Goal: Check status: Check status

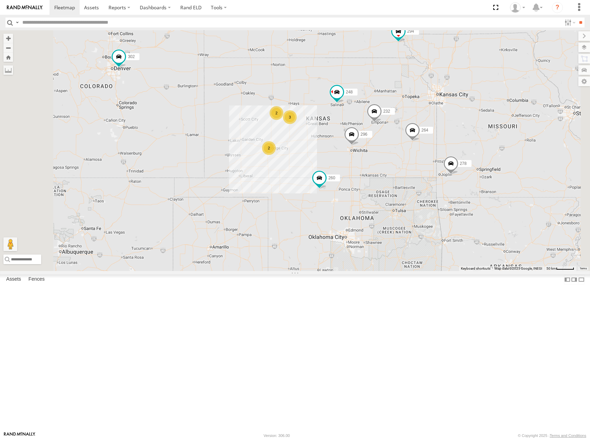
drag, startPoint x: 366, startPoint y: 205, endPoint x: 359, endPoint y: 153, distance: 52.2
click at [359, 153] on div "298 270 232 296 264 302 248 278 294 260 2 2 3" at bounding box center [295, 150] width 590 height 241
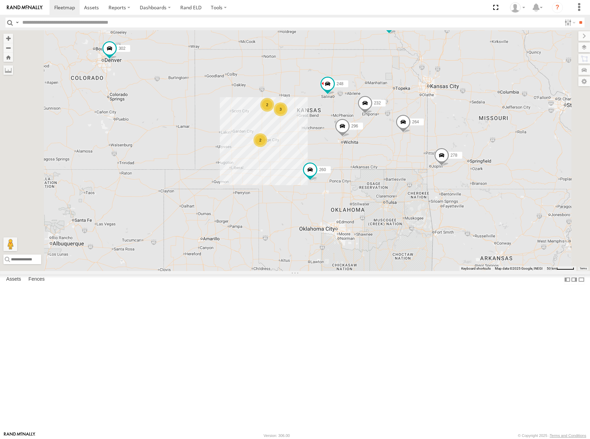
drag, startPoint x: 374, startPoint y: 161, endPoint x: 377, endPoint y: 198, distance: 37.2
click at [377, 198] on div "298 270 232 296 264 302 248 278 294 260 2 2 3" at bounding box center [295, 150] width 590 height 241
drag, startPoint x: 458, startPoint y: 137, endPoint x: 457, endPoint y: 151, distance: 13.8
click at [457, 151] on div "298 270 232 296 264 302 248 278 294 260 2 2 3" at bounding box center [295, 150] width 590 height 241
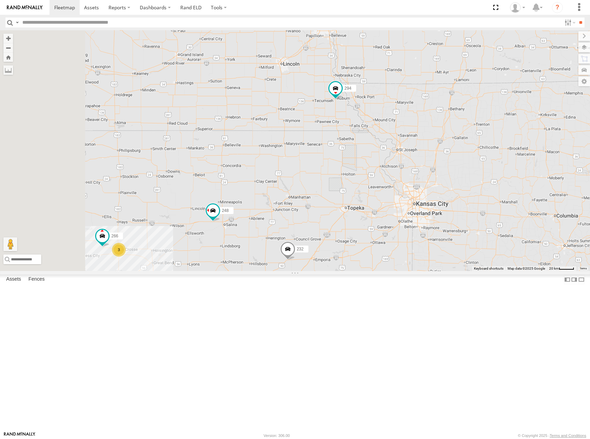
drag, startPoint x: 474, startPoint y: 104, endPoint x: 496, endPoint y: 162, distance: 61.9
click at [496, 162] on div "298 270 232 296 264 302 248 278 294 260 3 266" at bounding box center [295, 150] width 590 height 241
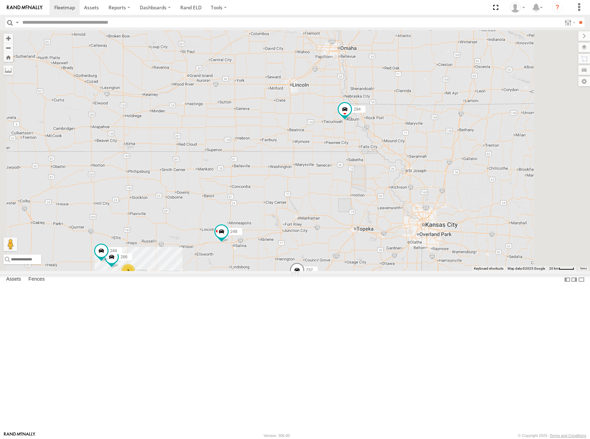
drag, startPoint x: 496, startPoint y: 194, endPoint x: 496, endPoint y: 205, distance: 11.3
click at [496, 205] on div "298 270 232 296 264 302 248 278 294 260 266 244 2 3" at bounding box center [295, 150] width 590 height 241
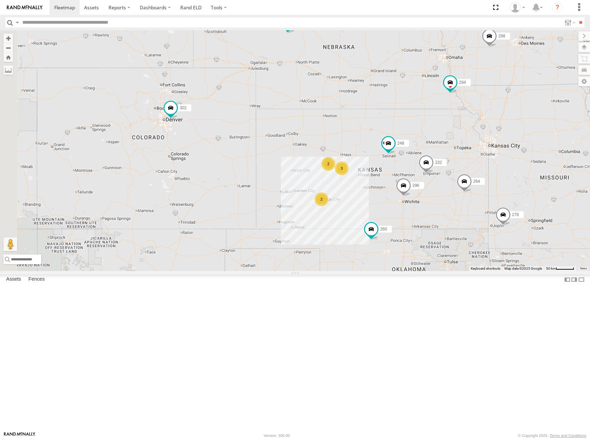
drag, startPoint x: 403, startPoint y: 199, endPoint x: 480, endPoint y: 189, distance: 77.8
click at [475, 161] on div "298 270 232 296 264 302 248 278 294 260 2 2 3" at bounding box center [295, 150] width 590 height 241
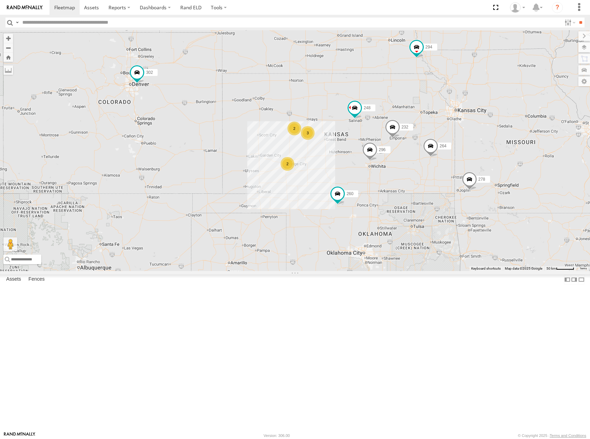
drag, startPoint x: 470, startPoint y: 181, endPoint x: 437, endPoint y: 144, distance: 49.8
click at [437, 144] on div "298 270 232 296 264 302 248 278 294 260 2 2 3" at bounding box center [295, 150] width 590 height 241
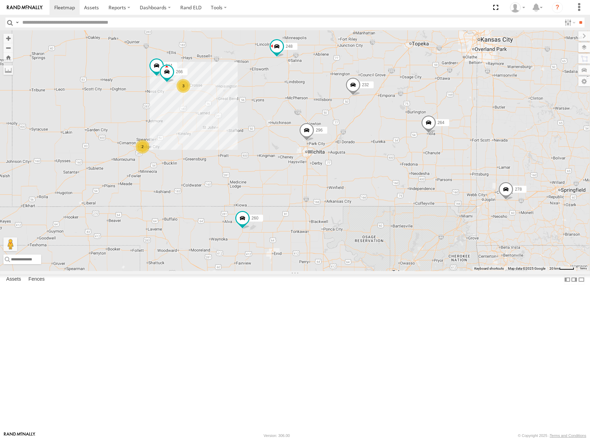
drag, startPoint x: 462, startPoint y: 206, endPoint x: 399, endPoint y: 181, distance: 67.5
click at [399, 181] on div "298 270 232 296 264 302 248 278 294 260 2 244 3 266" at bounding box center [295, 150] width 590 height 241
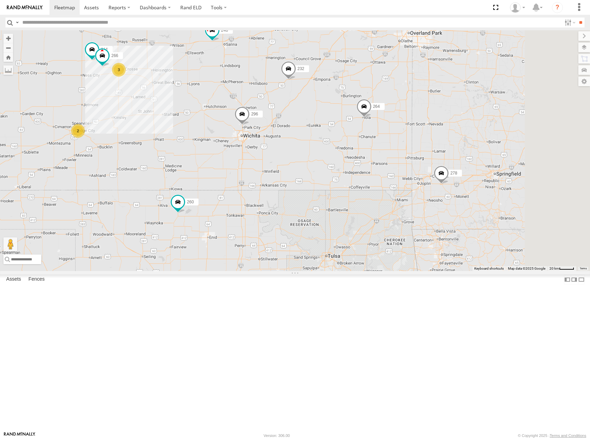
drag, startPoint x: 458, startPoint y: 196, endPoint x: 412, endPoint y: 185, distance: 46.9
click at [412, 185] on div "298 270 232 296 264 302 248 278 294 260 2 244 3 266" at bounding box center [295, 150] width 590 height 241
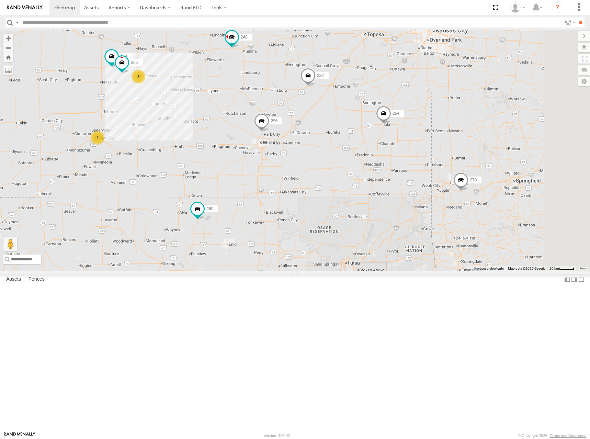
drag, startPoint x: 386, startPoint y: 198, endPoint x: 409, endPoint y: 206, distance: 24.7
click at [412, 207] on div "298 270 232 296 264 302 248 278 294 260 2 244 3 266" at bounding box center [295, 150] width 590 height 241
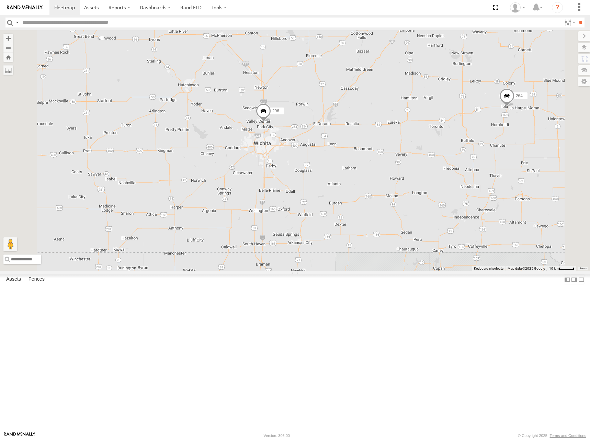
drag, startPoint x: 364, startPoint y: 213, endPoint x: 385, endPoint y: 211, distance: 21.0
click at [385, 211] on div "298 270 232 296 264 302 248 278 294 260 244 266" at bounding box center [295, 150] width 590 height 241
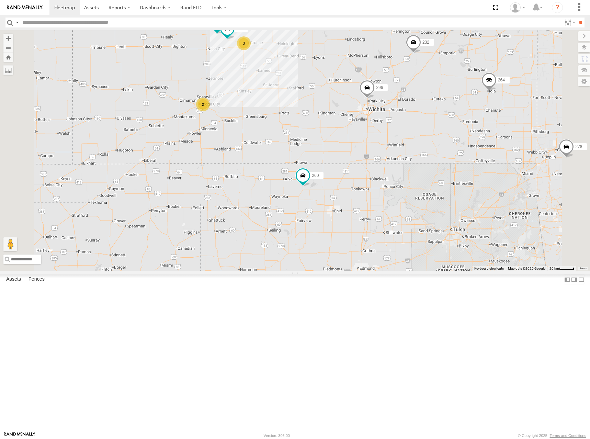
drag, startPoint x: 489, startPoint y: 160, endPoint x: 520, endPoint y: 160, distance: 31.6
click at [520, 160] on div "298 270 232 296 264 302 248 278 294 260 244 266 2 3" at bounding box center [295, 150] width 590 height 241
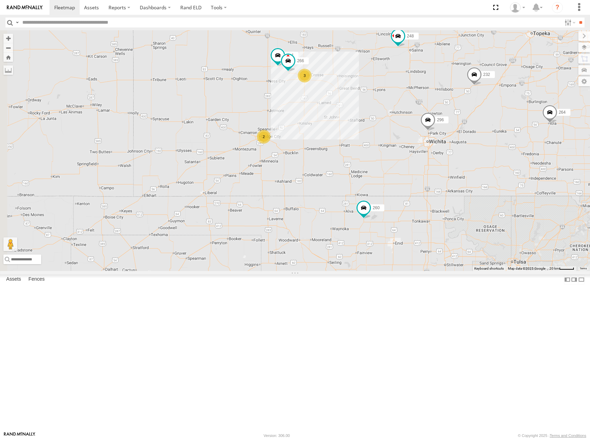
drag, startPoint x: 425, startPoint y: 199, endPoint x: 469, endPoint y: 231, distance: 53.9
click at [469, 231] on div "298 270 232 296 264 302 248 278 294 260 244 266 2 3" at bounding box center [295, 150] width 590 height 241
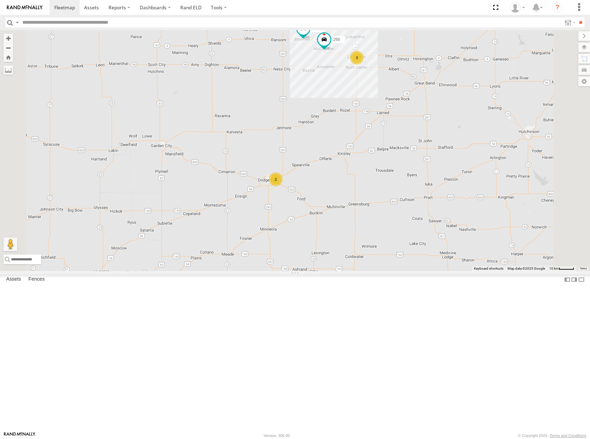
drag, startPoint x: 403, startPoint y: 201, endPoint x: 430, endPoint y: 162, distance: 47.4
click at [430, 162] on div "298 270 232 296 264 302 248 278 294 260 244 266 2 3" at bounding box center [295, 150] width 590 height 241
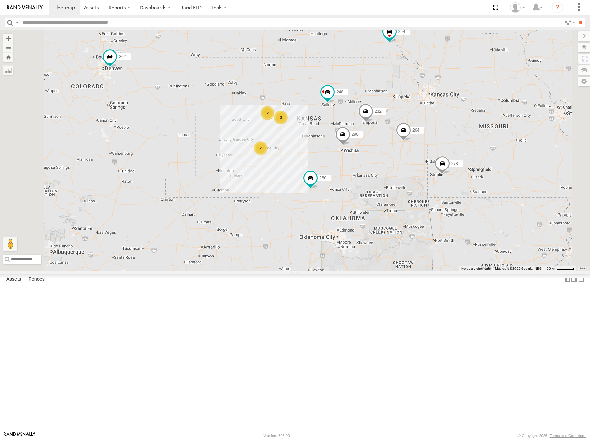
click at [461, 150] on div "298 270 232 296 264 302 248 278 294 260 2 2 3" at bounding box center [295, 150] width 590 height 241
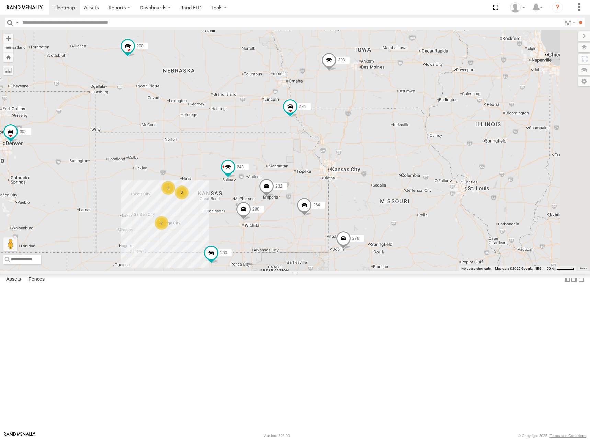
drag, startPoint x: 541, startPoint y: 98, endPoint x: 421, endPoint y: 183, distance: 146.6
click at [429, 186] on div "298 270 232 296 264 302 248 278 294 260 2 2 3" at bounding box center [295, 150] width 590 height 241
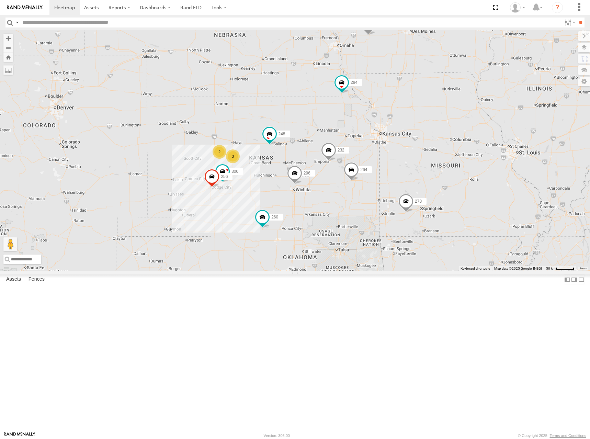
drag, startPoint x: 295, startPoint y: 172, endPoint x: 372, endPoint y: 106, distance: 101.3
click at [372, 106] on div "246 298 270 232 296 264 248 278 294 260 300 2 3 256" at bounding box center [295, 150] width 590 height 241
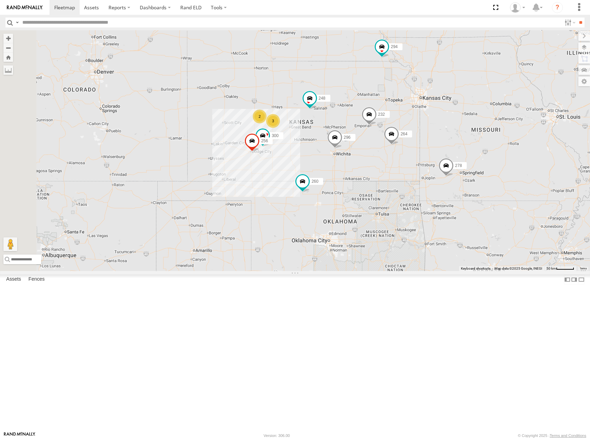
drag, startPoint x: 397, startPoint y: 192, endPoint x: 437, endPoint y: 156, distance: 53.7
click at [437, 156] on div "246 298 270 232 296 264 248 278 294 260 300 2 3 256" at bounding box center [295, 150] width 590 height 241
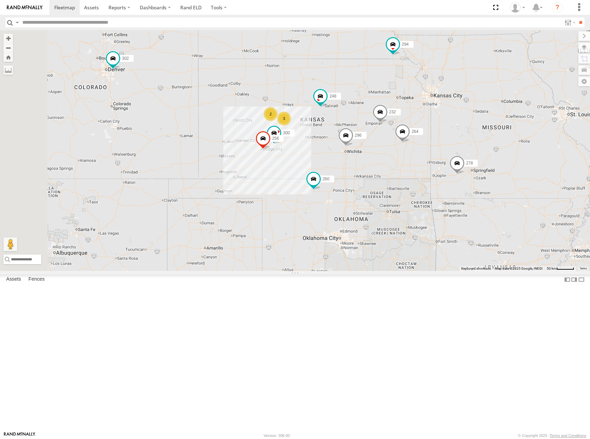
drag, startPoint x: 449, startPoint y: 159, endPoint x: 453, endPoint y: 158, distance: 4.5
click at [453, 158] on div "246 298 270 232 296 264 248 278 294 260 300 2 3 256 302" at bounding box center [295, 150] width 590 height 241
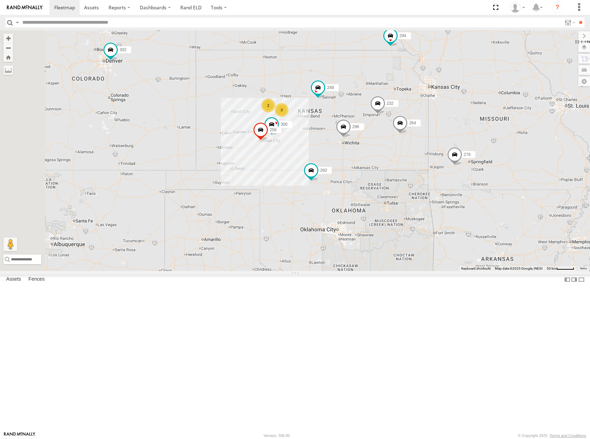
drag, startPoint x: 438, startPoint y: 162, endPoint x: 437, endPoint y: 157, distance: 4.6
click at [437, 157] on div "246 298 270 232 296 264 248 278 294 260 300 2 3 256 302" at bounding box center [295, 150] width 590 height 241
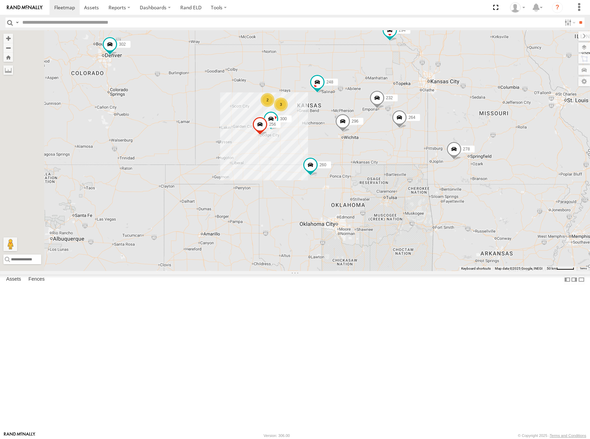
drag, startPoint x: 441, startPoint y: 155, endPoint x: 441, endPoint y: 151, distance: 3.8
click at [441, 151] on div "246 298 270 232 296 264 248 278 294 260 300 2 3 256 302" at bounding box center [295, 150] width 590 height 241
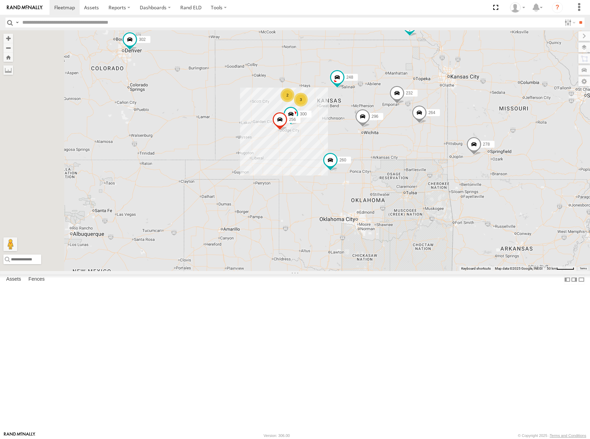
drag, startPoint x: 429, startPoint y: 160, endPoint x: 465, endPoint y: 144, distance: 38.7
click at [465, 144] on div "246 298 270 232 296 264 248 278 294 260 300 2 3 256 302" at bounding box center [295, 150] width 590 height 241
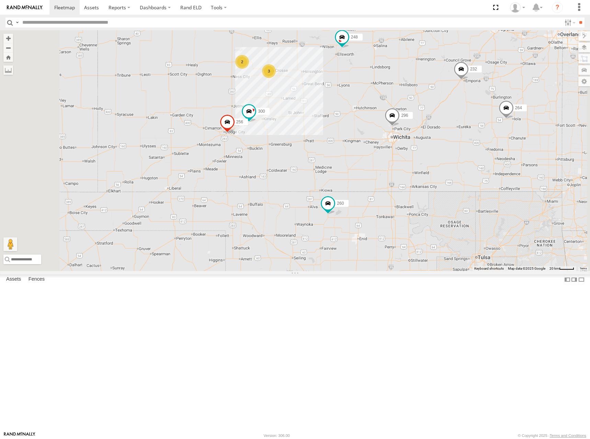
drag, startPoint x: 463, startPoint y: 119, endPoint x: 471, endPoint y: 174, distance: 55.1
click at [471, 174] on div "246 298 270 232 296 264 248 278 294 260 300 256 302 2 3" at bounding box center [295, 150] width 590 height 241
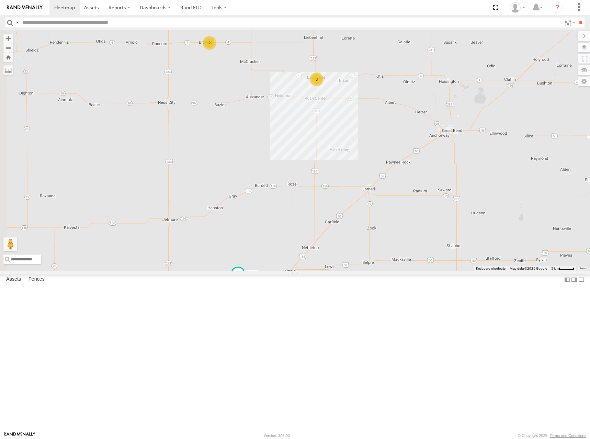
drag, startPoint x: 349, startPoint y: 127, endPoint x: 382, endPoint y: 192, distance: 72.7
click at [382, 192] on div "246 298 270 232 296 264 248 278 294 260 300 256 302 2 3" at bounding box center [295, 150] width 590 height 241
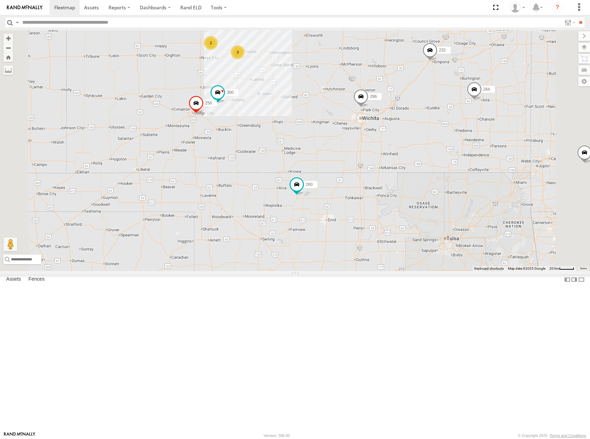
drag, startPoint x: 432, startPoint y: 147, endPoint x: 402, endPoint y: 145, distance: 30.2
click at [402, 145] on div "246 298 270 232 296 264 248 278 294 260 300 256 302 2 3" at bounding box center [295, 150] width 590 height 241
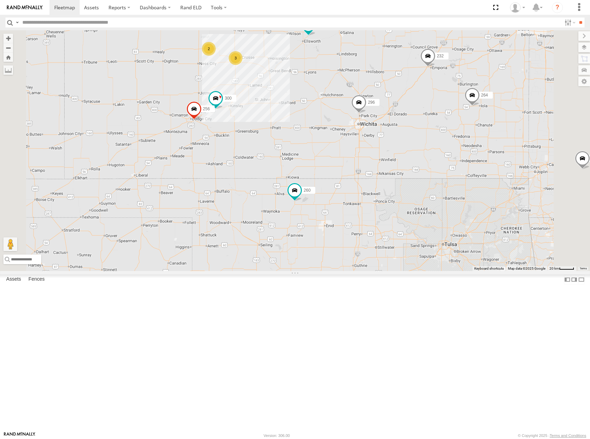
click at [406, 152] on div "246 298 270 232 296 264 248 278 294 260 300 256 302 2 3" at bounding box center [295, 150] width 590 height 241
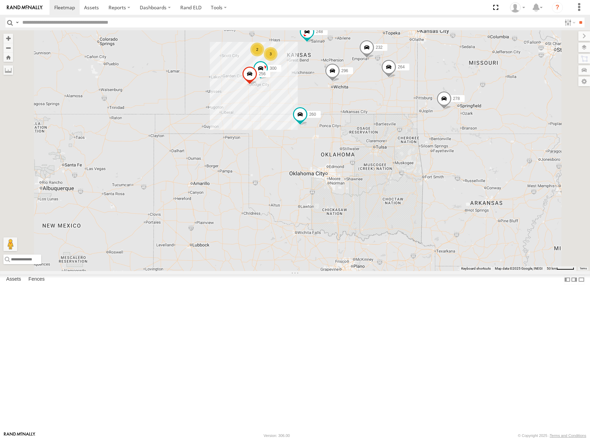
click at [431, 128] on div "246 298 270 232 296 264 248 278 294 260 300 256 302 2 3" at bounding box center [295, 150] width 590 height 241
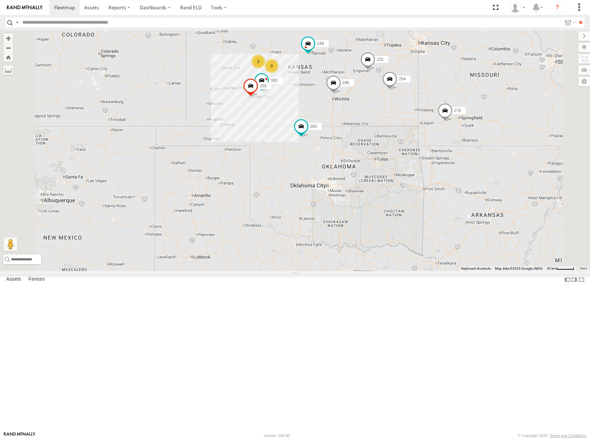
drag, startPoint x: 434, startPoint y: 97, endPoint x: 436, endPoint y: 112, distance: 14.9
click at [436, 112] on div "246 298 270 232 296 264 248 278 294 260 300 256 302 2 3" at bounding box center [295, 150] width 590 height 241
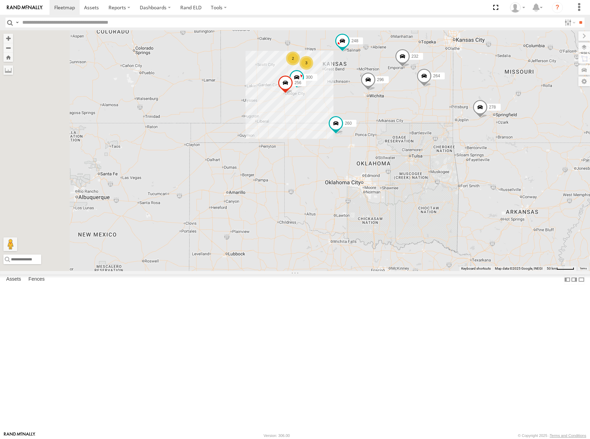
drag, startPoint x: 379, startPoint y: 106, endPoint x: 417, endPoint y: 100, distance: 38.6
click at [417, 100] on div "246 298 270 232 296 264 248 278 294 260 300 256 302 2 3" at bounding box center [295, 150] width 590 height 241
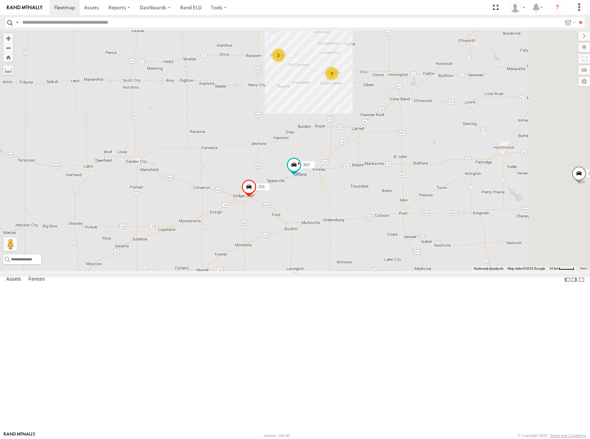
drag, startPoint x: 347, startPoint y: 134, endPoint x: 350, endPoint y: 151, distance: 17.6
click at [350, 151] on div "246 298 270 232 296 264 248 278 294 260 300 256 302 2 3" at bounding box center [295, 150] width 590 height 241
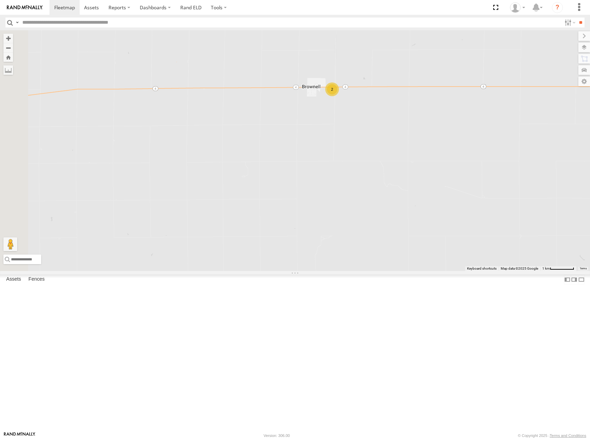
drag, startPoint x: 343, startPoint y: 129, endPoint x: 432, endPoint y: 197, distance: 112.1
click at [432, 197] on div "246 298 270 232 296 264 248 278 294 260 300 256 302 2" at bounding box center [295, 150] width 590 height 241
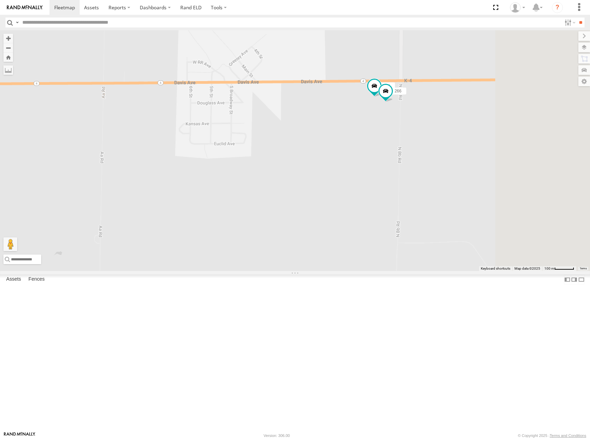
drag, startPoint x: 464, startPoint y: 186, endPoint x: 430, endPoint y: 186, distance: 34.7
click at [430, 186] on div "246 298 270 232 296 264 248 278 294 260 300 256 302 244 266" at bounding box center [295, 150] width 590 height 241
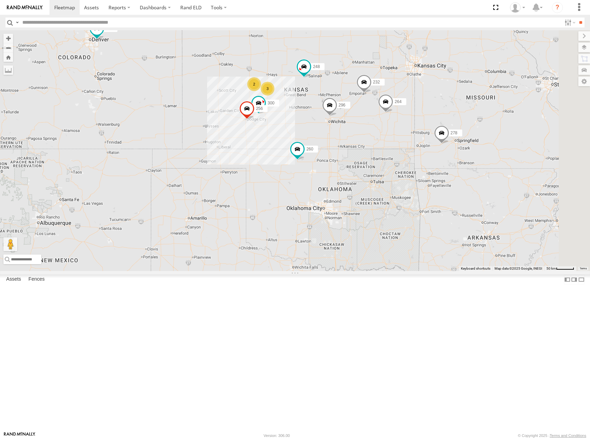
drag, startPoint x: 492, startPoint y: 180, endPoint x: 357, endPoint y: 129, distance: 144.2
click at [357, 129] on div "246 298 270 232 296 264 248 278 294 260 300 256 302 2 3" at bounding box center [295, 150] width 590 height 241
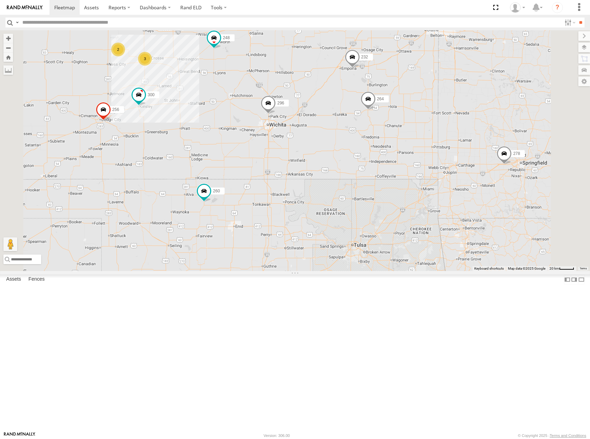
drag, startPoint x: 339, startPoint y: 143, endPoint x: 373, endPoint y: 143, distance: 34.3
click at [373, 143] on div "300 298 270 256 232 296 264 302 248 278 294 260 2 3" at bounding box center [295, 150] width 590 height 241
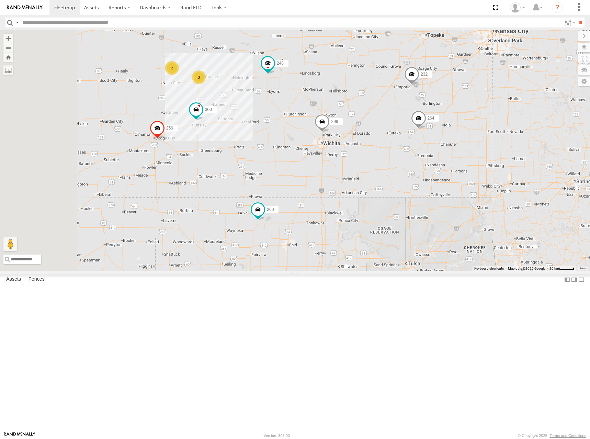
drag, startPoint x: 386, startPoint y: 88, endPoint x: 434, endPoint y: 106, distance: 51.2
click at [434, 106] on div "300 256 232 296 264 248 294 260 2 3" at bounding box center [295, 150] width 590 height 241
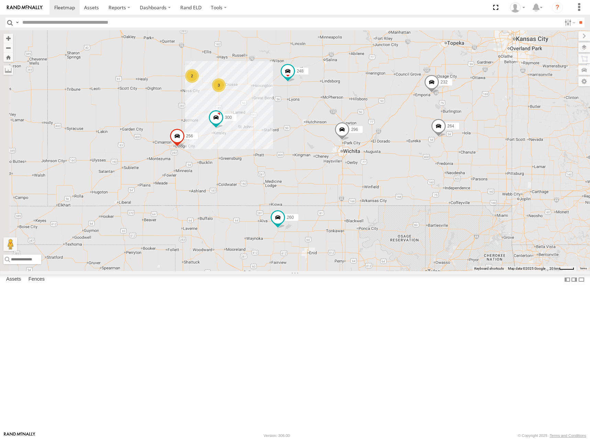
drag, startPoint x: 422, startPoint y: 103, endPoint x: 437, endPoint y: 108, distance: 15.3
click at [437, 108] on div "300 256 232 296 264 248 294 260 2 3" at bounding box center [295, 150] width 590 height 241
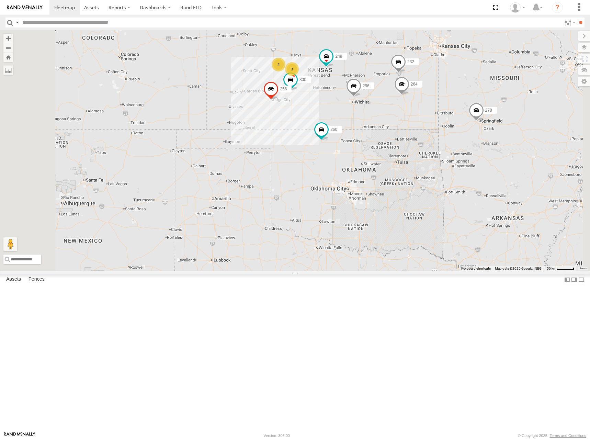
drag, startPoint x: 431, startPoint y: 95, endPoint x: 446, endPoint y: 98, distance: 16.1
click at [438, 109] on div "300 256 232 296 264 248 294 260 2 3 302 278" at bounding box center [295, 150] width 590 height 241
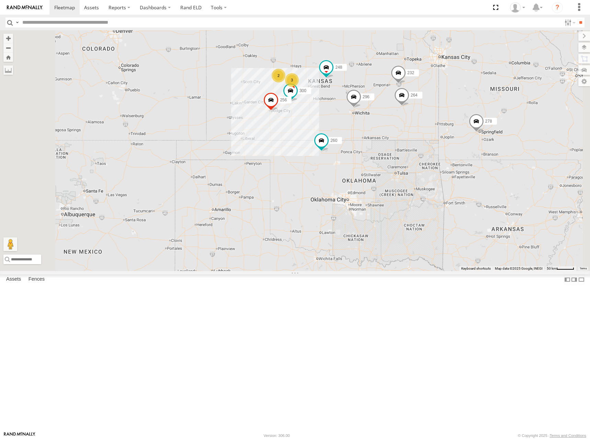
drag, startPoint x: 445, startPoint y: 85, endPoint x: 431, endPoint y: 96, distance: 18.0
click at [444, 96] on div "300 256 232 296 264 248 294 260 2 3 302 278 298" at bounding box center [295, 150] width 590 height 241
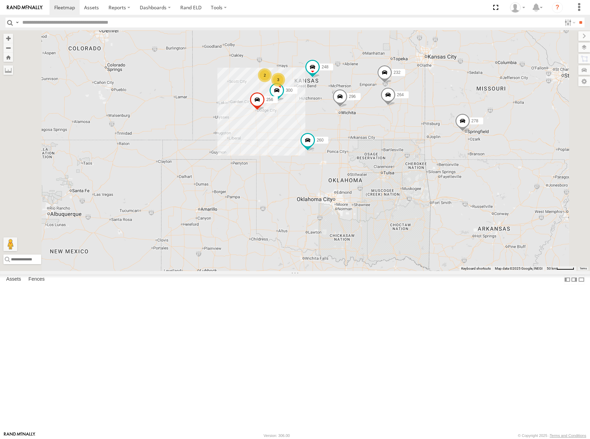
drag, startPoint x: 453, startPoint y: 108, endPoint x: 437, endPoint y: 109, distance: 15.5
click at [437, 109] on div "300 256 232 296 264 248 294 260 2 3 302 278 298" at bounding box center [295, 150] width 590 height 241
drag, startPoint x: 435, startPoint y: 105, endPoint x: 437, endPoint y: 115, distance: 10.4
click at [437, 115] on div "300 256 232 296 264 248 294 260 2 3 302 278 298" at bounding box center [295, 150] width 590 height 241
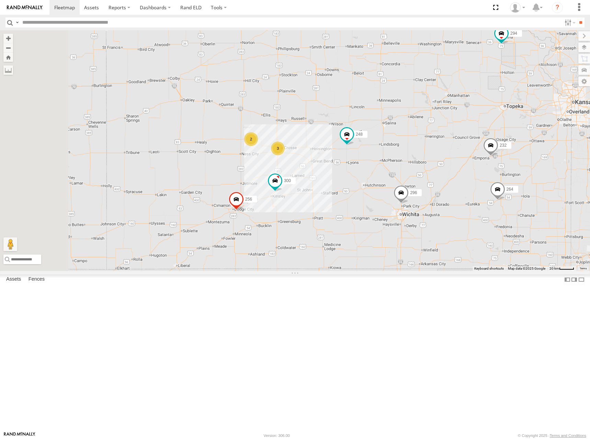
drag, startPoint x: 358, startPoint y: 124, endPoint x: 367, endPoint y: 146, distance: 23.8
click at [367, 146] on div "300 256 232 296 264 248 294 260 302 278 298 270 2 3" at bounding box center [295, 150] width 590 height 241
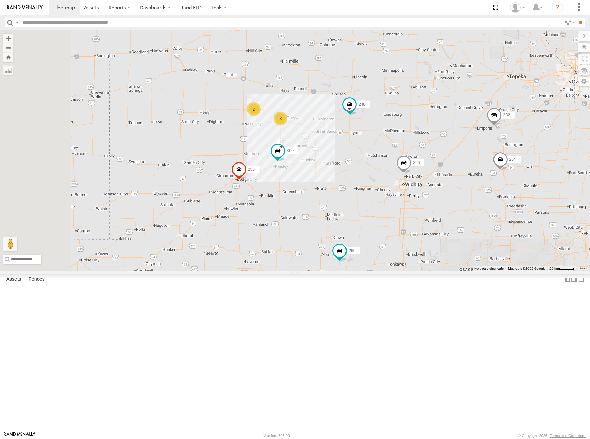
drag, startPoint x: 411, startPoint y: 178, endPoint x: 415, endPoint y: 169, distance: 9.4
click at [415, 169] on div "300 256 232 296 264 248 294 260 302 278 298 270 2 3" at bounding box center [295, 150] width 590 height 241
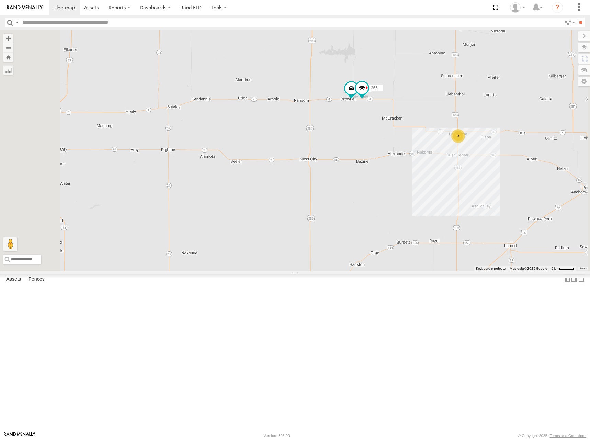
drag, startPoint x: 458, startPoint y: 226, endPoint x: 462, endPoint y: 218, distance: 8.3
click at [462, 218] on div "300 256 232 296 264 248 294 260 302 278 298 270 244 266 3" at bounding box center [295, 150] width 590 height 241
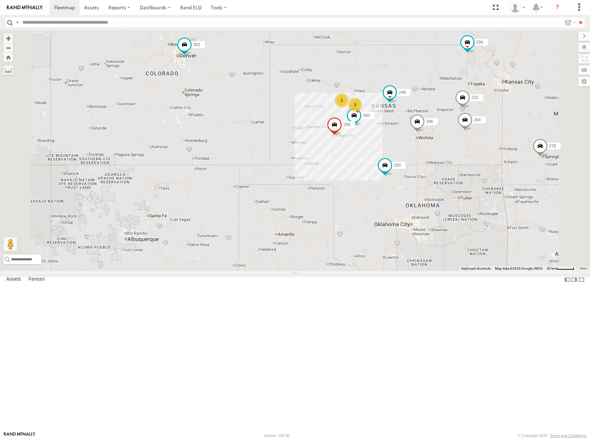
drag, startPoint x: 510, startPoint y: 152, endPoint x: 428, endPoint y: 159, distance: 82.0
click at [429, 159] on div "300 256 232 296 264 248 294 260 302 278 298 270 2 3" at bounding box center [295, 150] width 590 height 241
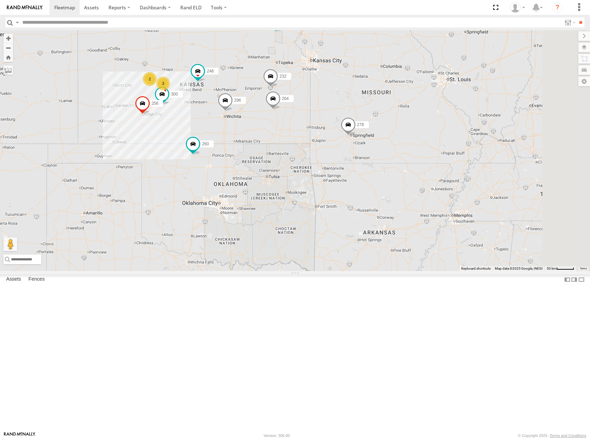
drag, startPoint x: 499, startPoint y: 157, endPoint x: 349, endPoint y: 140, distance: 151.6
click at [349, 140] on div "300 256 232 296 264 248 294 260 302 278 298 270 2 3" at bounding box center [295, 150] width 590 height 241
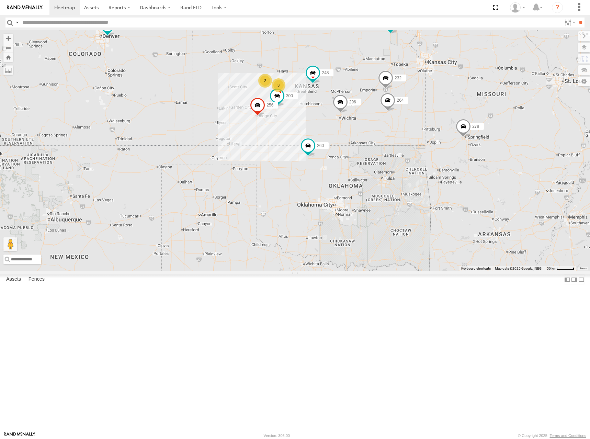
drag, startPoint x: 289, startPoint y: 193, endPoint x: 408, endPoint y: 195, distance: 119.1
click at [408, 195] on div "300 256 232 296 264 248 294 260 302 278 298 270 2 3 246" at bounding box center [295, 150] width 590 height 241
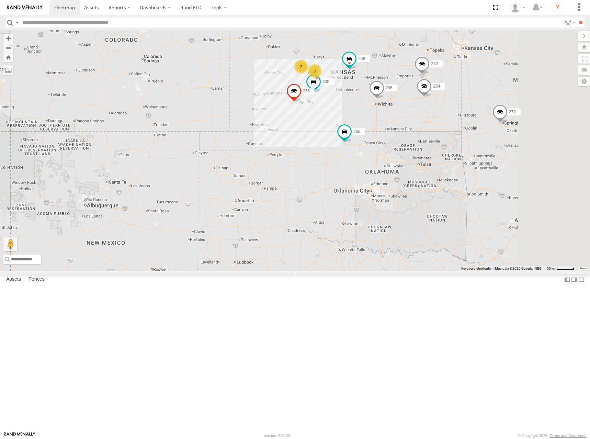
drag, startPoint x: 454, startPoint y: 107, endPoint x: 414, endPoint y: 130, distance: 46.1
click at [414, 130] on div "300 256 232 296 264 248 294 260 302 278 298 270 246 2 3" at bounding box center [295, 150] width 590 height 241
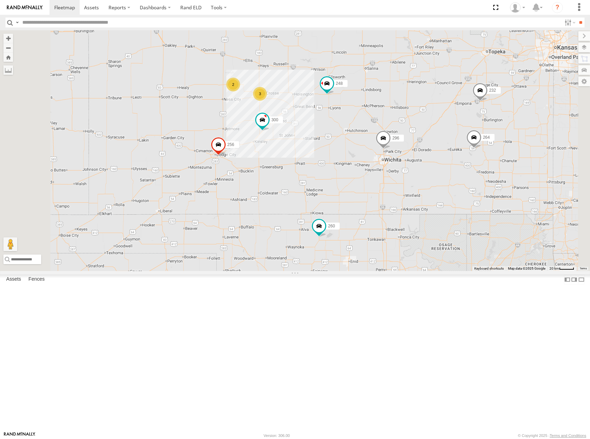
drag, startPoint x: 399, startPoint y: 184, endPoint x: 439, endPoint y: 173, distance: 41.5
click at [439, 173] on div "300 256 232 296 264 248 294 260 2 3" at bounding box center [295, 150] width 590 height 241
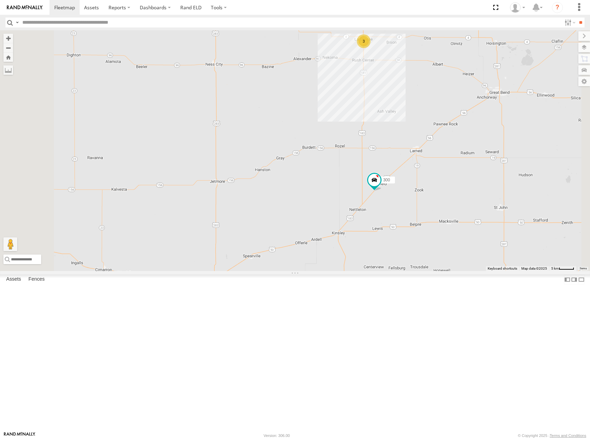
drag, startPoint x: 412, startPoint y: 317, endPoint x: 426, endPoint y: 236, distance: 82.5
click at [426, 236] on div "300 256 232 296 264 248 294 260 244 266 3" at bounding box center [295, 150] width 590 height 241
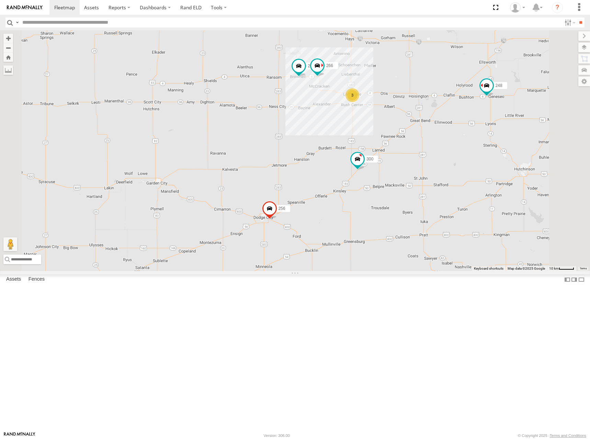
drag, startPoint x: 379, startPoint y: 274, endPoint x: 401, endPoint y: 248, distance: 33.8
click at [401, 248] on div "300 256 232 296 264 248 294 260 244 266 3" at bounding box center [295, 150] width 590 height 241
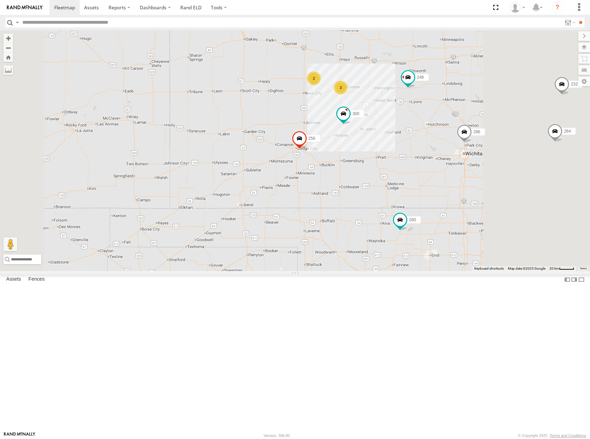
drag, startPoint x: 525, startPoint y: 141, endPoint x: 465, endPoint y: 144, distance: 59.8
click at [465, 144] on div "300 256 232 296 264 248 294 260 2 3" at bounding box center [295, 150] width 590 height 241
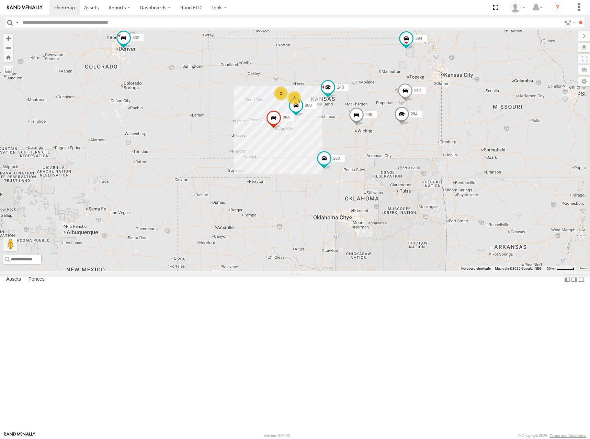
drag, startPoint x: 494, startPoint y: 118, endPoint x: 446, endPoint y: 139, distance: 52.5
click at [446, 139] on div "300 256 232 296 264 248 294 260 2 298 270 3 302" at bounding box center [295, 150] width 590 height 241
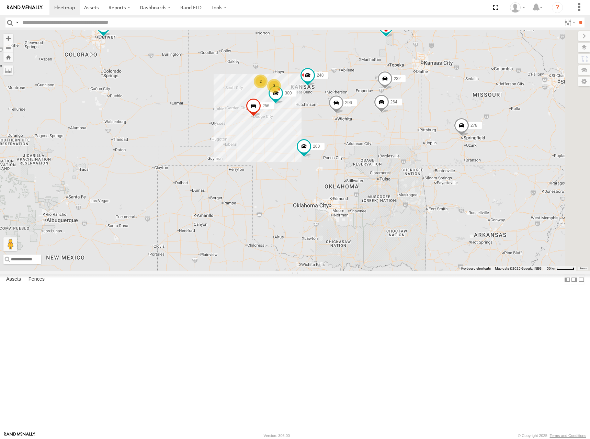
drag, startPoint x: 518, startPoint y: 121, endPoint x: 418, endPoint y: 133, distance: 100.5
click at [418, 133] on div "300 256 232 296 264 248 294 260 298 270 302 278 2 3" at bounding box center [295, 150] width 590 height 241
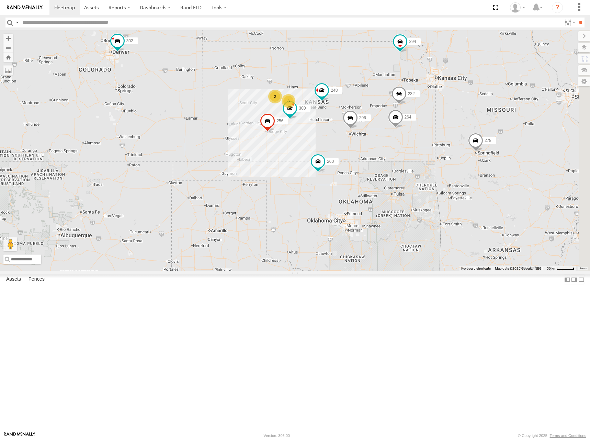
drag, startPoint x: 422, startPoint y: 108, endPoint x: 449, endPoint y: 129, distance: 34.3
click at [449, 129] on div "300 256 232 296 264 248 294 260 298 270 302 278 2 3" at bounding box center [295, 150] width 590 height 241
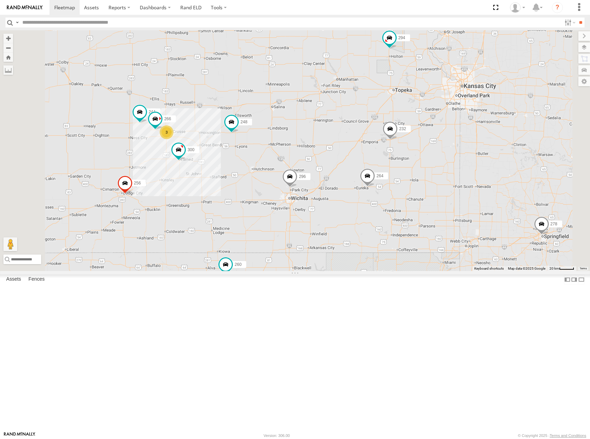
drag, startPoint x: 505, startPoint y: 165, endPoint x: 488, endPoint y: 166, distance: 16.5
click at [492, 166] on div "300 244 298 270 256 232 296 264 302 248 278 294 260 3 266" at bounding box center [295, 150] width 590 height 241
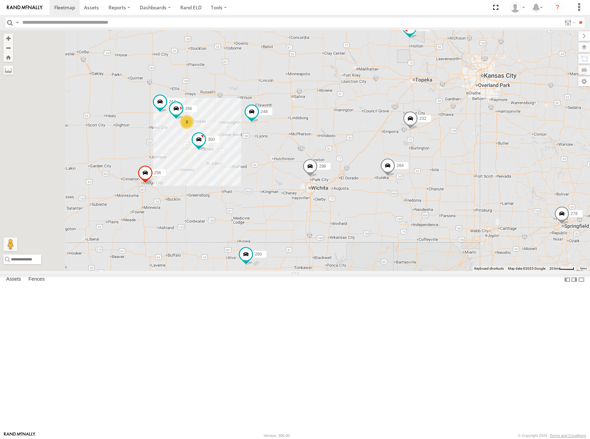
drag, startPoint x: 432, startPoint y: 186, endPoint x: 455, endPoint y: 174, distance: 26.6
click at [455, 174] on div "300 244 298 270 256 232 296 264 302 248 278 294 260 3 266" at bounding box center [295, 150] width 590 height 241
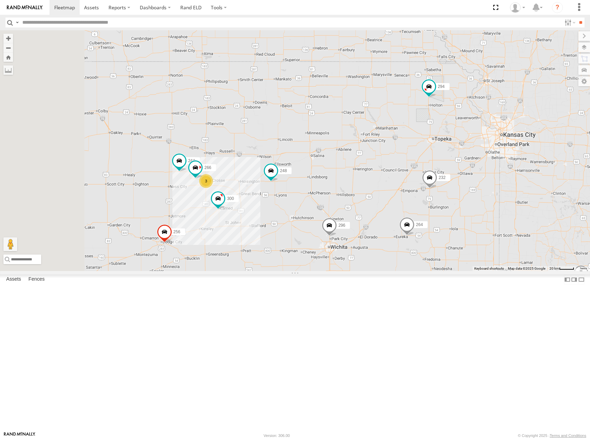
drag, startPoint x: 381, startPoint y: 152, endPoint x: 398, endPoint y: 215, distance: 65.9
click at [398, 215] on div "300 244 298 270 256 232 296 264 302 248 278 294 260 3 266" at bounding box center [295, 150] width 590 height 241
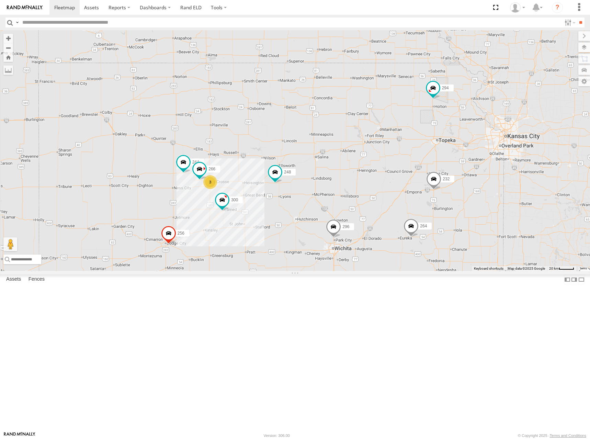
drag, startPoint x: 391, startPoint y: 206, endPoint x: 395, endPoint y: 203, distance: 5.4
click at [395, 203] on div "300 244 298 270 256 232 296 264 302 248 278 294 260 3 266" at bounding box center [295, 150] width 590 height 241
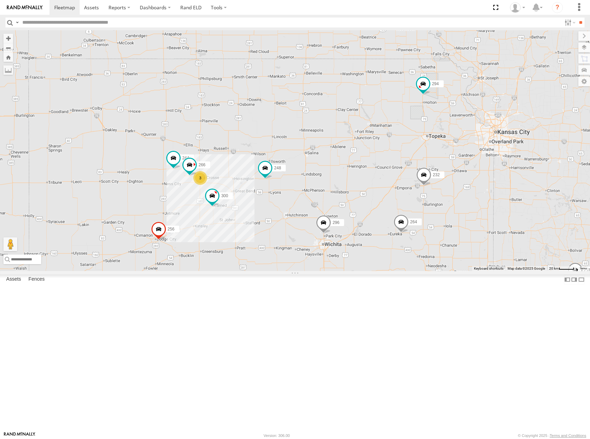
drag, startPoint x: 426, startPoint y: 201, endPoint x: 415, endPoint y: 197, distance: 12.2
click at [415, 197] on div "300 244 298 270 256 232 296 264 302 248 278 294 260 3 266" at bounding box center [295, 150] width 590 height 241
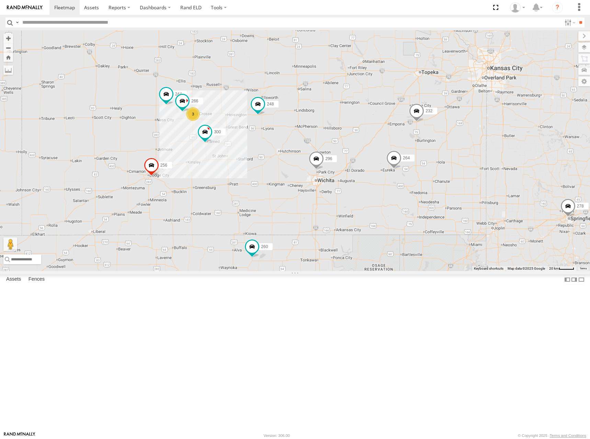
drag, startPoint x: 414, startPoint y: 225, endPoint x: 406, endPoint y: 160, distance: 65.6
click at [406, 160] on div "300 244 298 270 256 232 296 264 302 248 278 294 260 3 266" at bounding box center [295, 150] width 590 height 241
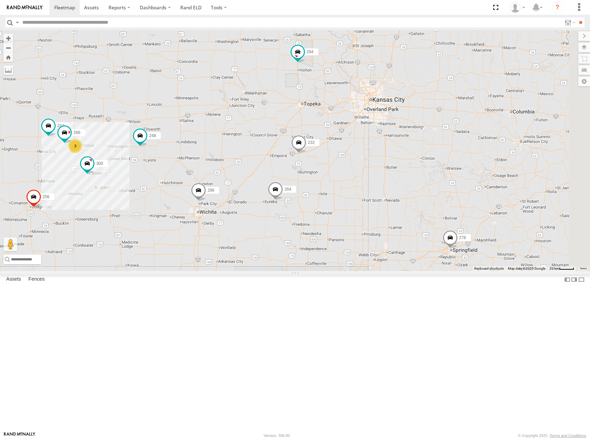
drag, startPoint x: 488, startPoint y: 144, endPoint x: 375, endPoint y: 174, distance: 117.3
click at [375, 174] on div "300 244 298 270 256 232 296 264 302 248 278 294 260 3 266" at bounding box center [295, 150] width 590 height 241
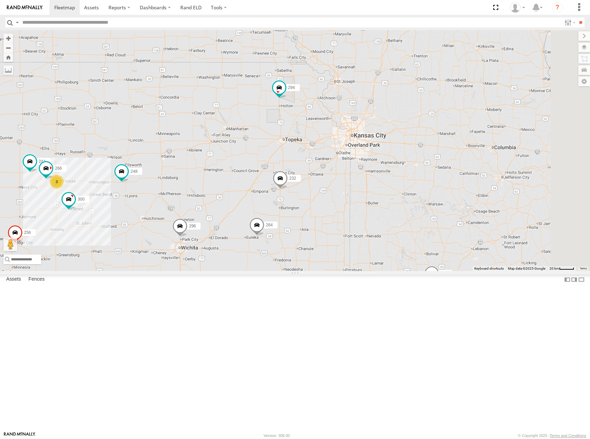
drag, startPoint x: 386, startPoint y: 174, endPoint x: 332, endPoint y: 188, distance: 56.1
click at [364, 211] on div "300 244 298 270 256 232 296 264 302 248 278 294 260 3 266" at bounding box center [295, 150] width 590 height 241
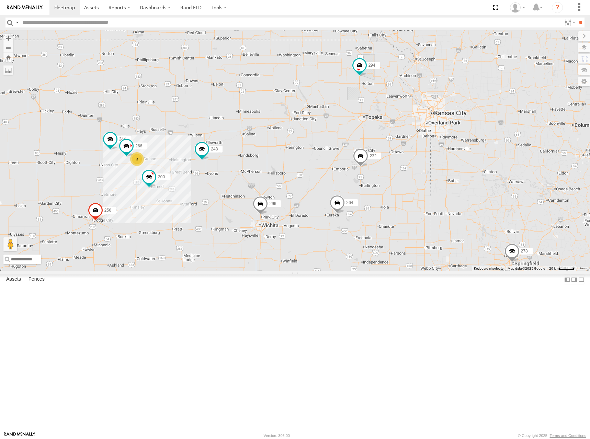
drag, startPoint x: 318, startPoint y: 183, endPoint x: 407, endPoint y: 161, distance: 91.7
click at [407, 161] on div "300 244 298 270 256 232 296 264 302 248 278 294 260 3 266" at bounding box center [295, 150] width 590 height 241
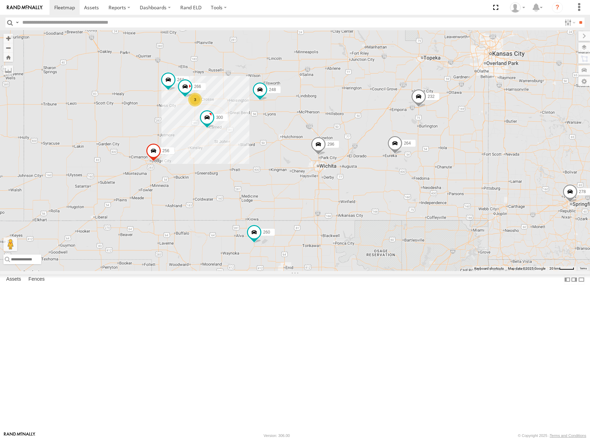
drag, startPoint x: 330, startPoint y: 261, endPoint x: 381, endPoint y: 197, distance: 81.6
click at [381, 197] on div "300 244 298 270 256 232 296 264 302 248 278 294 260 3 266" at bounding box center [295, 150] width 590 height 241
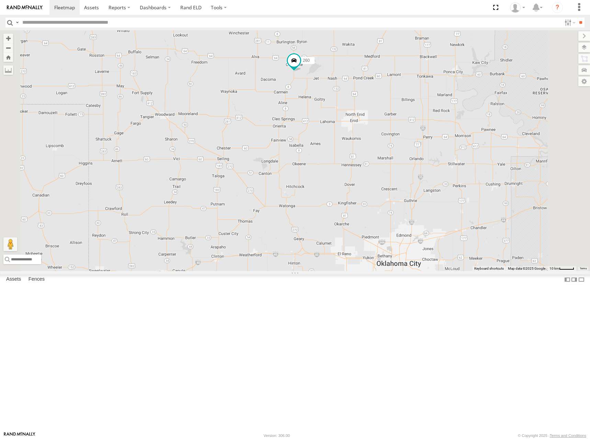
drag, startPoint x: 330, startPoint y: 135, endPoint x: 347, endPoint y: 58, distance: 78.5
click at [346, 60] on div "300 244 298 270 256 232 296 264 302 248 278 294 260 266" at bounding box center [295, 150] width 590 height 241
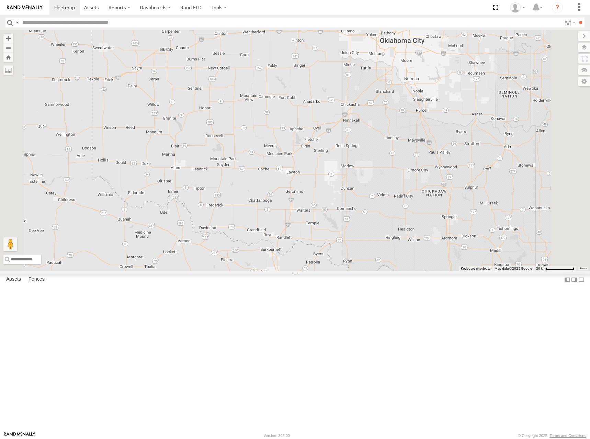
drag, startPoint x: 379, startPoint y: 253, endPoint x: 338, endPoint y: 56, distance: 201.2
click at [338, 56] on div "300 244 298 270 256 232 296 264 302 248 278 294 260 266" at bounding box center [295, 150] width 590 height 241
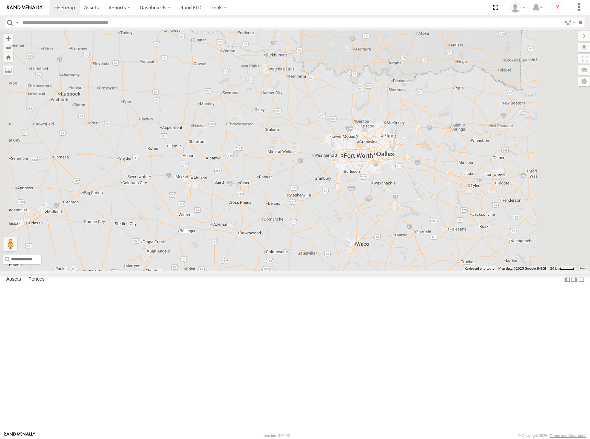
drag, startPoint x: 383, startPoint y: 79, endPoint x: 375, endPoint y: 211, distance: 132.4
click at [375, 211] on div "300 244 298 270 256 232 296 264 302 248 278 294 260 266" at bounding box center [295, 150] width 590 height 241
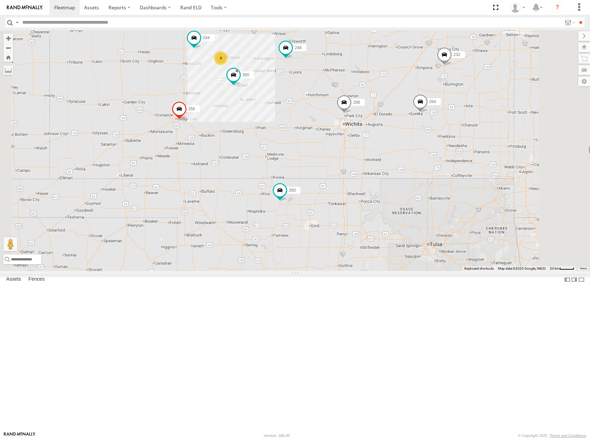
drag, startPoint x: 370, startPoint y: 92, endPoint x: 409, endPoint y: 187, distance: 103.4
click at [409, 187] on div "300 244 298 270 256 232 296 264 302 248 278 294 260 4" at bounding box center [295, 150] width 590 height 241
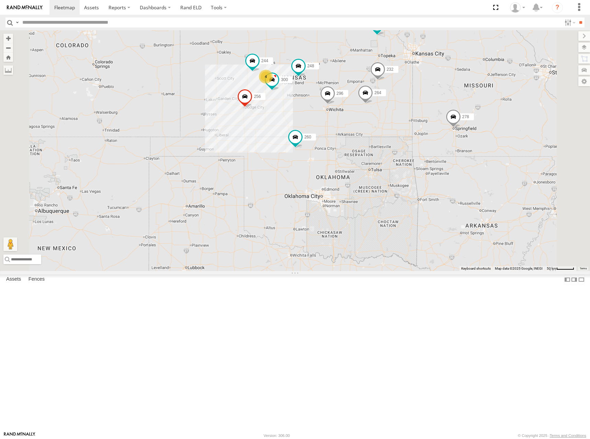
drag, startPoint x: 337, startPoint y: 93, endPoint x: 348, endPoint y: 101, distance: 13.3
click at [348, 101] on div "300 244 298 270 256 232 296 264 302 248 278 294 260 4" at bounding box center [295, 150] width 590 height 241
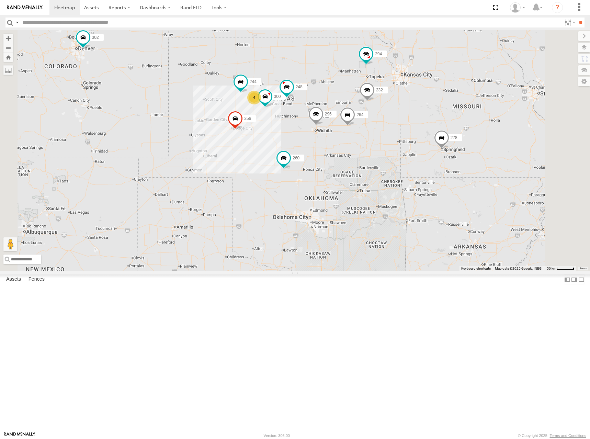
drag, startPoint x: 414, startPoint y: 113, endPoint x: 399, endPoint y: 134, distance: 25.8
click at [399, 134] on div "300 244 298 270 256 232 296 264 302 248 278 294 260 4" at bounding box center [295, 150] width 590 height 241
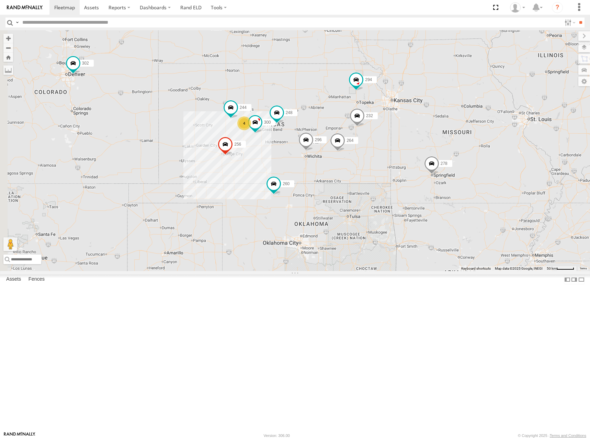
drag, startPoint x: 411, startPoint y: 129, endPoint x: 417, endPoint y: 146, distance: 17.7
click at [417, 146] on div "300 244 298 270 256 232 296 264 302 248 278 294 260 246 4" at bounding box center [295, 150] width 590 height 241
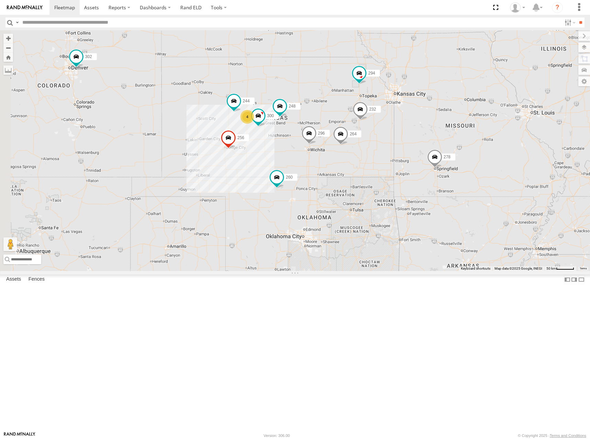
drag, startPoint x: 391, startPoint y: 149, endPoint x: 400, endPoint y: 118, distance: 32.6
click at [399, 118] on div "300 244 298 270 256 232 296 264 302 248 278 294 260 246 4" at bounding box center [295, 150] width 590 height 241
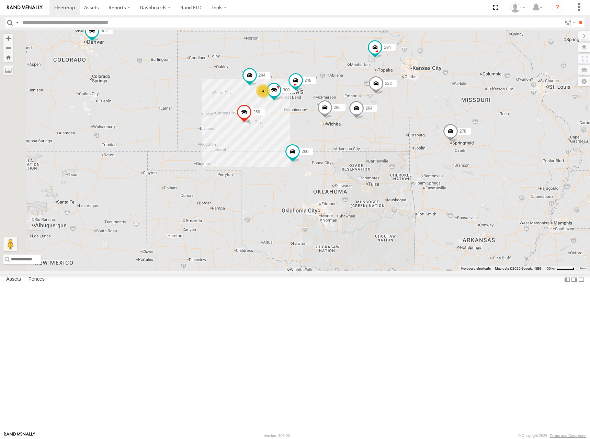
click at [413, 156] on div "300 244 298 270 256 232 296 264 302 248 278 294 260 246 4" at bounding box center [295, 150] width 590 height 241
drag, startPoint x: 433, startPoint y: 215, endPoint x: 433, endPoint y: 223, distance: 8.2
click at [433, 223] on div "300 244 298 270 256 232 296 264 302 248 278 294 260 246 4" at bounding box center [295, 150] width 590 height 241
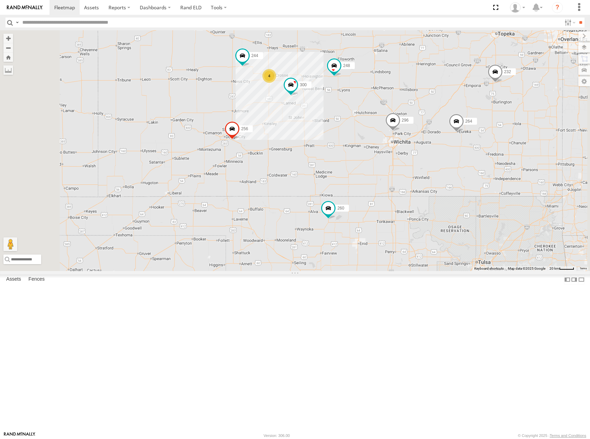
drag, startPoint x: 409, startPoint y: 195, endPoint x: 417, endPoint y: 194, distance: 7.9
click at [417, 194] on div "300 244 298 270 256 232 296 264 302 248 278 294 260 246 4" at bounding box center [295, 150] width 590 height 241
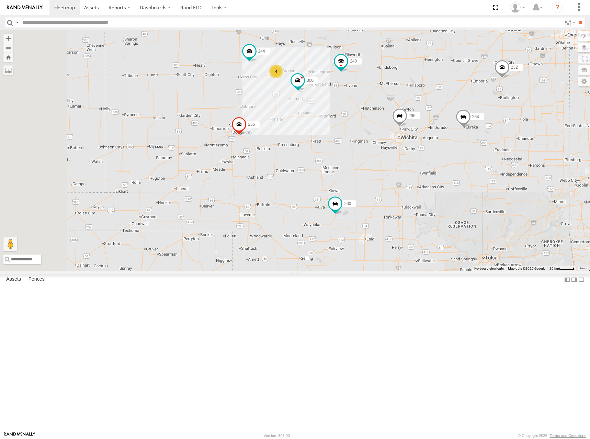
drag, startPoint x: 400, startPoint y: 207, endPoint x: 452, endPoint y: 151, distance: 77.0
click at [403, 202] on div "300 244 298 270 256 232 296 264 302 248 278 294 260 246 4" at bounding box center [295, 150] width 590 height 241
drag, startPoint x: 481, startPoint y: 139, endPoint x: 491, endPoint y: 131, distance: 12.0
click at [491, 131] on div "300 244 298 270 256 232 296 264 302 248 278 294 260 246 4" at bounding box center [295, 150] width 590 height 241
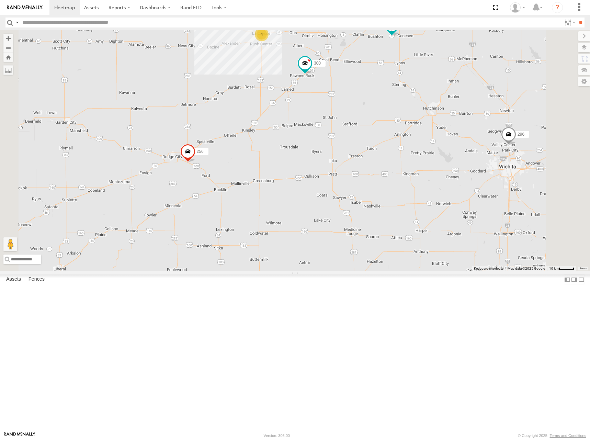
drag, startPoint x: 405, startPoint y: 170, endPoint x: 430, endPoint y: 166, distance: 26.0
click at [430, 166] on div "300 244 298 270 256 232 296 264 302 248 278 294 260 246 4" at bounding box center [295, 150] width 590 height 241
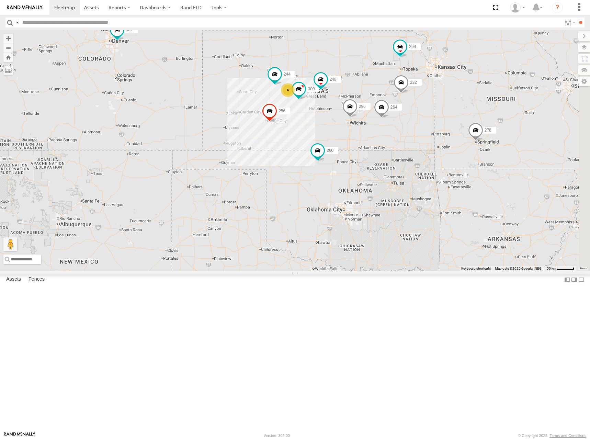
drag, startPoint x: 475, startPoint y: 126, endPoint x: 430, endPoint y: 146, distance: 49.0
click at [430, 146] on div "300 244 298 270 256 232 296 264 302 248 278 294 260 246 4" at bounding box center [295, 150] width 590 height 241
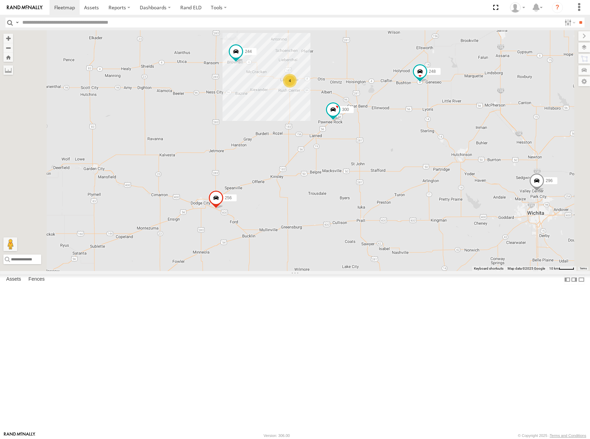
drag, startPoint x: 426, startPoint y: 140, endPoint x: 416, endPoint y: 164, distance: 26.2
click at [416, 164] on div "300 244 298 270 256 232 296 264 302 248 278 294 260 246 4" at bounding box center [295, 150] width 590 height 241
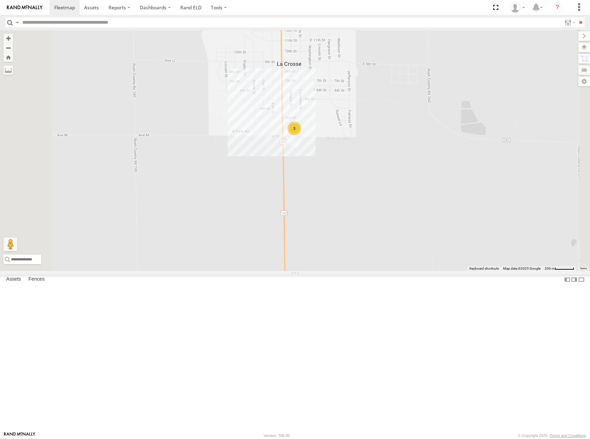
drag, startPoint x: 410, startPoint y: 121, endPoint x: 423, endPoint y: 212, distance: 92.2
click at [423, 212] on div "300 244 298 270 256 232 296 264 302 248 278 294 260 246 266 3" at bounding box center [295, 150] width 590 height 241
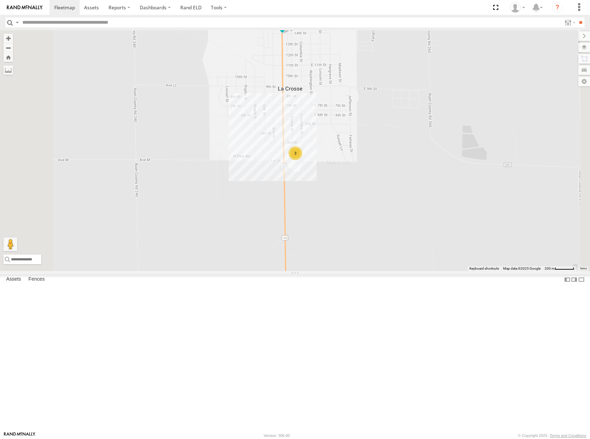
drag, startPoint x: 411, startPoint y: 185, endPoint x: 412, endPoint y: 209, distance: 24.7
click at [412, 209] on div "300 244 298 270 256 232 296 264 302 248 278 294 260 246 266 3" at bounding box center [295, 150] width 590 height 241
drag, startPoint x: 411, startPoint y: 179, endPoint x: 418, endPoint y: 189, distance: 11.9
click at [418, 189] on div "300 244 298 270 256 232 296 264 302 248 278 294 260 246 266 3" at bounding box center [295, 150] width 590 height 241
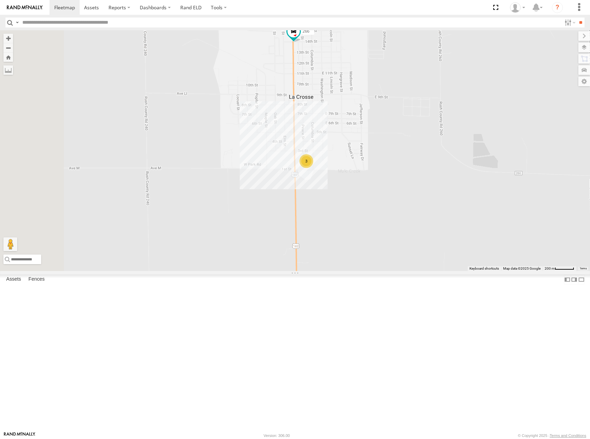
drag, startPoint x: 400, startPoint y: 184, endPoint x: 406, endPoint y: 184, distance: 5.8
click at [406, 184] on div "300 244 298 270 256 232 296 264 302 248 278 294 260 246 266 3" at bounding box center [295, 150] width 590 height 241
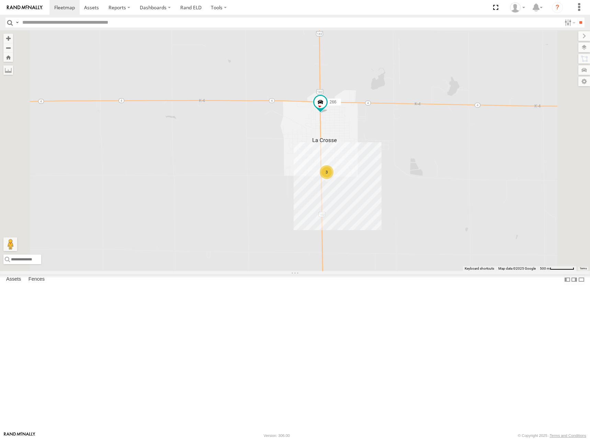
drag, startPoint x: 416, startPoint y: 205, endPoint x: 416, endPoint y: 215, distance: 10.0
click at [416, 215] on div "300 244 298 270 256 232 296 264 302 248 278 294 260 246 266 3" at bounding box center [295, 150] width 590 height 241
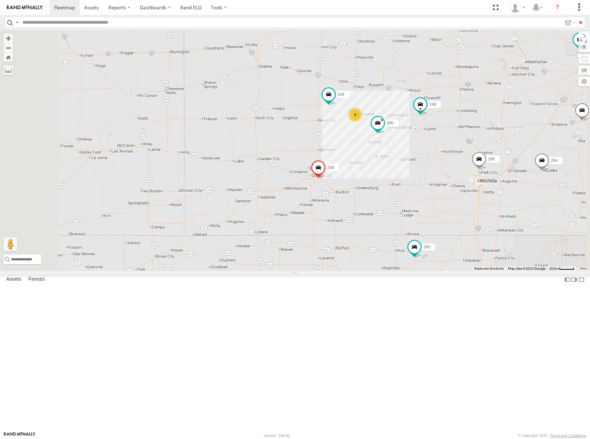
drag, startPoint x: 495, startPoint y: 183, endPoint x: 466, endPoint y: 168, distance: 32.7
click at [466, 168] on div "300 244 298 270 256 232 296 264 302 248 278 294 260 246 4" at bounding box center [295, 150] width 590 height 241
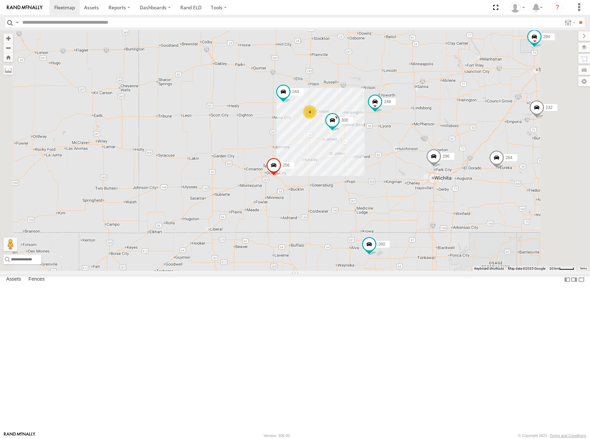
drag, startPoint x: 528, startPoint y: 138, endPoint x: 471, endPoint y: 137, distance: 57.0
click at [471, 137] on div "300 244 298 270 256 232 296 264 302 248 278 294 260 246 4" at bounding box center [295, 150] width 590 height 241
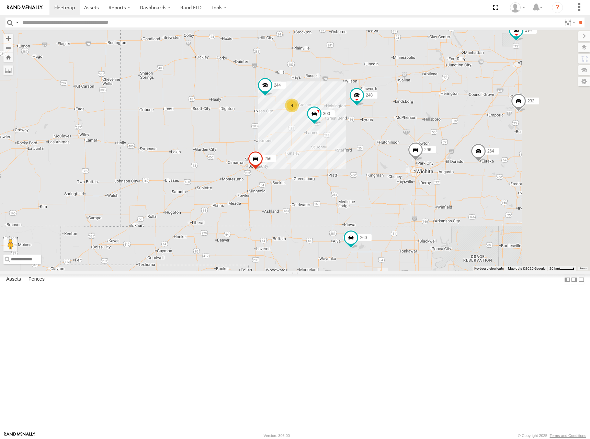
click at [417, 160] on div "300 244 298 270 256 232 296 264 302 248 278 294 260 246 4" at bounding box center [295, 150] width 590 height 241
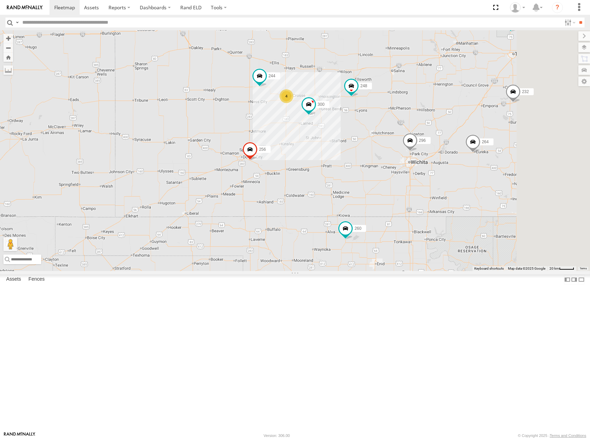
drag, startPoint x: 453, startPoint y: 129, endPoint x: 443, endPoint y: 132, distance: 10.6
click at [443, 132] on div "300 244 298 270 256 232 296 264 302 248 278 294 260 246 4" at bounding box center [295, 150] width 590 height 241
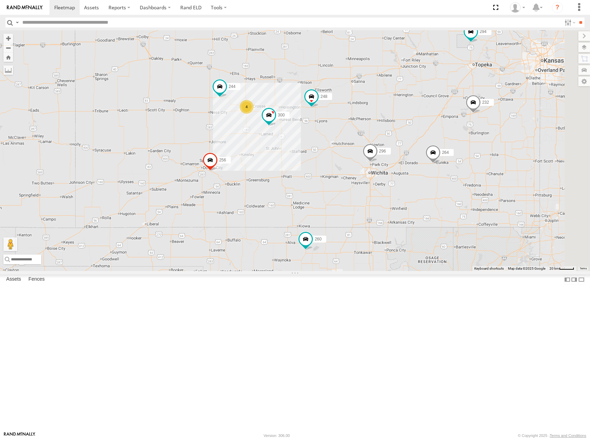
drag, startPoint x: 440, startPoint y: 135, endPoint x: 435, endPoint y: 137, distance: 5.5
click at [435, 137] on div "300 244 298 270 256 232 296 264 302 248 278 294 260 246 4" at bounding box center [295, 150] width 590 height 241
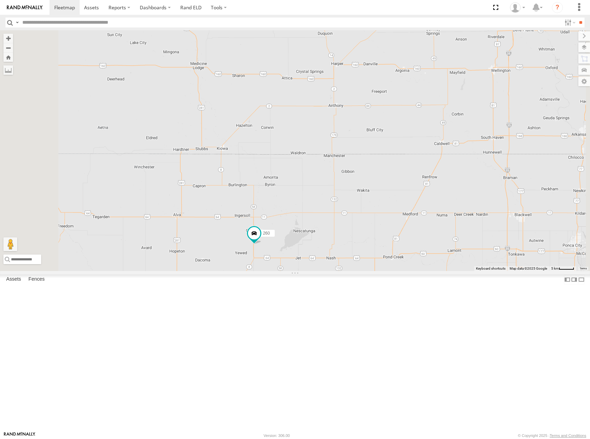
drag, startPoint x: 391, startPoint y: 300, endPoint x: 417, endPoint y: 279, distance: 33.4
click at [417, 271] on div "300 244 298 270 256 232 296 264 302 248 278 294 260 246" at bounding box center [295, 150] width 590 height 241
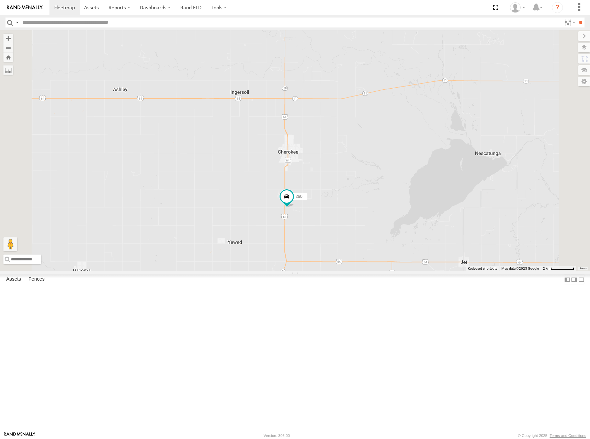
drag, startPoint x: 366, startPoint y: 304, endPoint x: 410, endPoint y: 300, distance: 43.7
click at [410, 271] on div "300 244 298 270 256 232 296 264 302 248 278 294 260 246" at bounding box center [295, 150] width 590 height 241
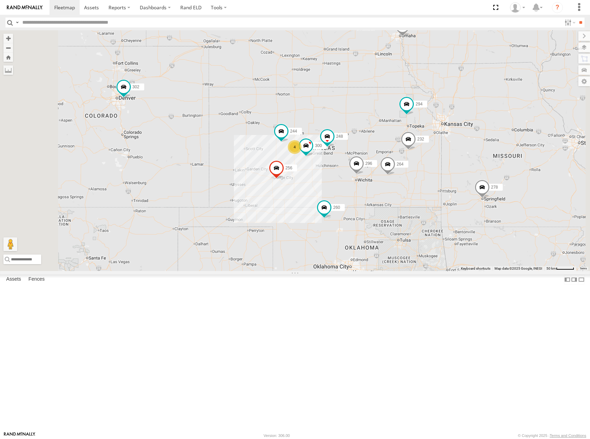
drag, startPoint x: 455, startPoint y: 166, endPoint x: 448, endPoint y: 168, distance: 7.0
click at [448, 168] on div "300 244 298 270 256 232 296 264 302 248 278 294 260 246 4" at bounding box center [295, 150] width 590 height 241
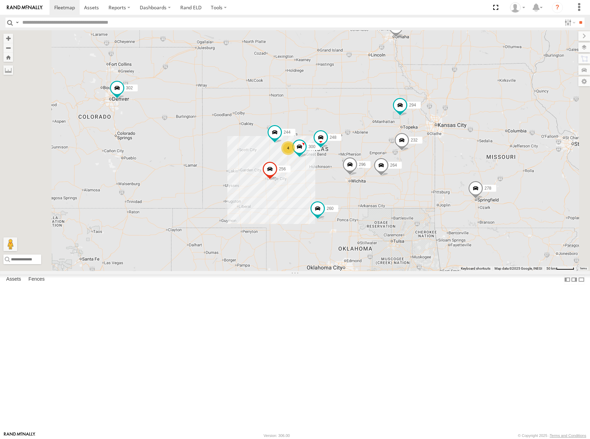
drag, startPoint x: 470, startPoint y: 177, endPoint x: 449, endPoint y: 158, distance: 28.4
click at [449, 158] on div "300 244 298 270 256 232 296 264 302 248 278 294 260 246 4" at bounding box center [295, 150] width 590 height 241
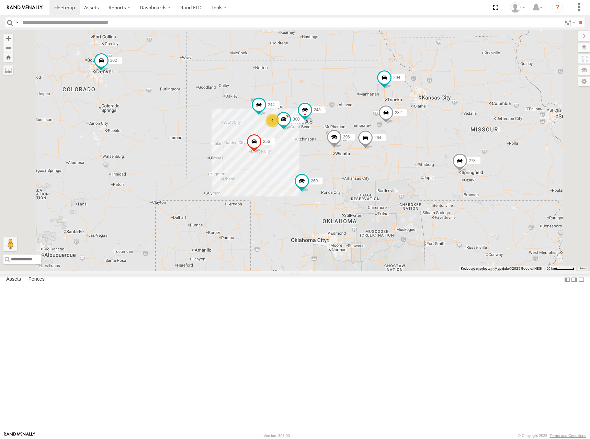
drag, startPoint x: 415, startPoint y: 148, endPoint x: 425, endPoint y: 145, distance: 10.7
click at [425, 145] on div "300 244 298 270 256 232 296 264 302 248 278 294 260 246 4" at bounding box center [295, 150] width 590 height 241
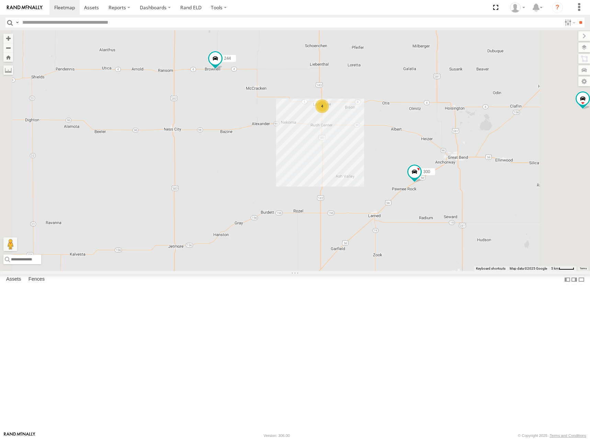
drag, startPoint x: 454, startPoint y: 143, endPoint x: 415, endPoint y: 227, distance: 92.4
click at [415, 227] on div "300 244 298 270 256 232 296 264 302 248 278 294 260 246 4" at bounding box center [295, 150] width 590 height 241
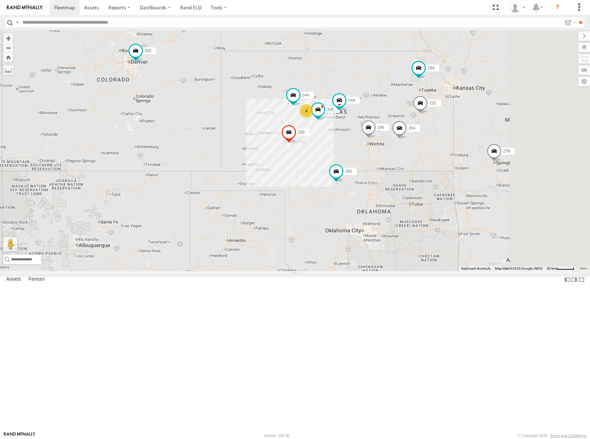
drag, startPoint x: 470, startPoint y: 147, endPoint x: 443, endPoint y: 146, distance: 27.5
click at [443, 146] on div "300 244 298 270 256 232 296 264 302 248 278 294 260 246 4" at bounding box center [295, 150] width 590 height 241
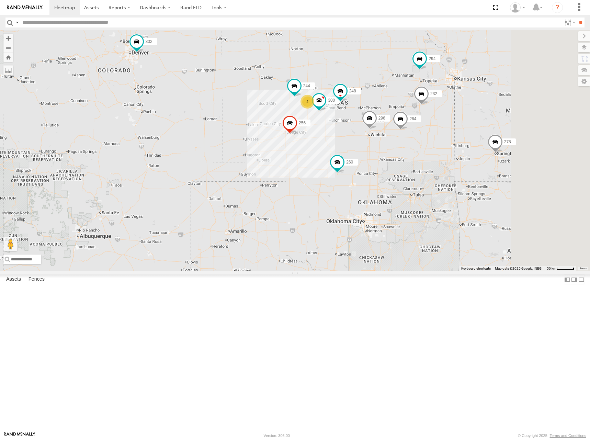
drag, startPoint x: 458, startPoint y: 164, endPoint x: 461, endPoint y: 153, distance: 10.8
click at [461, 153] on div "300 244 298 270 256 232 296 264 302 248 278 294 260 246 4" at bounding box center [295, 150] width 590 height 241
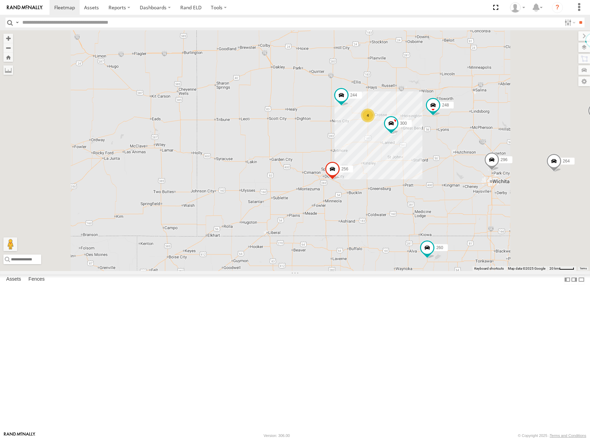
drag, startPoint x: 512, startPoint y: 158, endPoint x: 403, endPoint y: 162, distance: 109.5
click at [403, 162] on div "300 244 298 270 256 232 296 264 302 248 278 294 260 246 4" at bounding box center [295, 150] width 590 height 241
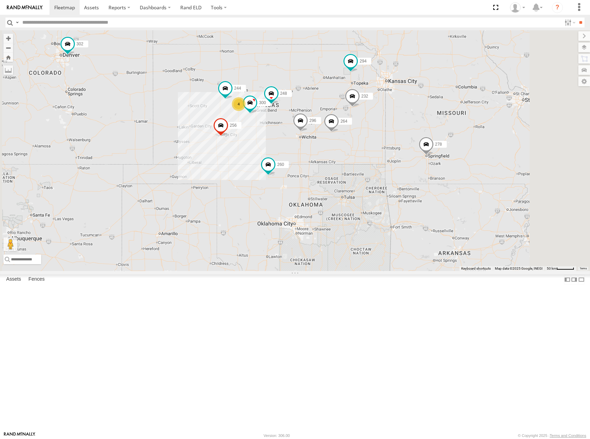
click at [394, 156] on div "300 244 298 270 256 232 296 264 302 248 278 294 260 246 4" at bounding box center [295, 150] width 590 height 241
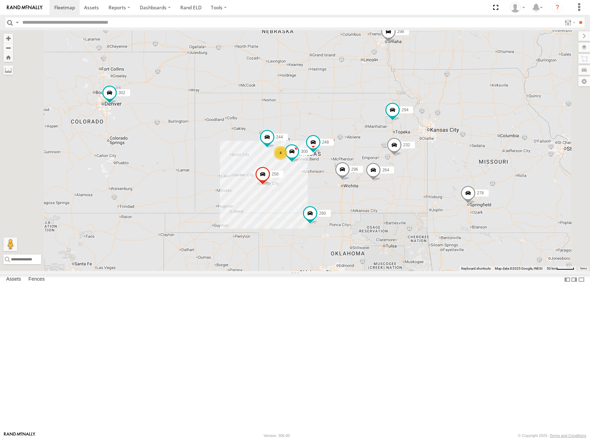
drag, startPoint x: 326, startPoint y: 127, endPoint x: 371, endPoint y: 178, distance: 67.6
click at [371, 178] on div "300 244 298 270 256 232 296 264 302 248 278 294 260 246 4" at bounding box center [295, 150] width 590 height 241
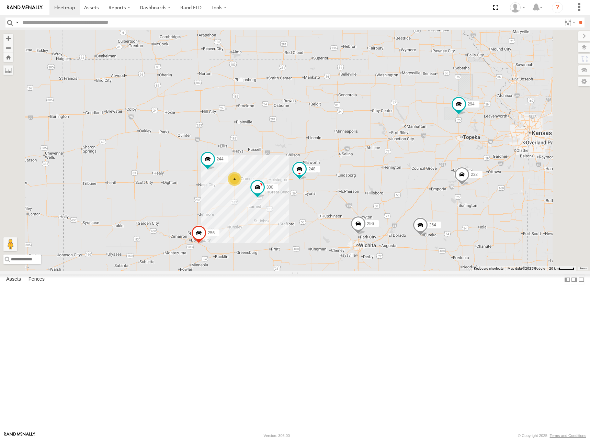
drag, startPoint x: 402, startPoint y: 180, endPoint x: 419, endPoint y: 177, distance: 17.4
click at [419, 177] on div "300 244 298 270 256 232 296 264 302 248 278 294 260 246 4" at bounding box center [295, 150] width 590 height 241
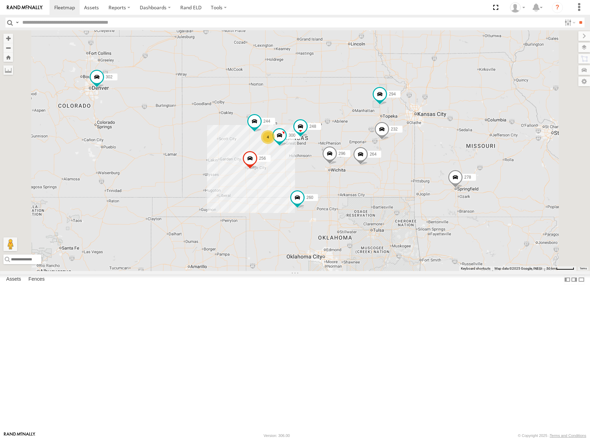
drag, startPoint x: 422, startPoint y: 172, endPoint x: 399, endPoint y: 172, distance: 23.0
click at [399, 172] on div "300 244 298 270 256 232 296 264 302 248 278 294 260 246 4" at bounding box center [295, 150] width 590 height 241
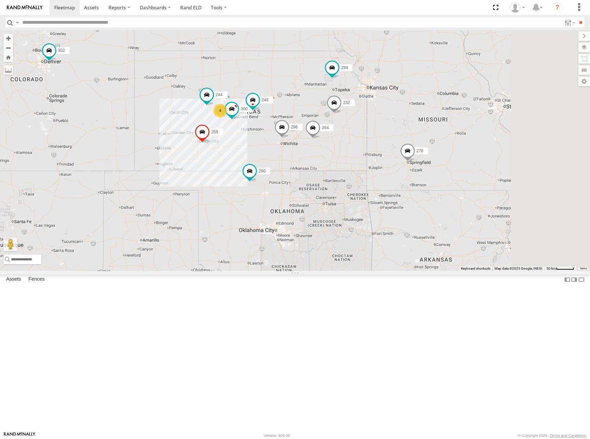
drag, startPoint x: 427, startPoint y: 164, endPoint x: 402, endPoint y: 140, distance: 34.9
click at [402, 140] on div "300 244 298 270 256 232 296 264 302 248 278 294 260 246 4" at bounding box center [295, 150] width 590 height 241
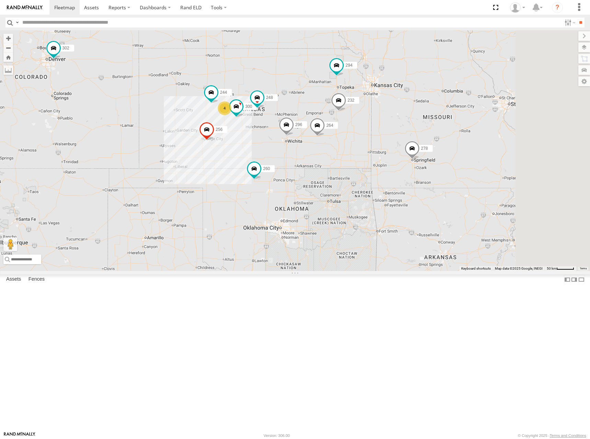
drag, startPoint x: 431, startPoint y: 113, endPoint x: 445, endPoint y: 109, distance: 15.0
click at [445, 109] on div "300 244 298 270 256 232 296 264 302 248 278 294 260 246 4" at bounding box center [295, 150] width 590 height 241
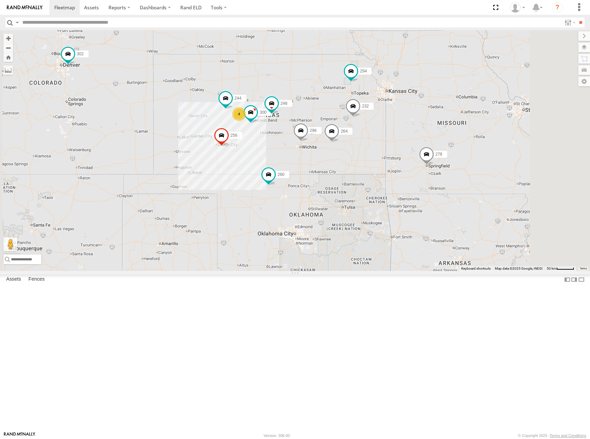
drag, startPoint x: 364, startPoint y: 125, endPoint x: 375, endPoint y: 134, distance: 14.9
click at [375, 134] on div "300 244 298 270 256 232 296 264 302 248 278 294 260 246 4" at bounding box center [295, 150] width 590 height 241
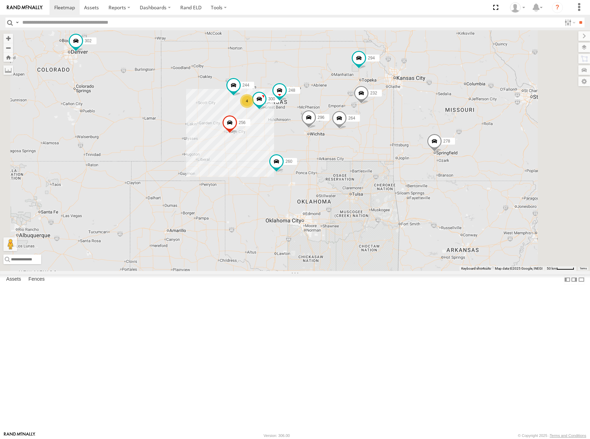
drag, startPoint x: 367, startPoint y: 148, endPoint x: 381, endPoint y: 124, distance: 27.8
click at [381, 124] on div "300 244 298 270 256 232 296 264 302 248 278 294 260 246 4" at bounding box center [295, 150] width 590 height 241
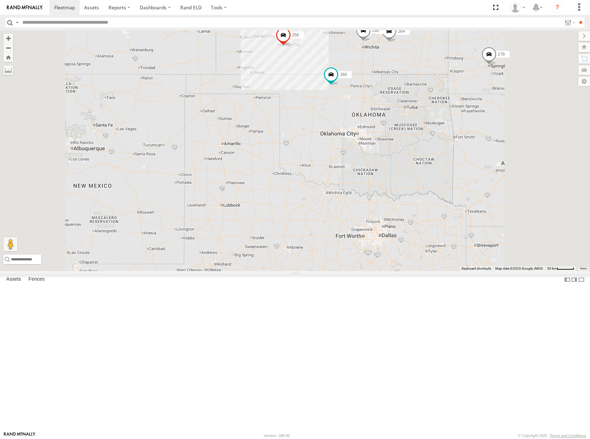
drag, startPoint x: 431, startPoint y: 94, endPoint x: 420, endPoint y: 154, distance: 61.0
click at [420, 154] on div "260 300 256 296 264 244 4 232 302 248 278 294" at bounding box center [295, 150] width 590 height 241
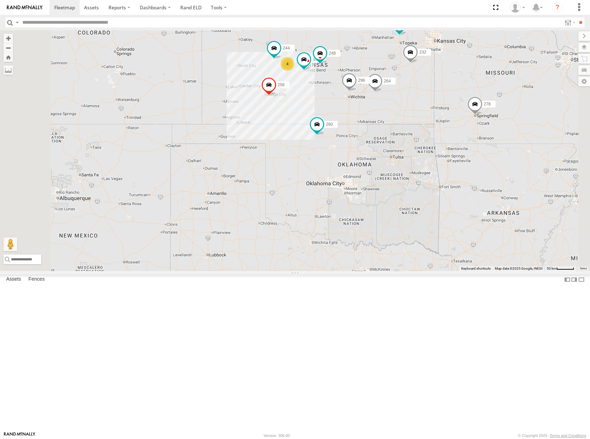
drag, startPoint x: 436, startPoint y: 86, endPoint x: 426, endPoint y: 101, distance: 17.6
click at [426, 101] on div "260 300 256 296 264 244 4 232 302 248 278 294 298" at bounding box center [295, 150] width 590 height 241
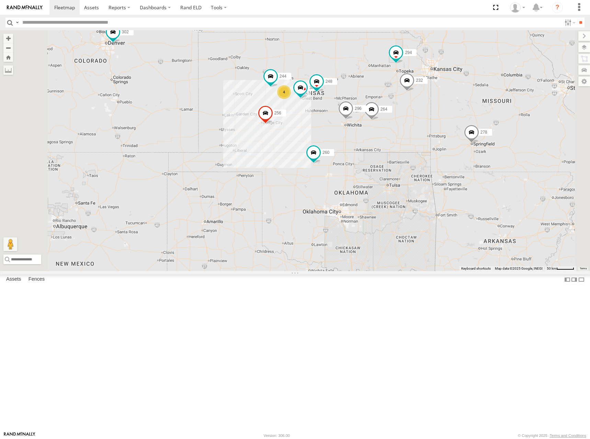
drag, startPoint x: 426, startPoint y: 98, endPoint x: 427, endPoint y: 121, distance: 22.7
click at [427, 121] on div "260 300 256 296 264 244 4 232 302 248 278 294 298 270" at bounding box center [295, 150] width 590 height 241
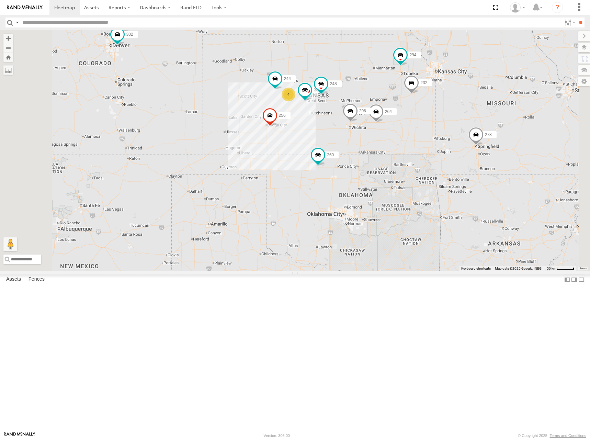
drag, startPoint x: 406, startPoint y: 131, endPoint x: 411, endPoint y: 133, distance: 5.9
click at [411, 133] on div "260 300 256 296 264 244 4 232 302 248 278 294 298 270" at bounding box center [295, 150] width 590 height 241
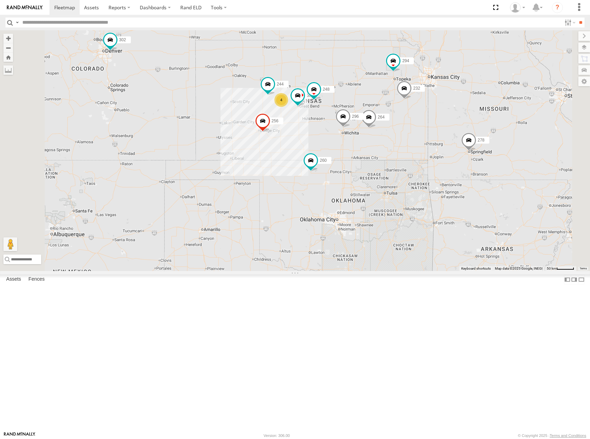
drag, startPoint x: 441, startPoint y: 134, endPoint x: 438, endPoint y: 141, distance: 7.3
click at [437, 140] on div "260 300 256 296 264 244 4 232 302 248 278 294 298 270" at bounding box center [295, 150] width 590 height 241
drag, startPoint x: 395, startPoint y: 138, endPoint x: 392, endPoint y: 137, distance: 3.5
click at [392, 137] on div "260 300 256 296 264 244 4 232 302 248 278 294 298 270" at bounding box center [295, 150] width 590 height 241
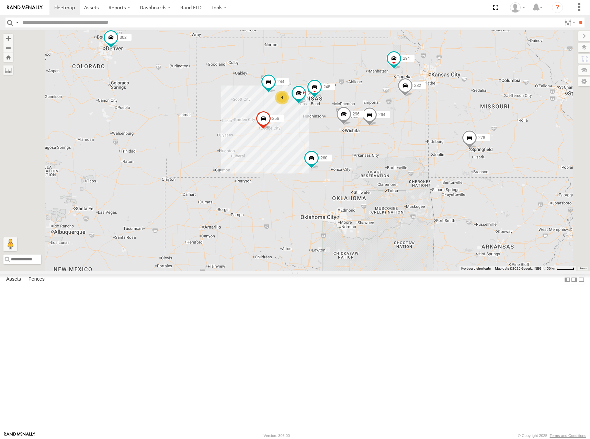
drag, startPoint x: 415, startPoint y: 136, endPoint x: 419, endPoint y: 134, distance: 4.9
click at [419, 134] on div "260 300 256 296 264 244 4 232 302 248 278 294 298 270" at bounding box center [295, 150] width 590 height 241
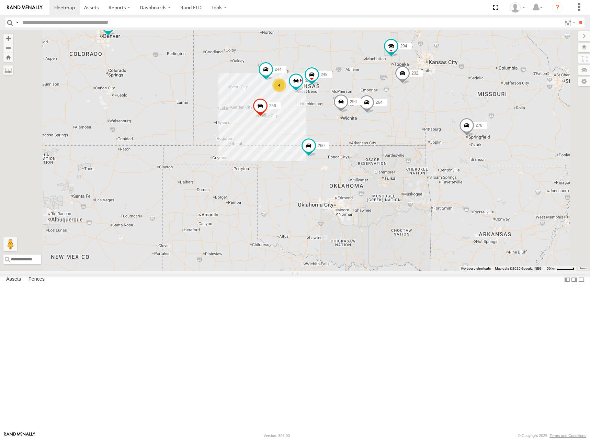
drag, startPoint x: 426, startPoint y: 140, endPoint x: 423, endPoint y: 127, distance: 13.3
click at [423, 127] on div "260 300 256 296 264 244 4 232 302 248 278 294 298 270" at bounding box center [295, 150] width 590 height 241
click at [404, 118] on div "260 300 256 296 264 244 4 232 302 248 278 294 298 270" at bounding box center [295, 150] width 590 height 241
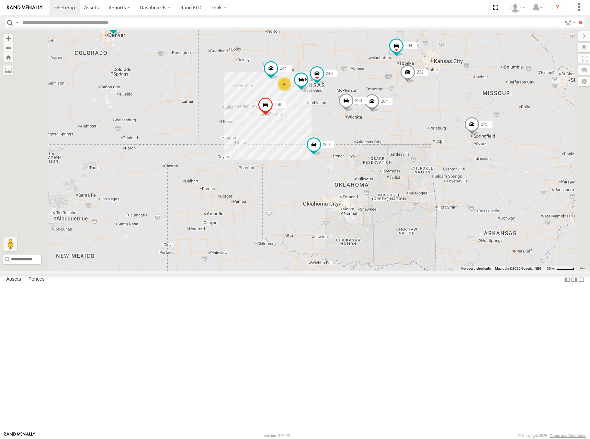
click at [411, 127] on div "260 300 256 296 264 244 4 232 302 248 278 294 298 270" at bounding box center [295, 150] width 590 height 241
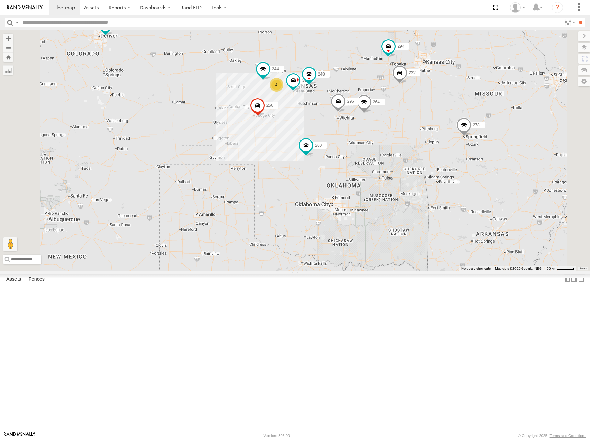
drag, startPoint x: 401, startPoint y: 131, endPoint x: 393, endPoint y: 131, distance: 7.9
click at [393, 131] on div "260 300 256 296 264 244 4 232 302 248 278 294 298 270" at bounding box center [295, 150] width 590 height 241
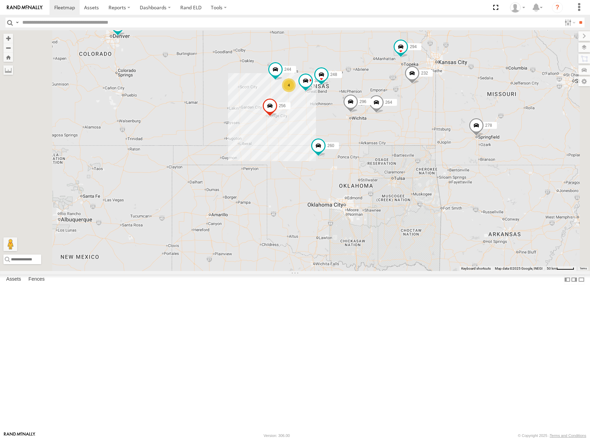
drag, startPoint x: 402, startPoint y: 128, endPoint x: 414, endPoint y: 129, distance: 12.0
click at [414, 129] on div "260 300 256 296 264 244 4 232 302 248 278 294 298 270" at bounding box center [295, 150] width 590 height 241
click at [415, 128] on div "260 300 256 296 264 244 4 232 302 248 278 294 298 270" at bounding box center [295, 150] width 590 height 241
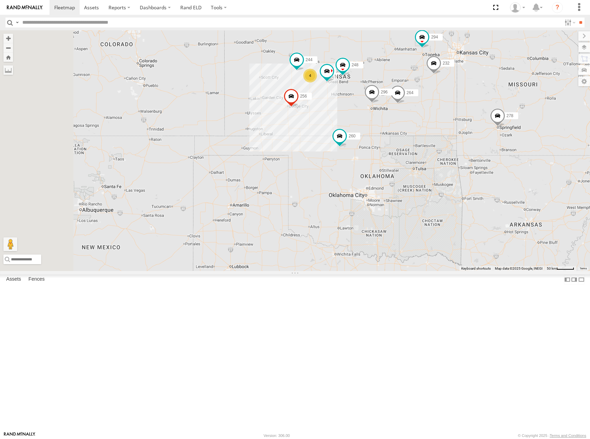
drag, startPoint x: 413, startPoint y: 130, endPoint x: 438, endPoint y: 120, distance: 27.2
click at [438, 120] on div "260 300 256 296 264 244 4 232 302 248 278 294 298 270" at bounding box center [295, 150] width 590 height 241
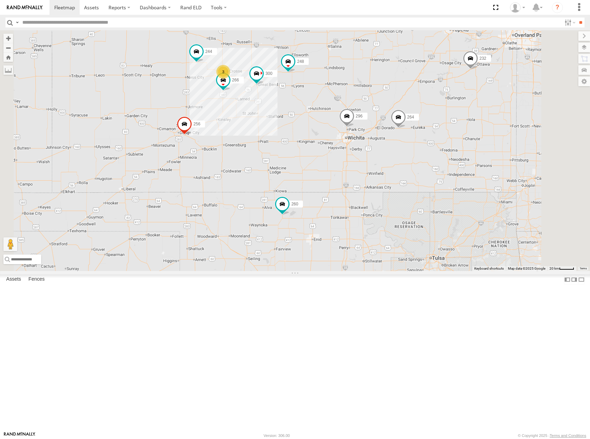
drag, startPoint x: 467, startPoint y: 149, endPoint x: 434, endPoint y: 152, distance: 33.1
click at [434, 152] on div "260 300 256 296 264 244 232 302 248 278 294 298 270 266 3" at bounding box center [295, 150] width 590 height 241
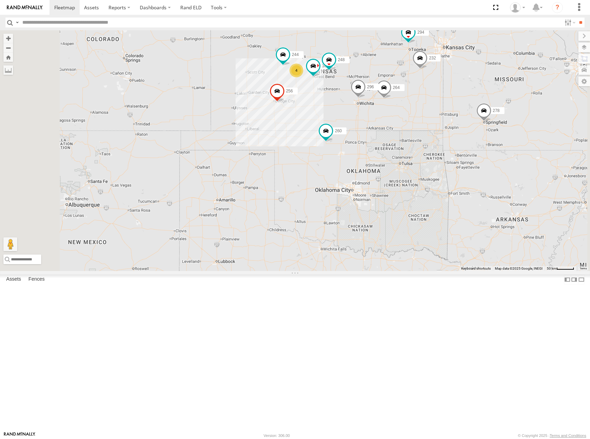
drag, startPoint x: 440, startPoint y: 125, endPoint x: 450, endPoint y: 124, distance: 9.7
click at [450, 124] on div "260 300 256 296 264 244 232 302 248 278 294 298 270 4" at bounding box center [295, 150] width 590 height 241
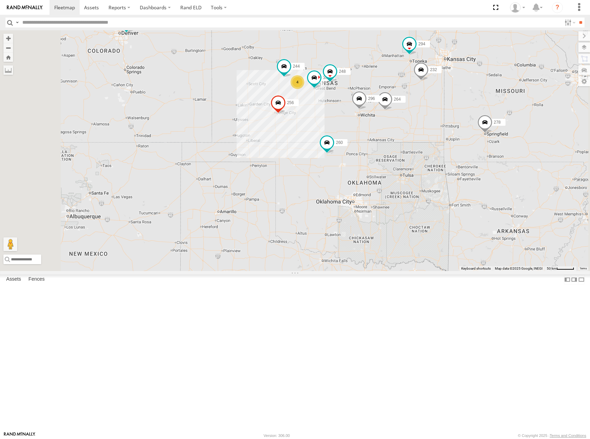
drag, startPoint x: 453, startPoint y: 107, endPoint x: 462, endPoint y: 119, distance: 14.3
click at [455, 120] on div "260 300 256 296 264 244 232 302 248 278 294 298 270 4" at bounding box center [295, 150] width 590 height 241
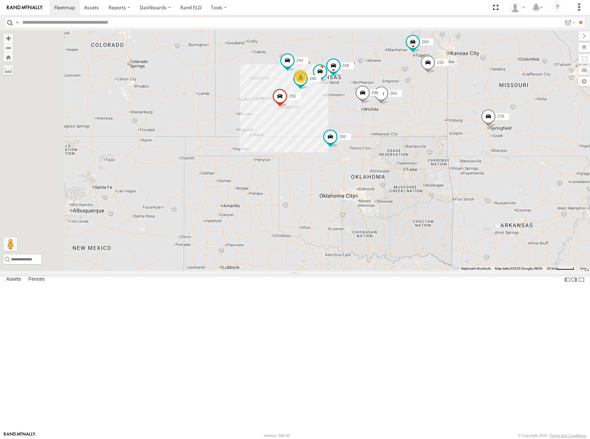
click at [430, 130] on div "300 244 298 270 256 232 296 264 302 248 266 278 294 260 3" at bounding box center [295, 150] width 590 height 241
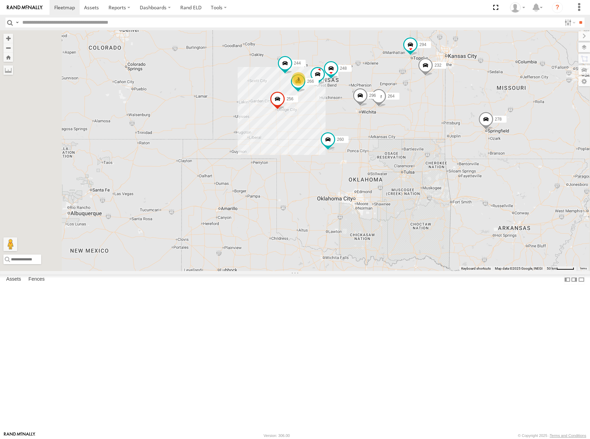
click at [434, 91] on div "300 244 298 270 256 232 296 264 302 248 266 278 294 260 3" at bounding box center [295, 150] width 590 height 241
click at [62, 7] on span at bounding box center [64, 7] width 21 height 7
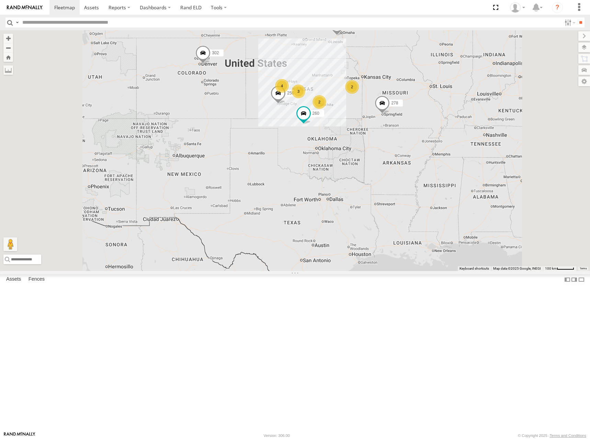
drag, startPoint x: 396, startPoint y: 184, endPoint x: 406, endPoint y: 103, distance: 81.6
click at [406, 103] on div "246 302 278 3 4 298 270 256 2 2 260" at bounding box center [295, 150] width 590 height 241
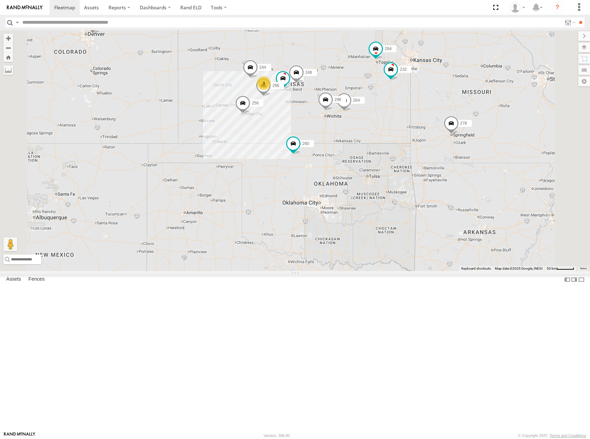
click at [399, 123] on div "246 302 278 298 270 256 260 300 244 3 232 296 264 248 266 294" at bounding box center [295, 150] width 590 height 241
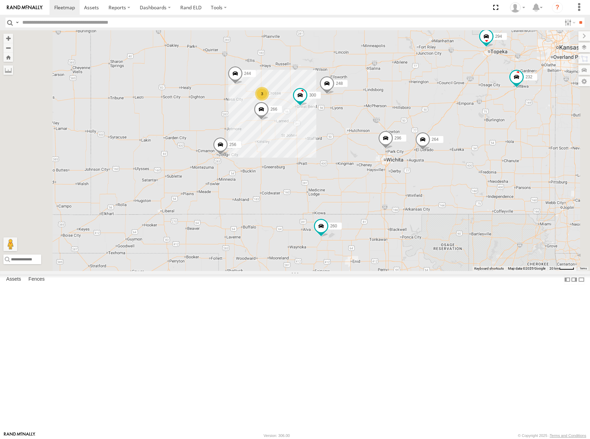
drag, startPoint x: 365, startPoint y: 128, endPoint x: 362, endPoint y: 126, distance: 4.3
click at [362, 126] on div "246 302 278 298 270 256 260 300 244 232 296 264 248 266 294 3" at bounding box center [295, 150] width 590 height 241
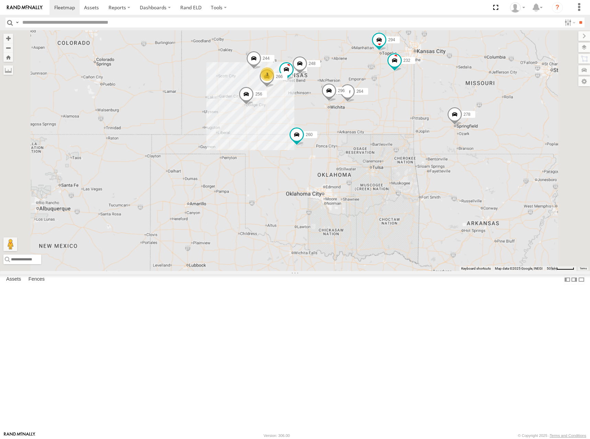
drag, startPoint x: 383, startPoint y: 110, endPoint x: 381, endPoint y: 115, distance: 5.5
click at [381, 115] on div "246 302 278 298 270 256 260 300 244 232 296 264 248 266 294 3" at bounding box center [295, 150] width 590 height 241
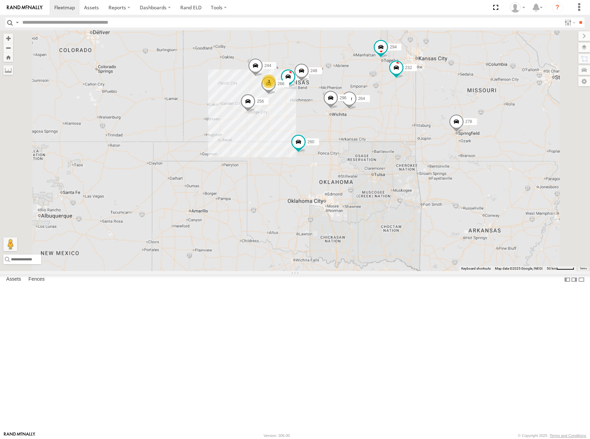
drag, startPoint x: 391, startPoint y: 114, endPoint x: 393, endPoint y: 125, distance: 11.3
click at [393, 125] on div "246 302 278 298 270 256 260 300 244 232 296 264 248 266 294 3" at bounding box center [295, 150] width 590 height 241
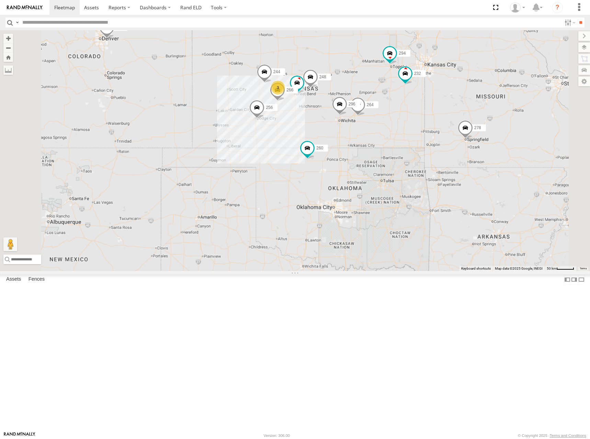
drag, startPoint x: 406, startPoint y: 121, endPoint x: 416, endPoint y: 124, distance: 10.5
click at [416, 124] on div "246 302 278 298 270 256 260 300 244 232 296 264 248 266 294 3" at bounding box center [295, 150] width 590 height 241
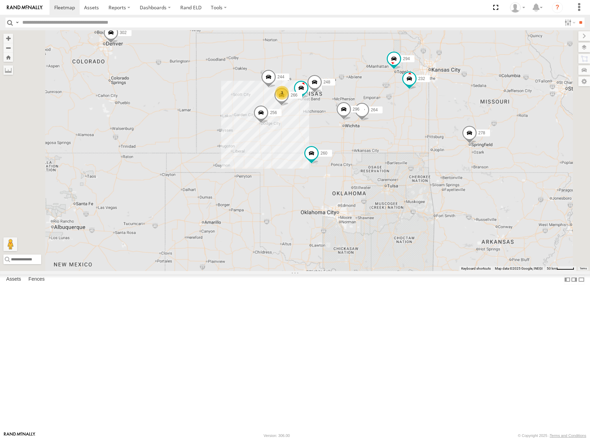
drag, startPoint x: 390, startPoint y: 130, endPoint x: 394, endPoint y: 136, distance: 7.5
click at [394, 136] on div "246 302 278 298 270 256 260 300 244 232 296 264 248 266 294 3" at bounding box center [295, 150] width 590 height 241
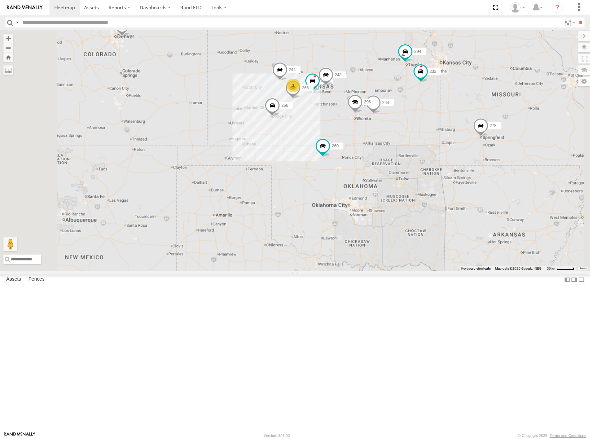
drag, startPoint x: 407, startPoint y: 130, endPoint x: 420, endPoint y: 123, distance: 15.0
click at [420, 123] on div "246 302 278 298 270 256 260 300 244 232 296 264 248 266 294 3" at bounding box center [295, 150] width 590 height 241
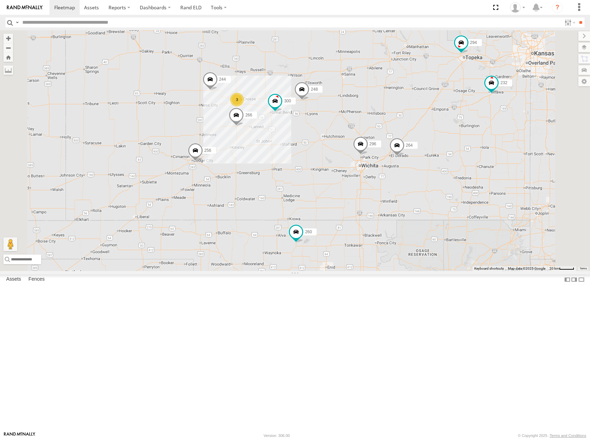
drag, startPoint x: 433, startPoint y: 136, endPoint x: 443, endPoint y: 120, distance: 18.4
click at [442, 121] on div "246 302 278 298 270 256 260 300 244 232 296 264 248 266 294 3" at bounding box center [295, 150] width 590 height 241
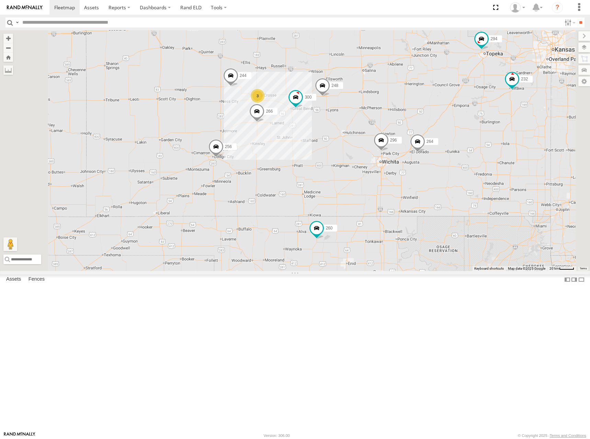
drag, startPoint x: 384, startPoint y: 119, endPoint x: 405, endPoint y: 120, distance: 21.0
click at [406, 117] on div "246 302 278 298 270 256 260 300 244 232 296 264 248 266 294 3" at bounding box center [295, 150] width 590 height 241
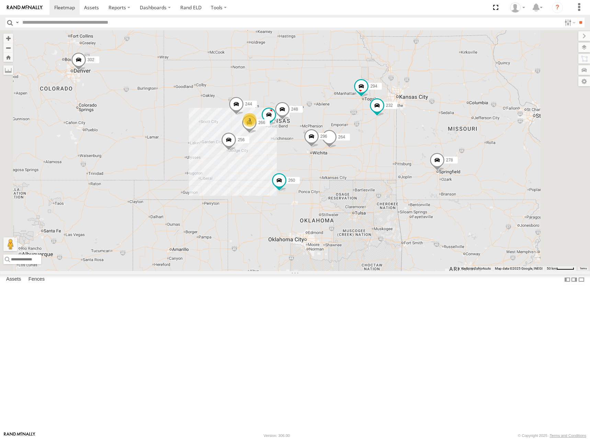
drag, startPoint x: 432, startPoint y: 101, endPoint x: 379, endPoint y: 130, distance: 60.4
click at [379, 130] on div "246 302 278 298 270 256 260 300 244 232 296 264 248 266 294 3" at bounding box center [295, 150] width 590 height 241
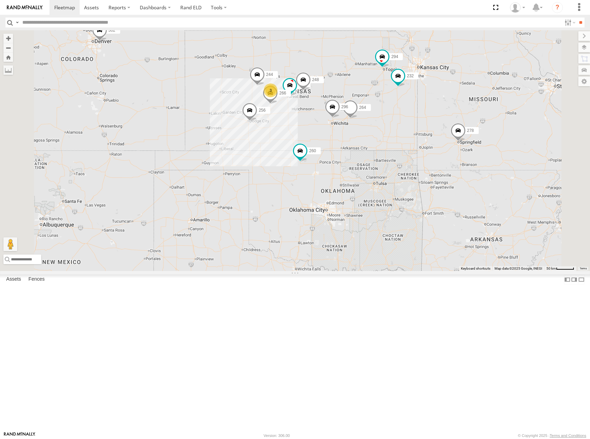
drag, startPoint x: 373, startPoint y: 166, endPoint x: 399, endPoint y: 126, distance: 48.3
click at [399, 126] on div "246 302 278 298 270 256 260 300 244 232 296 264 248 266 294 3" at bounding box center [295, 150] width 590 height 241
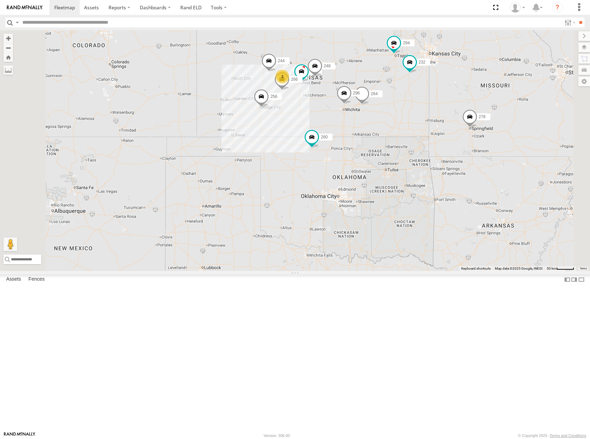
drag, startPoint x: 418, startPoint y: 146, endPoint x: 429, endPoint y: 134, distance: 16.3
click at [429, 134] on div "246 302 278 298 270 256 260 300 244 232 296 264 248 266 294 3" at bounding box center [295, 150] width 590 height 241
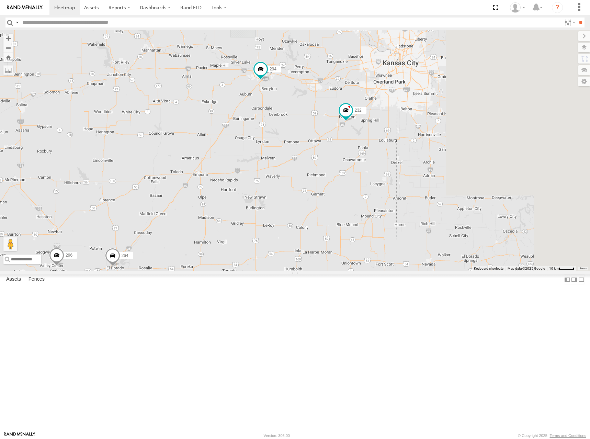
drag, startPoint x: 510, startPoint y: 189, endPoint x: 344, endPoint y: 187, distance: 166.1
click at [344, 187] on div "232 296 264 294" at bounding box center [295, 150] width 590 height 241
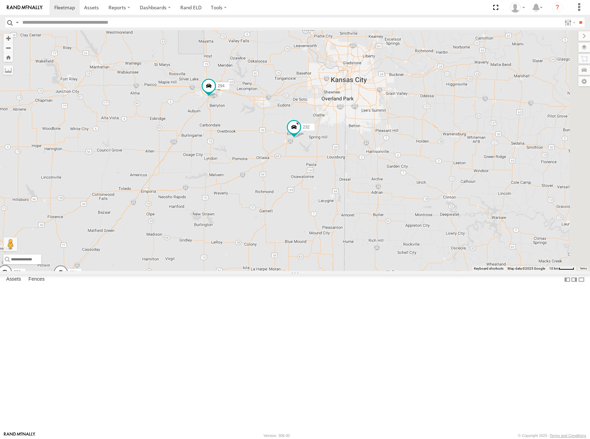
drag, startPoint x: 457, startPoint y: 174, endPoint x: 445, endPoint y: 191, distance: 21.1
click at [445, 191] on div "232 296 264 294" at bounding box center [295, 150] width 590 height 241
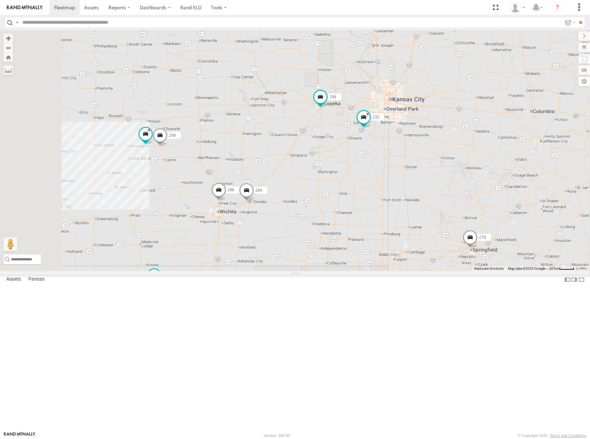
drag, startPoint x: 357, startPoint y: 146, endPoint x: 373, endPoint y: 141, distance: 17.3
click at [376, 143] on div "232 296 264 294 300 298 248 278 260" at bounding box center [295, 150] width 590 height 241
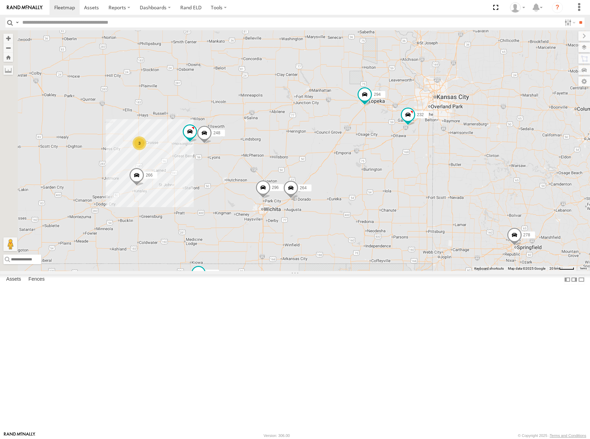
drag, startPoint x: 373, startPoint y: 142, endPoint x: 414, endPoint y: 142, distance: 40.8
click at [414, 142] on div "232 296 264 294 300 298 248 278 260 3 266" at bounding box center [295, 150] width 590 height 241
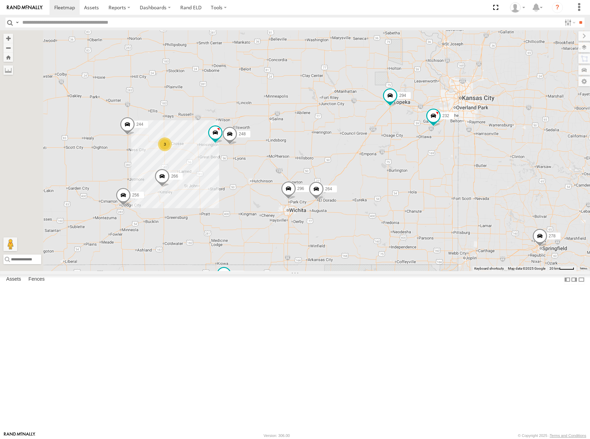
drag, startPoint x: 399, startPoint y: 139, endPoint x: 422, endPoint y: 140, distance: 23.0
click at [422, 140] on div "232 296 264 294 300 298 248 278 260 3 266 244 256" at bounding box center [295, 150] width 590 height 241
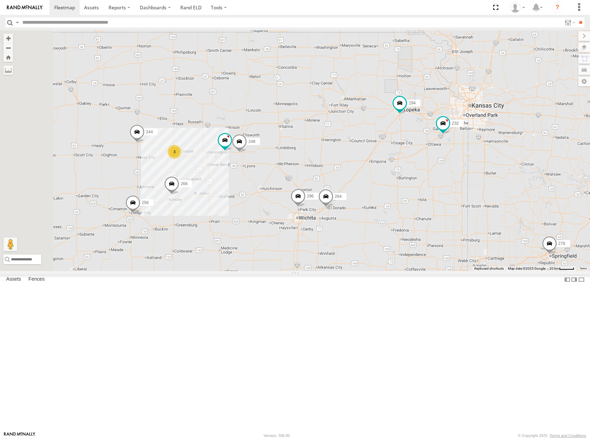
drag, startPoint x: 416, startPoint y: 138, endPoint x: 423, endPoint y: 145, distance: 10.2
click at [423, 145] on div "232 296 264 294 300 298 248 278 260 3 266 244 256" at bounding box center [295, 150] width 590 height 241
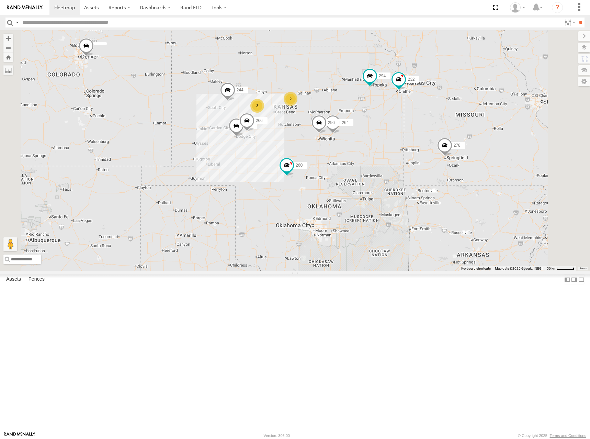
drag, startPoint x: 416, startPoint y: 123, endPoint x: 420, endPoint y: 116, distance: 8.4
click at [420, 116] on div "244 246 298 270 256 232 296 264 266 278 294 260 2 3" at bounding box center [295, 150] width 590 height 241
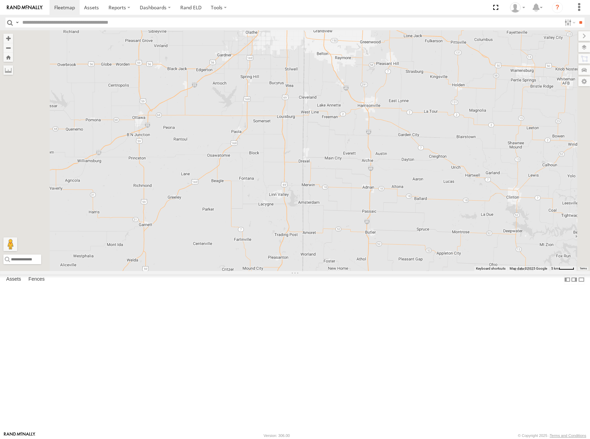
drag, startPoint x: 465, startPoint y: 135, endPoint x: 461, endPoint y: 143, distance: 8.4
click at [461, 141] on div "244 246 298 270 256 232 296 264 302 266 278 294 260" at bounding box center [295, 150] width 590 height 241
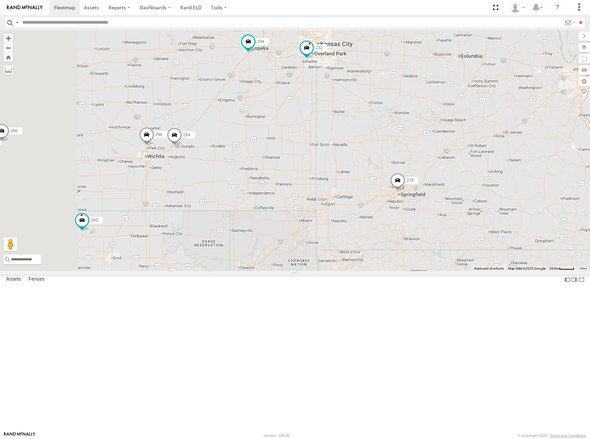
drag, startPoint x: 250, startPoint y: 118, endPoint x: 345, endPoint y: 124, distance: 94.6
click at [344, 124] on div "244 246 298 270 256 232 296 264 302 266 278 294 260" at bounding box center [295, 150] width 590 height 241
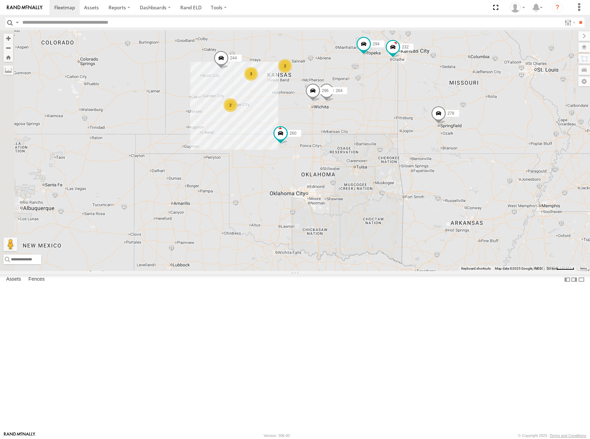
drag, startPoint x: 308, startPoint y: 119, endPoint x: 370, endPoint y: 123, distance: 62.3
click at [370, 123] on div "244 246 298 270 232 296 264 302 278 294 260 2 3 2" at bounding box center [295, 150] width 590 height 241
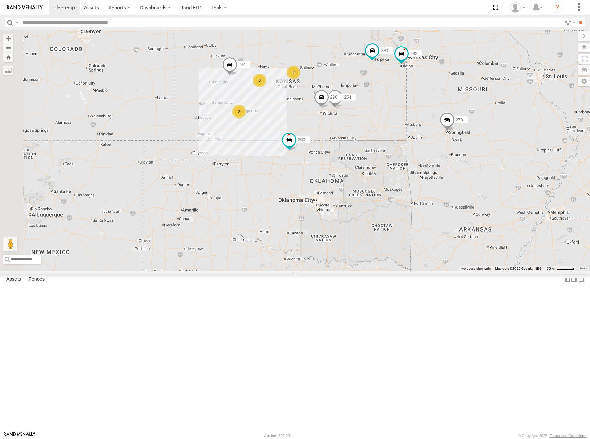
drag, startPoint x: 403, startPoint y: 111, endPoint x: 411, endPoint y: 116, distance: 10.4
click at [411, 116] on div "244 246 298 270 232 296 264 302 278 294 260 2 3 2" at bounding box center [295, 150] width 590 height 241
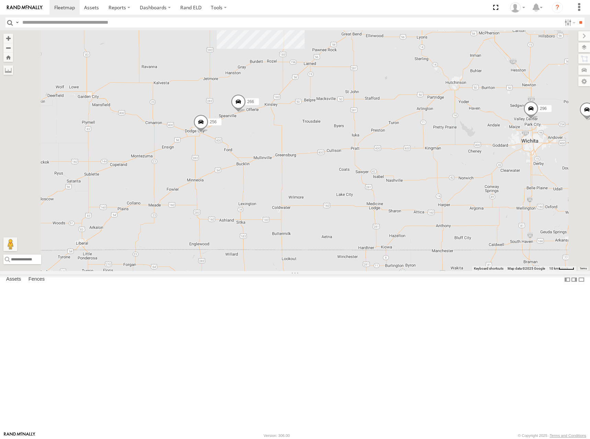
click at [362, 162] on div "244 246 298 270 232 296 264 302 278 294 260 300 3 256 248 266" at bounding box center [295, 150] width 590 height 241
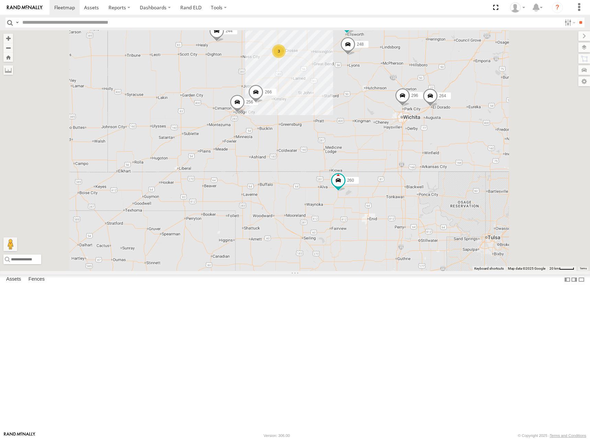
drag, startPoint x: 347, startPoint y: 145, endPoint x: 344, endPoint y: 151, distance: 7.2
click at [344, 151] on div "244 246 298 270 232 296 264 302 278 294 260 300 256 248 266 3" at bounding box center [295, 150] width 590 height 241
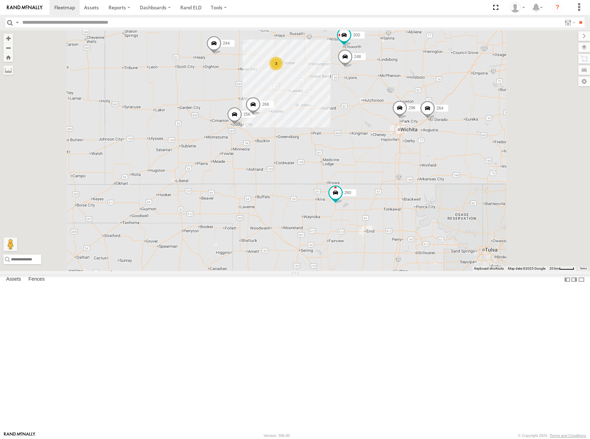
drag, startPoint x: 485, startPoint y: 123, endPoint x: 483, endPoint y: 139, distance: 15.9
click at [483, 139] on div "244 246 298 270 232 296 264 302 278 294 260 300 256 248 266 3" at bounding box center [295, 150] width 590 height 241
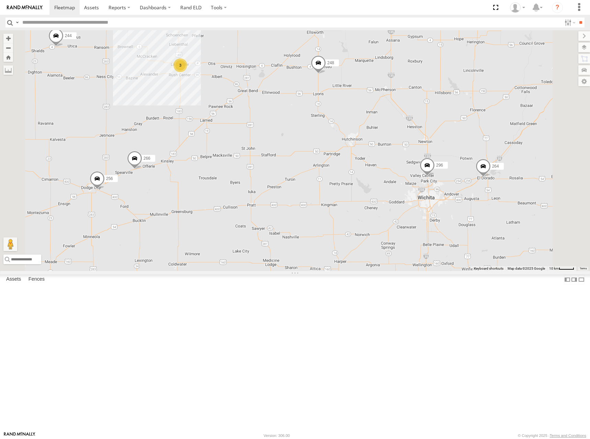
drag, startPoint x: 489, startPoint y: 176, endPoint x: 484, endPoint y: 160, distance: 16.9
click at [484, 160] on div "244 246 298 270 232 296 264 302 278 294 260 300 256 248 266 3" at bounding box center [295, 150] width 590 height 241
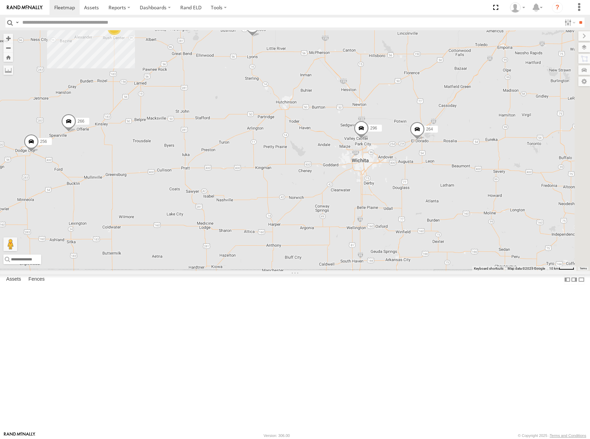
drag, startPoint x: 495, startPoint y: 165, endPoint x: 425, endPoint y: 129, distance: 79.4
click at [425, 129] on div "244 246 298 270 232 296 264 302 278 294 260 300 256 248 266 3" at bounding box center [295, 150] width 590 height 241
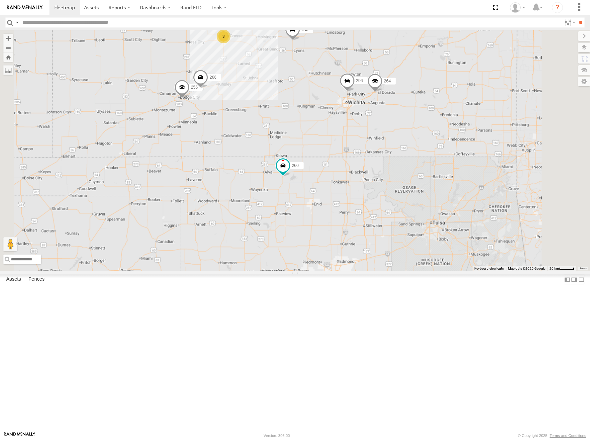
drag, startPoint x: 425, startPoint y: 130, endPoint x: 423, endPoint y: 127, distance: 3.7
click at [423, 127] on div "244 246 298 270 232 296 264 302 278 294 260 300 256 248 266 3" at bounding box center [295, 150] width 590 height 241
drag, startPoint x: 454, startPoint y: 114, endPoint x: 452, endPoint y: 117, distance: 4.0
click at [452, 117] on div "300 244 256 296 264 248 266 294 260 3" at bounding box center [295, 150] width 590 height 241
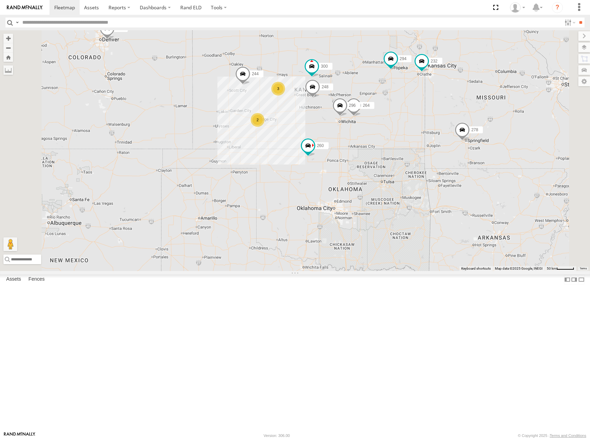
drag, startPoint x: 429, startPoint y: 102, endPoint x: 440, endPoint y: 125, distance: 26.1
click at [428, 115] on div "300 244 232 296 264 248 294 260 246 298 270 3 2 302 278" at bounding box center [295, 150] width 590 height 241
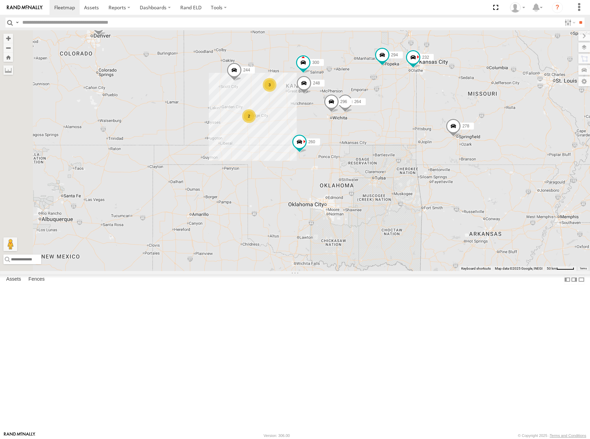
drag, startPoint x: 353, startPoint y: 111, endPoint x: 419, endPoint y: 130, distance: 68.0
click at [419, 130] on div "300 244 232 296 264 248 294 260 246 298 270 302 278 3 2" at bounding box center [295, 150] width 590 height 241
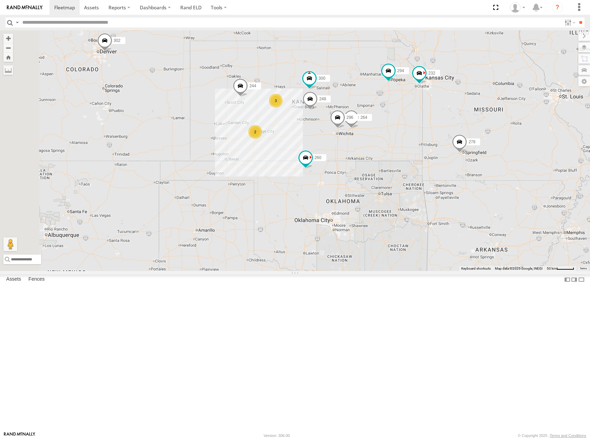
drag, startPoint x: 419, startPoint y: 95, endPoint x: 429, endPoint y: 112, distance: 19.1
click at [429, 112] on div "300 244 232 296 264 248 294 260 246 298 270 302 278 3 2" at bounding box center [295, 150] width 590 height 241
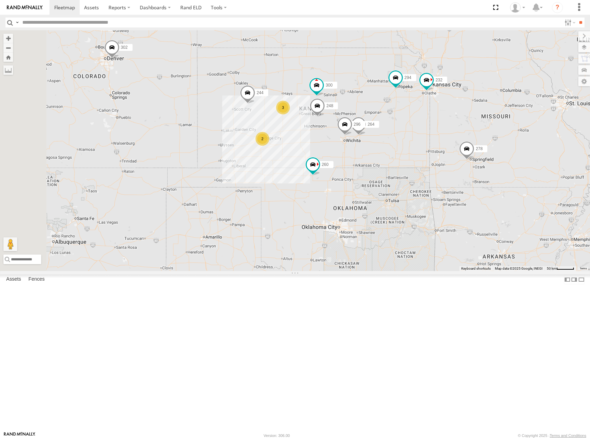
drag, startPoint x: 434, startPoint y: 116, endPoint x: 434, endPoint y: 125, distance: 9.3
click at [434, 125] on div "300 244 232 296 264 248 294 260 246 298 270 302 278 3 2" at bounding box center [295, 150] width 590 height 241
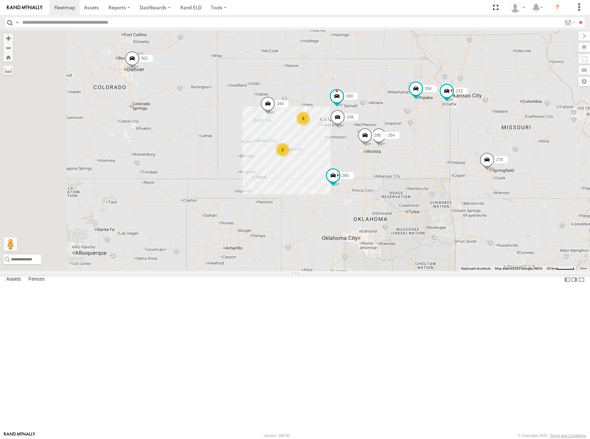
drag, startPoint x: 418, startPoint y: 116, endPoint x: 436, endPoint y: 119, distance: 18.3
click at [436, 119] on div "300 244 232 296 264 248 294 260 246 298 270 302 278 3 2" at bounding box center [295, 150] width 590 height 241
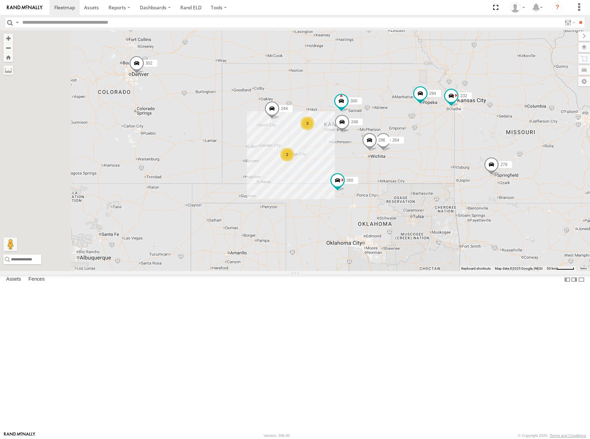
drag, startPoint x: 426, startPoint y: 116, endPoint x: 431, endPoint y: 119, distance: 6.1
click at [431, 119] on div "300 244 232 296 264 248 294 260 246 298 270 302 278 3 2" at bounding box center [295, 150] width 590 height 241
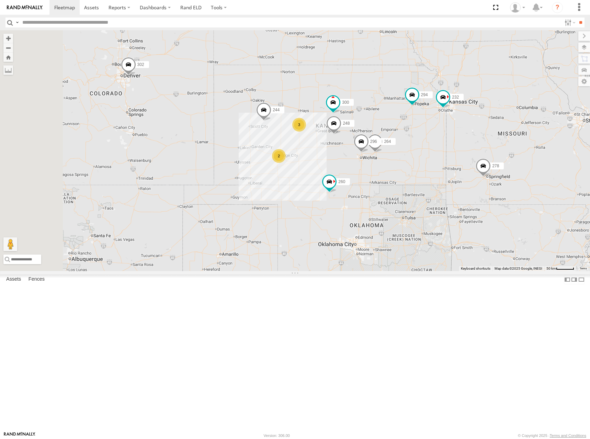
click at [469, 164] on div "300 244 232 296 264 248 294 260 246 298 270 302 278 3 2" at bounding box center [295, 150] width 590 height 241
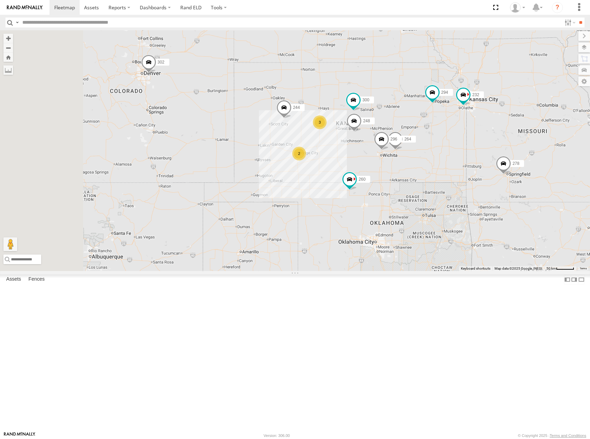
drag, startPoint x: 426, startPoint y: 156, endPoint x: 444, endPoint y: 158, distance: 18.9
click at [444, 158] on div "300 244 232 296 264 248 294 260 246 298 270 302 278 3 2" at bounding box center [295, 150] width 590 height 241
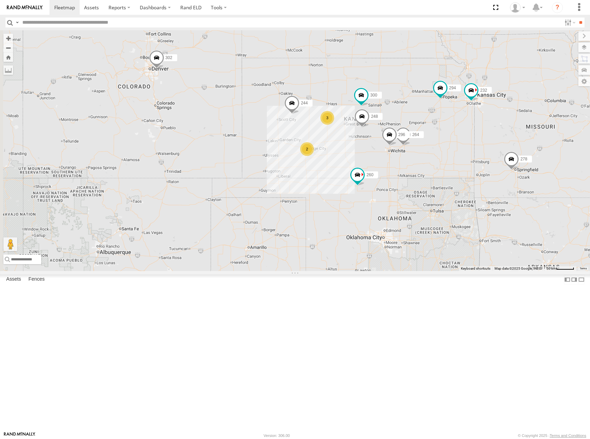
drag, startPoint x: 451, startPoint y: 157, endPoint x: 459, endPoint y: 152, distance: 9.4
click at [459, 152] on div "300 244 232 296 264 248 294 260 246 298 270 302 278 3 2" at bounding box center [295, 150] width 590 height 241
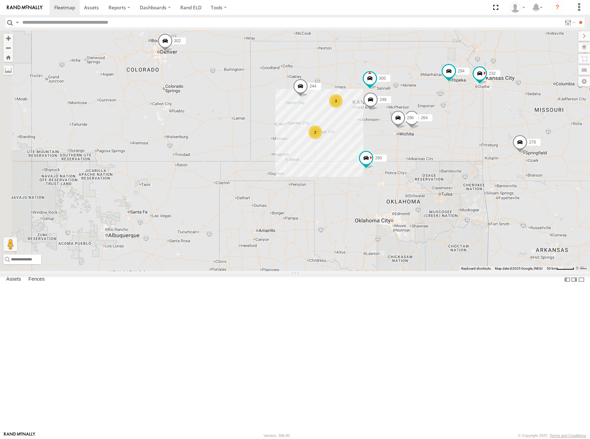
drag, startPoint x: 458, startPoint y: 155, endPoint x: 467, endPoint y: 132, distance: 25.2
click at [467, 132] on div "300 244 232 296 264 248 294 260 246 298 270 302 278 3 2" at bounding box center [295, 150] width 590 height 241
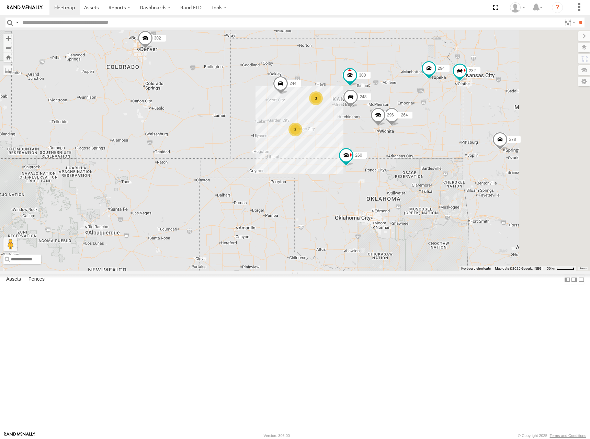
click at [497, 128] on div "300 244 232 296 264 248 294 260 246 298 270 302 278 3 2" at bounding box center [295, 150] width 590 height 241
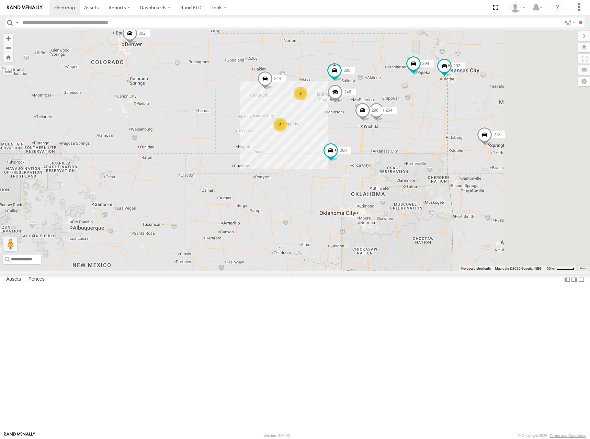
drag, startPoint x: 481, startPoint y: 137, endPoint x: 466, endPoint y: 135, distance: 14.9
click at [466, 135] on div "300 244 232 296 264 248 294 260 246 298 270 302 278 3 2" at bounding box center [295, 150] width 590 height 241
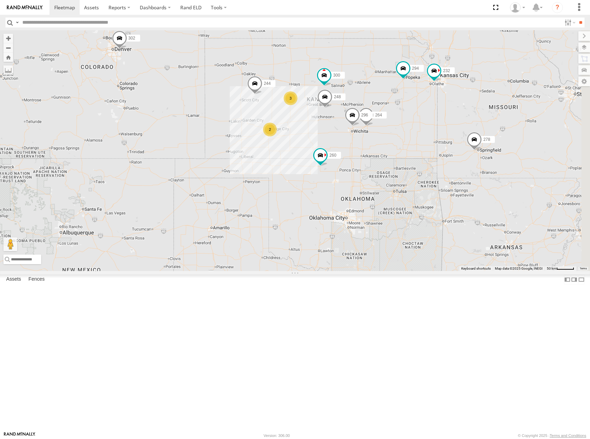
drag, startPoint x: 465, startPoint y: 134, endPoint x: 449, endPoint y: 145, distance: 19.8
click at [453, 140] on div "300 244 232 296 264 248 294 260 246 298 270 302 278 3 2" at bounding box center [295, 150] width 590 height 241
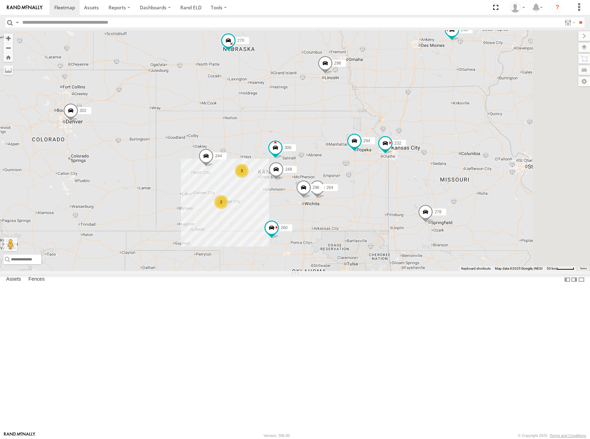
drag, startPoint x: 534, startPoint y: 101, endPoint x: 495, endPoint y: 177, distance: 85.6
click at [495, 177] on div "300 244 232 296 264 248 294 260 246 298 270 302 278 3 2" at bounding box center [295, 150] width 590 height 241
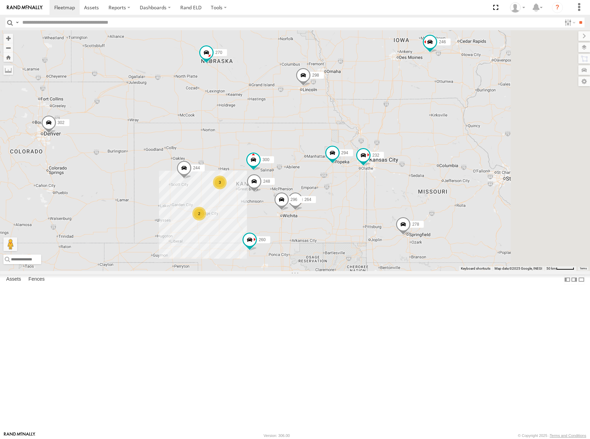
drag, startPoint x: 526, startPoint y: 100, endPoint x: 509, endPoint y: 99, distance: 17.9
click at [509, 99] on div "300 244 232 296 264 248 294 260 246 298 270 302 278 3 2" at bounding box center [295, 150] width 590 height 241
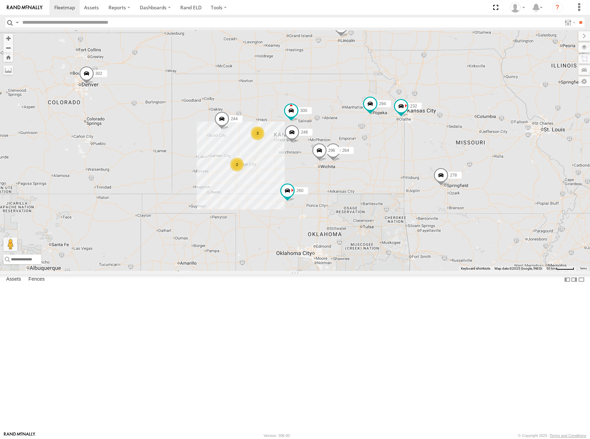
drag, startPoint x: 425, startPoint y: 152, endPoint x: 479, endPoint y: 104, distance: 72.2
click at [480, 99] on div "300 244 232 296 264 248 294 260 246 298 270 302 278 3 2" at bounding box center [295, 150] width 590 height 241
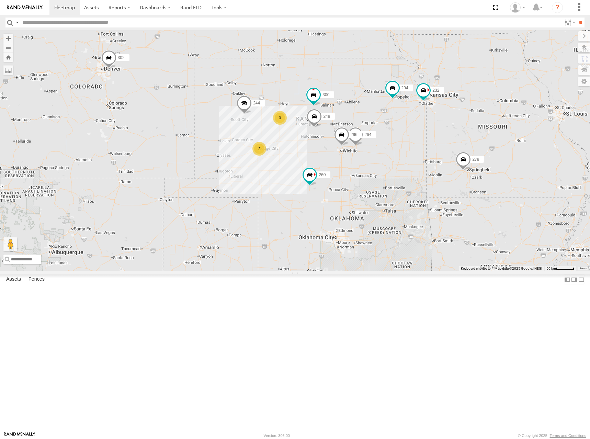
drag, startPoint x: 419, startPoint y: 148, endPoint x: 436, endPoint y: 135, distance: 21.3
click at [436, 135] on div "300 244 232 296 264 248 294 260 246 298 270 302 278 3 2" at bounding box center [295, 150] width 590 height 241
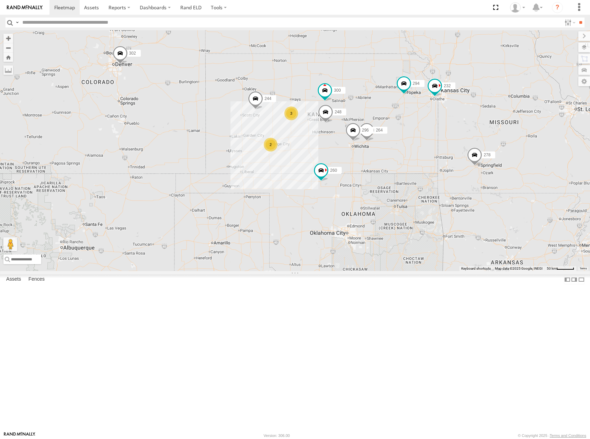
drag, startPoint x: 430, startPoint y: 148, endPoint x: 439, endPoint y: 144, distance: 10.0
click at [439, 144] on div "300 244 232 296 264 248 294 260 246 298 270 302 278 3 2" at bounding box center [295, 150] width 590 height 241
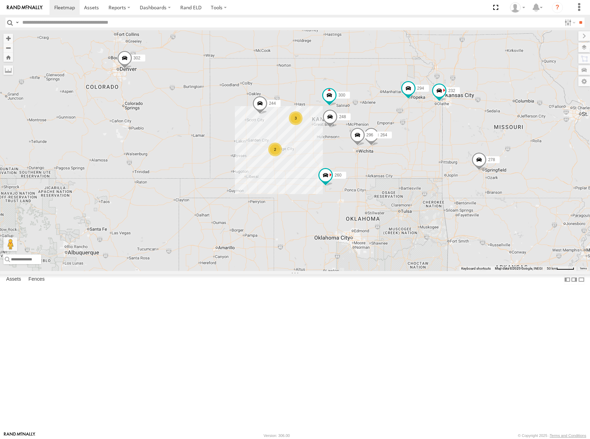
drag, startPoint x: 435, startPoint y: 138, endPoint x: 457, endPoint y: 152, distance: 25.4
click at [445, 154] on div "300 244 232 296 264 248 294 260 246 298 270 302 278 3 2" at bounding box center [295, 150] width 590 height 241
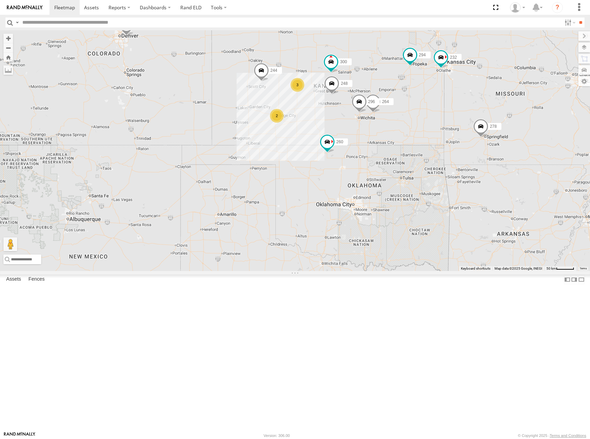
drag, startPoint x: 438, startPoint y: 175, endPoint x: 433, endPoint y: 126, distance: 49.7
click at [433, 126] on div "300 244 232 296 264 248 294 260 246 298 270 302 278 3 2" at bounding box center [295, 150] width 590 height 241
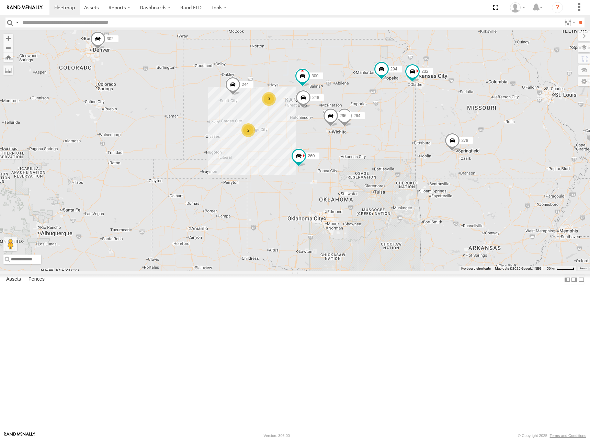
drag, startPoint x: 412, startPoint y: 112, endPoint x: 385, endPoint y: 136, distance: 36.7
click at [385, 136] on div "300 244 232 296 264 248 294 260 246 298 270 302 278 3 2" at bounding box center [295, 150] width 590 height 241
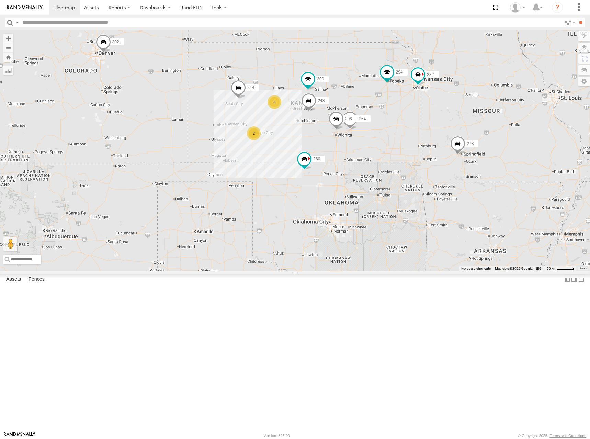
drag, startPoint x: 409, startPoint y: 143, endPoint x: 418, endPoint y: 140, distance: 9.3
click at [416, 141] on div "300 244 232 296 264 248 294 260 246 298 270 302 278 3 2" at bounding box center [295, 150] width 590 height 241
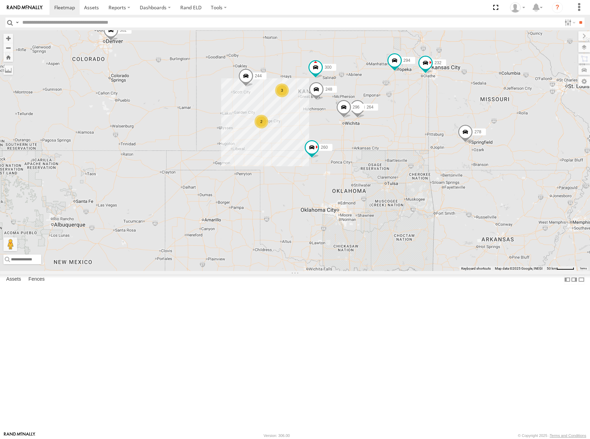
drag, startPoint x: 422, startPoint y: 155, endPoint x: 426, endPoint y: 141, distance: 14.7
click at [426, 141] on div "300 244 232 296 264 248 294 260 246 298 270 302 278 3 2" at bounding box center [295, 150] width 590 height 241
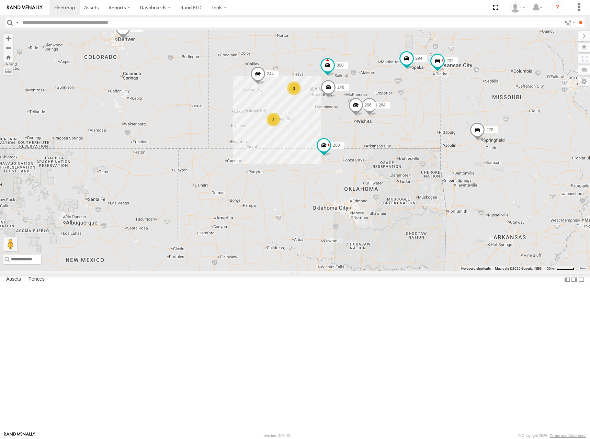
drag, startPoint x: 433, startPoint y: 118, endPoint x: 447, endPoint y: 120, distance: 14.5
click at [447, 120] on div "300 244 232 296 264 248 294 260 246 298 270 302 278 3 2" at bounding box center [295, 150] width 590 height 241
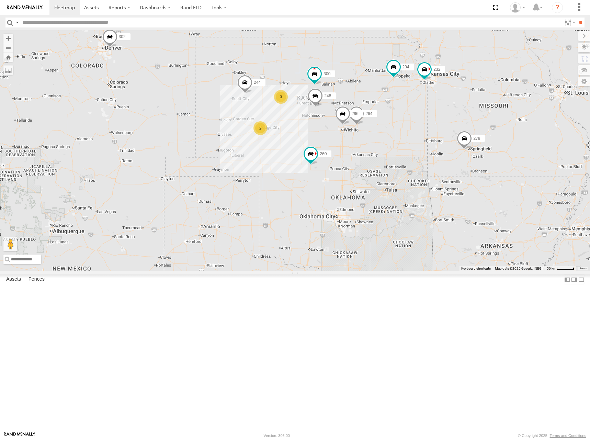
drag, startPoint x: 441, startPoint y: 124, endPoint x: 421, endPoint y: 142, distance: 26.7
click at [421, 142] on div "300 244 232 296 264 248 294 260 246 298 270 302 278 3 2" at bounding box center [295, 150] width 590 height 241
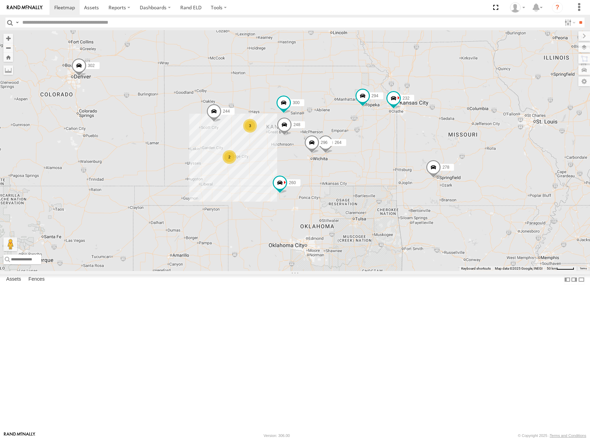
drag, startPoint x: 432, startPoint y: 142, endPoint x: 409, endPoint y: 155, distance: 26.9
click at [409, 155] on div "300 244 232 296 264 248 294 260 246 298 270 302 278 3 2" at bounding box center [295, 150] width 590 height 241
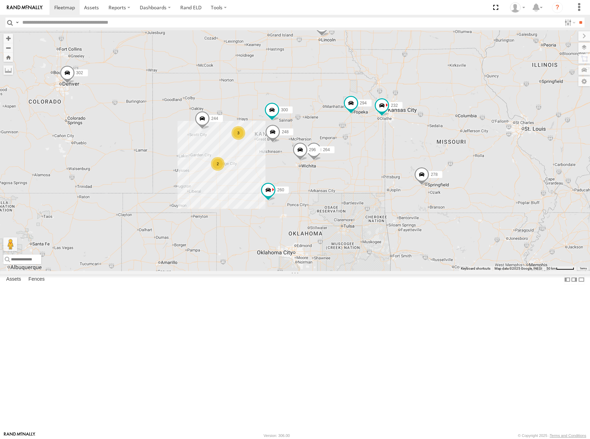
drag, startPoint x: 514, startPoint y: 131, endPoint x: 507, endPoint y: 136, distance: 8.2
click at [507, 136] on div "300 244 232 296 264 248 294 260 246 298 270 302 278 3 2" at bounding box center [295, 150] width 590 height 241
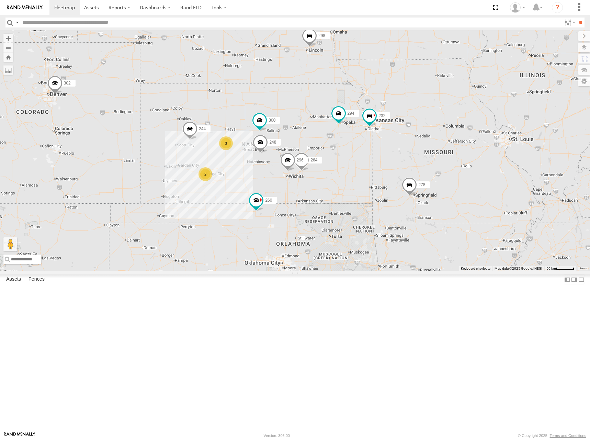
click at [485, 154] on div "300 244 232 296 264 248 294 260 246 298 270 302 278 3 2" at bounding box center [295, 150] width 590 height 241
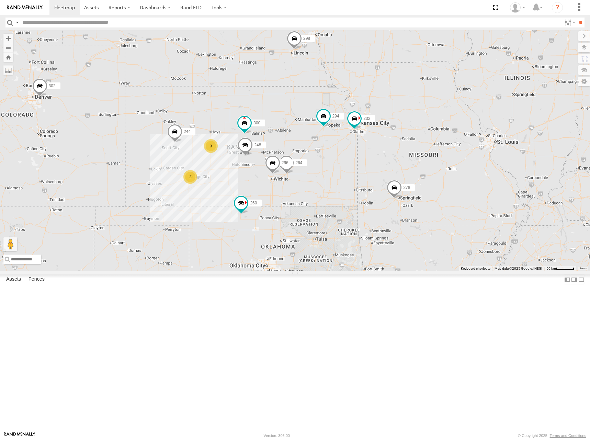
click at [465, 158] on div "300 244 232 296 264 248 294 260 246 298 270 302 278 3 2" at bounding box center [295, 150] width 590 height 241
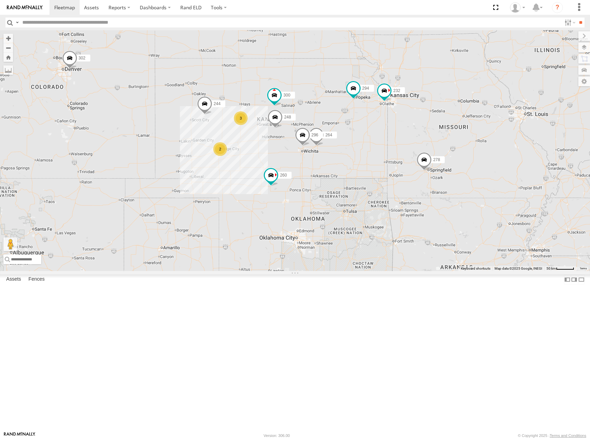
drag, startPoint x: 440, startPoint y: 161, endPoint x: 471, endPoint y: 132, distance: 41.8
click at [471, 132] on div "300 244 232 296 264 248 294 260 246 298 270 302 278 3 2" at bounding box center [295, 150] width 590 height 241
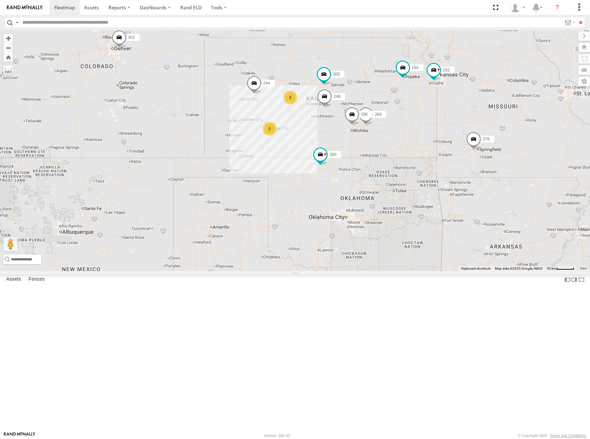
drag, startPoint x: 381, startPoint y: 144, endPoint x: 429, endPoint y: 123, distance: 53.2
click at [429, 123] on div "300 244 232 296 264 248 294 260 246 298 270 302 278 3 2" at bounding box center [295, 150] width 590 height 241
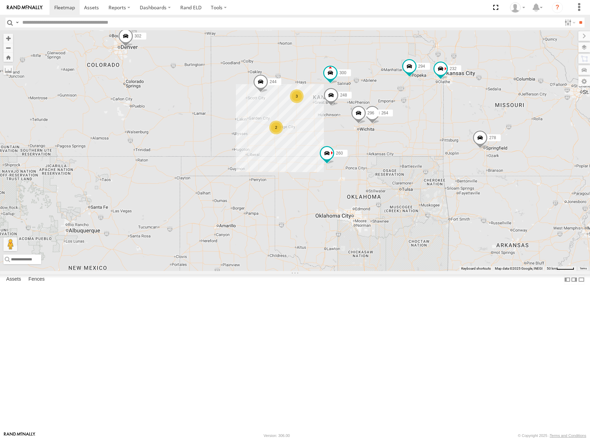
drag, startPoint x: 447, startPoint y: 131, endPoint x: 454, endPoint y: 130, distance: 6.2
click at [454, 130] on div "300 244 232 296 264 248 294 260 246 298 270 302 278 3 2" at bounding box center [295, 150] width 590 height 241
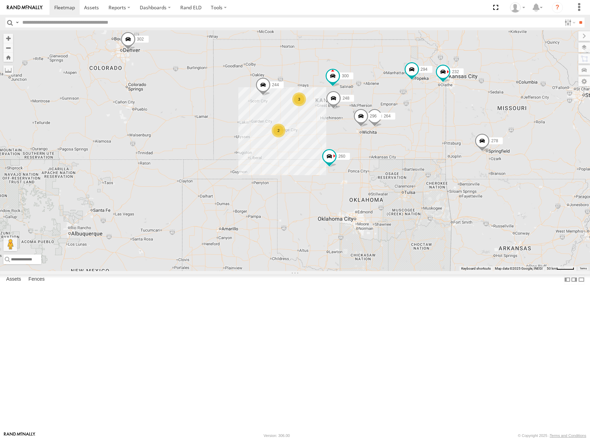
drag, startPoint x: 429, startPoint y: 112, endPoint x: 429, endPoint y: 120, distance: 8.6
click at [429, 120] on div "300 244 232 296 264 248 294 260 246 298 270 302 278 3 2" at bounding box center [295, 150] width 590 height 241
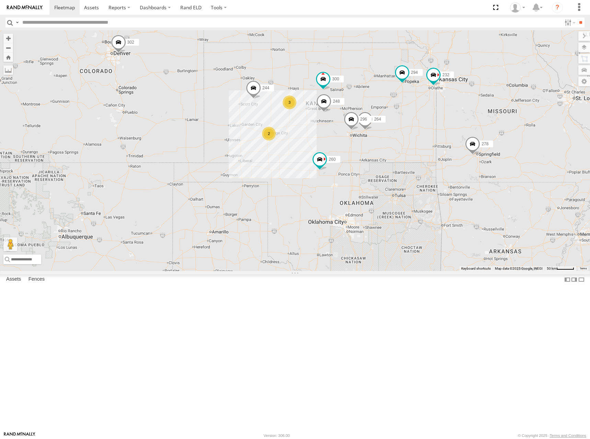
drag, startPoint x: 451, startPoint y: 128, endPoint x: 441, endPoint y: 127, distance: 10.7
click at [441, 127] on div "300 244 232 296 264 248 294 260 246 298 270 302 278 3 2" at bounding box center [295, 150] width 590 height 241
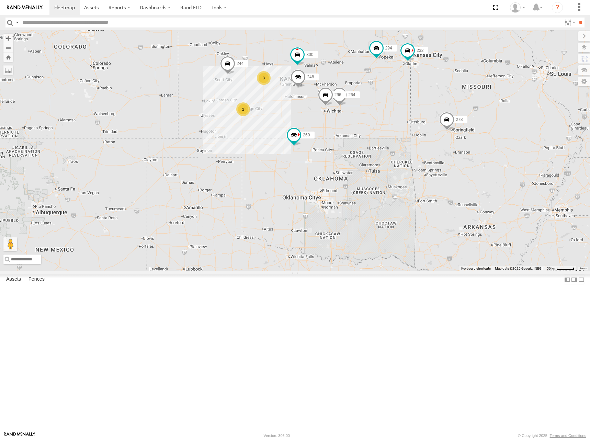
drag, startPoint x: 448, startPoint y: 145, endPoint x: 420, endPoint y: 118, distance: 38.8
click at [420, 118] on div "300 244 232 296 264 248 294 260 246 298 270 302 278 3 2" at bounding box center [295, 150] width 590 height 241
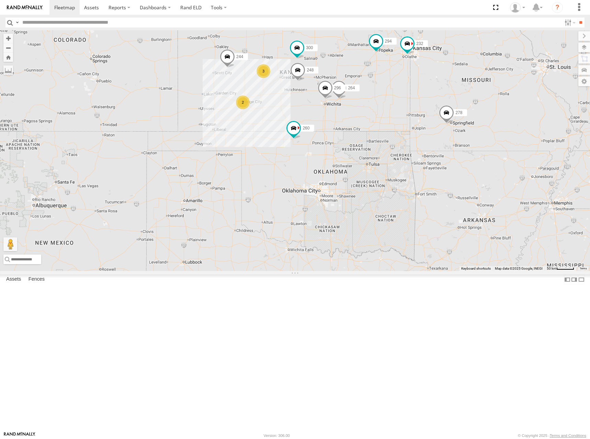
drag, startPoint x: 418, startPoint y: 124, endPoint x: 419, endPoint y: 118, distance: 5.9
click at [419, 118] on div "300 244 232 296 264 248 294 260 246 298 270 302 278 3 2" at bounding box center [295, 150] width 590 height 241
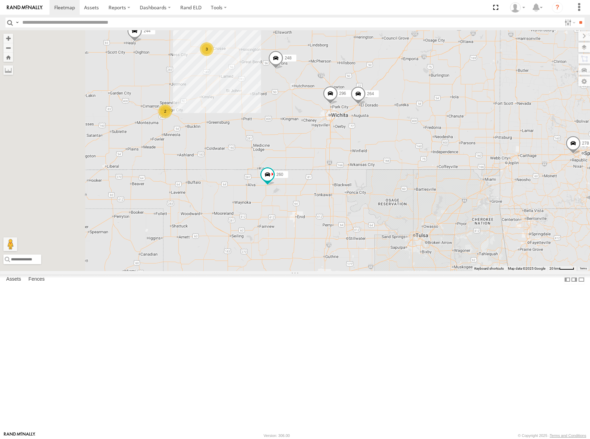
drag, startPoint x: 426, startPoint y: 150, endPoint x: 456, endPoint y: 124, distance: 39.6
click at [456, 124] on div "300 244 232 296 264 248 294 260 246 298 270 302 278 3 2" at bounding box center [295, 150] width 590 height 241
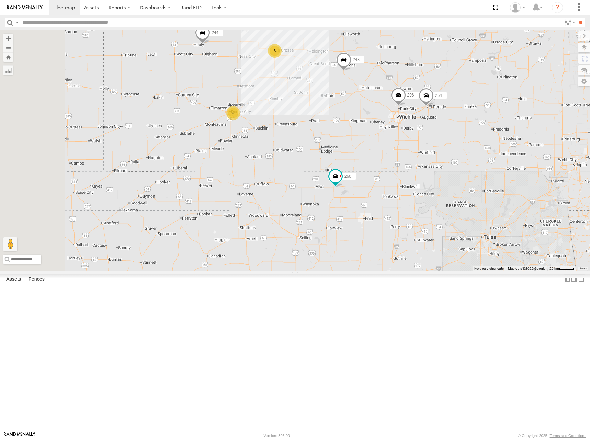
drag, startPoint x: 391, startPoint y: 162, endPoint x: 459, endPoint y: 164, distance: 68.7
click at [459, 164] on div "300 244 232 296 264 248 294 260 246 298 270 302 278 3 2" at bounding box center [295, 150] width 590 height 241
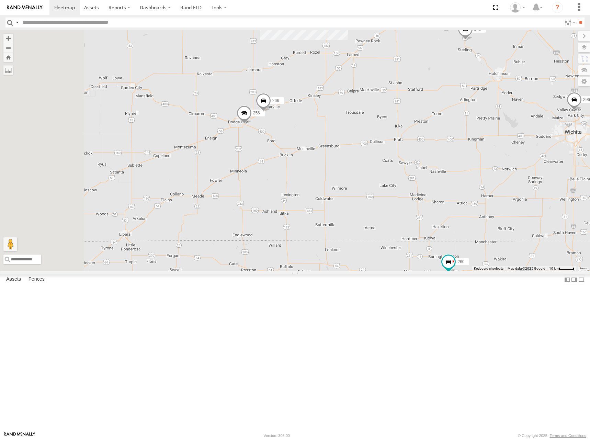
drag, startPoint x: 331, startPoint y: 187, endPoint x: 357, endPoint y: 171, distance: 30.1
click at [357, 171] on div "300 244 232 296 264 248 294 260 246 298 270 302 278 3 256 266" at bounding box center [295, 150] width 590 height 241
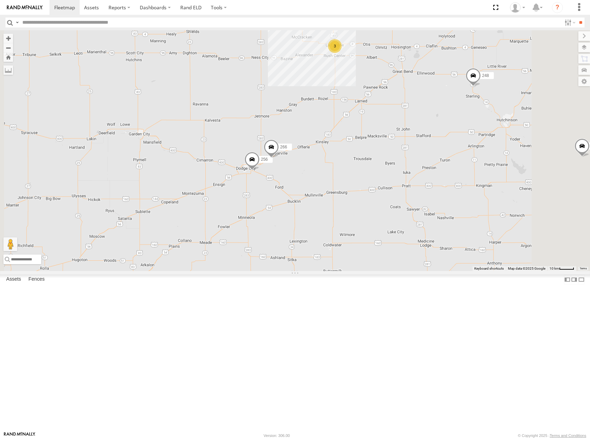
drag, startPoint x: 428, startPoint y: 123, endPoint x: 407, endPoint y: 214, distance: 93.0
click at [407, 214] on div "300 244 232 296 264 248 294 260 246 298 270 302 278 256 266 3" at bounding box center [295, 150] width 590 height 241
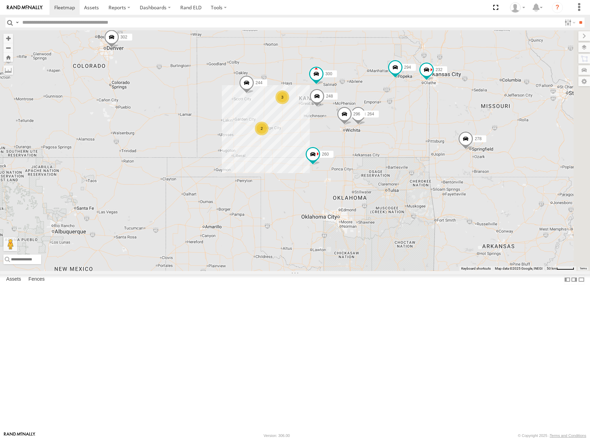
drag
click at [417, 132] on div "300 244 232 296 264 248 294 260 246 298 270 302 278 3 2" at bounding box center [295, 150] width 590 height 241
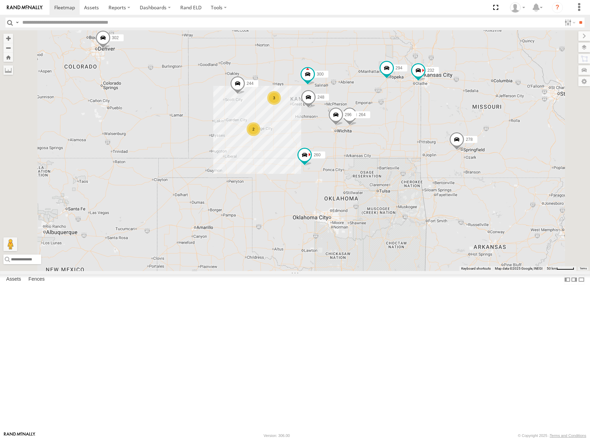
drag, startPoint x: 409, startPoint y: 120, endPoint x: 407, endPoint y: 135, distance: 14.3
click at [407, 133] on div "300 244 232 296 264 248 294 260 246 298 270 302 278 3 2" at bounding box center [295, 150] width 590 height 241
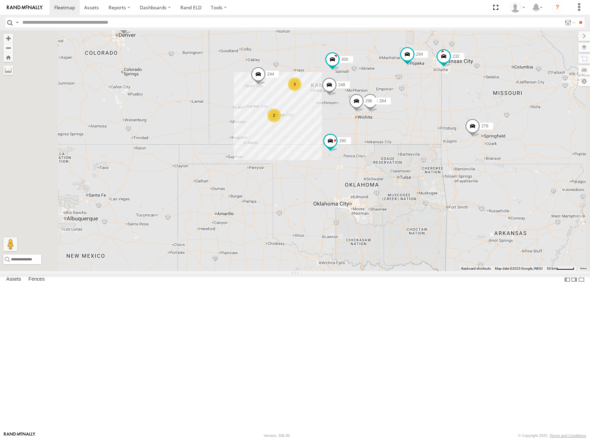
drag, startPoint x: 433, startPoint y: 141, endPoint x: 454, endPoint y: 126, distance: 26.2
click at [454, 126] on div "300 244 246 298 270 232 296 264 302 248 278 294 260 3 2" at bounding box center [295, 150] width 590 height 241
drag, startPoint x: 495, startPoint y: 157, endPoint x: 476, endPoint y: 161, distance: 20.0
click at [476, 161] on div "300 244 246 298 270 232 296 264 302 248 278 294 260 3 2" at bounding box center [295, 150] width 590 height 241
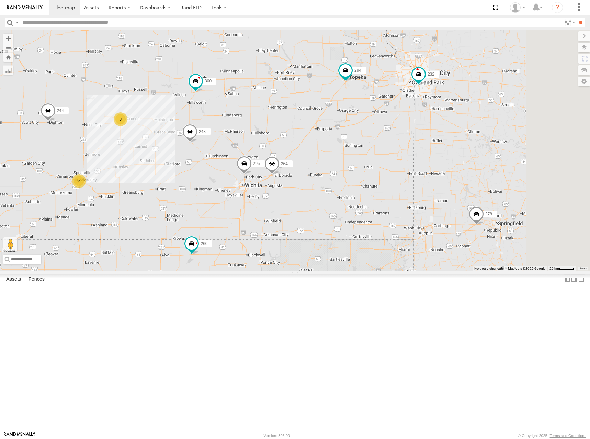
drag, startPoint x: 477, startPoint y: 163, endPoint x: 465, endPoint y: 185, distance: 25.0
click at [465, 185] on div "300 244 246 298 270 232 296 264 302 248 278 294 260 3 2" at bounding box center [295, 150] width 590 height 241
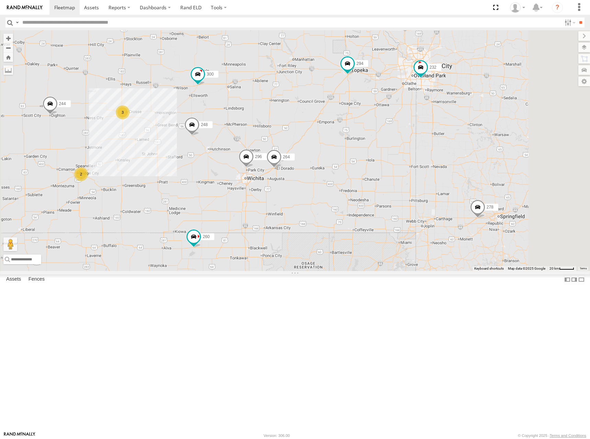
drag, startPoint x: 402, startPoint y: 137, endPoint x: 410, endPoint y: 126, distance: 14.0
click at [410, 126] on div "300 244 246 298 270 232 296 264 302 248 278 294 260 3 2" at bounding box center [295, 150] width 590 height 241
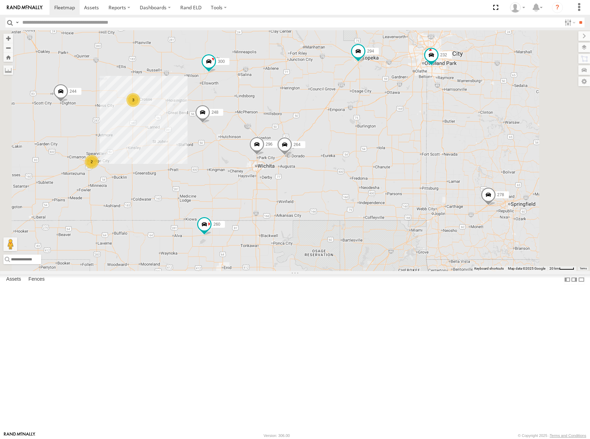
drag, startPoint x: 373, startPoint y: 191, endPoint x: 378, endPoint y: 181, distance: 12.0
click at [378, 181] on div "300 244 246 298 270 232 296 264 302 248 278 294 260 3 2" at bounding box center [295, 150] width 590 height 241
drag, startPoint x: 367, startPoint y: 177, endPoint x: 429, endPoint y: 175, distance: 61.8
click at [428, 175] on div "300 244 246 298 270 232 296 264 302 248 278 294 260 3 2" at bounding box center [295, 150] width 590 height 241
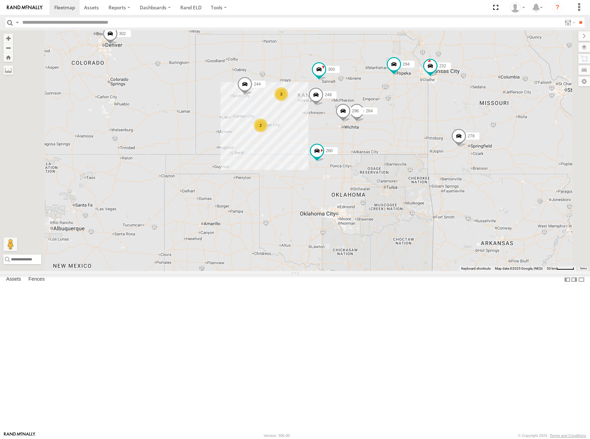
drag, startPoint x: 430, startPoint y: 129, endPoint x: 432, endPoint y: 139, distance: 9.4
click at [432, 138] on div "300 244 246 298 270 232 296 264 302 248 278 294 260 3 2" at bounding box center [295, 150] width 590 height 241
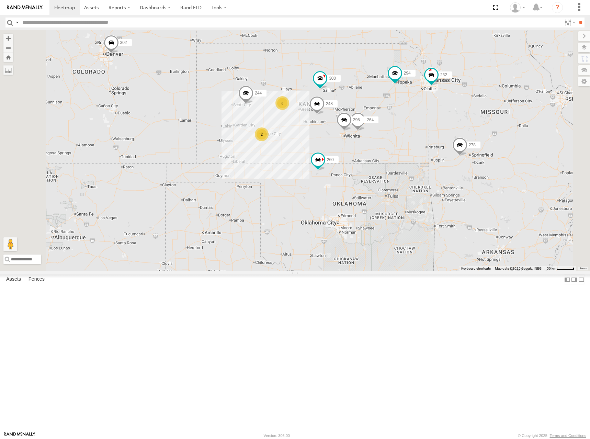
click at [429, 139] on div "300 244 246 298 270 232 296 264 302 248 278 294 260 3 2" at bounding box center [295, 150] width 590 height 241
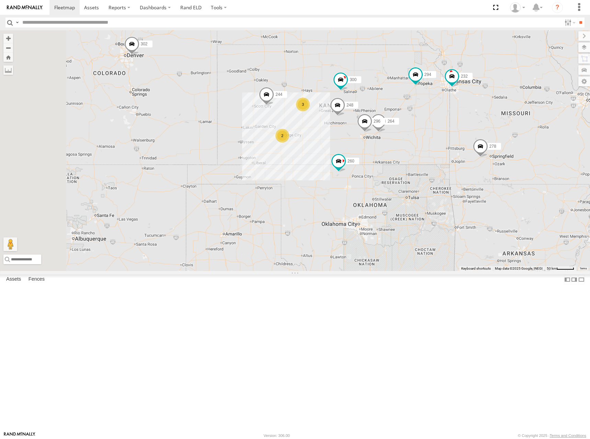
drag, startPoint x: 459, startPoint y: 131, endPoint x: 480, endPoint y: 133, distance: 20.6
click at [480, 133] on div "300 244 246 298 270 232 296 264 302 248 278 294 260 3 2" at bounding box center [295, 150] width 590 height 241
drag, startPoint x: 480, startPoint y: 134, endPoint x: 493, endPoint y: 128, distance: 14.9
click at [480, 133] on div "300 244 246 298 270 232 296 264 302 248 278 294 260 3 2" at bounding box center [295, 150] width 590 height 241
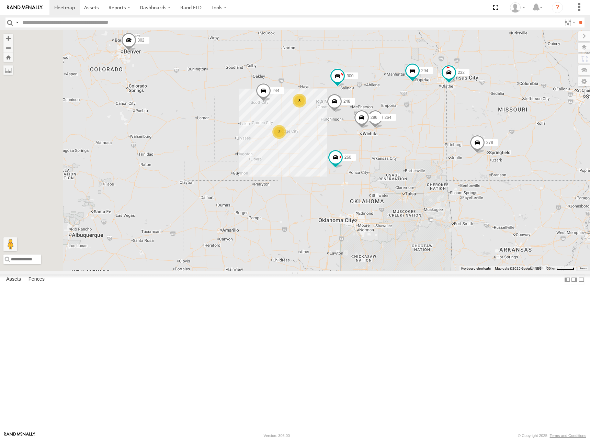
drag, startPoint x: 465, startPoint y: 136, endPoint x: 461, endPoint y: 131, distance: 5.9
click at [461, 131] on div "300 244 246 298 270 232 296 264 302 248 278 294 260 3 2" at bounding box center [295, 150] width 590 height 241
drag, startPoint x: 462, startPoint y: 137, endPoint x: 442, endPoint y: 126, distance: 22.4
click at [457, 134] on div "300 244 246 298 270 232 296 264 302 248 278 294 260 3 2" at bounding box center [295, 150] width 590 height 241
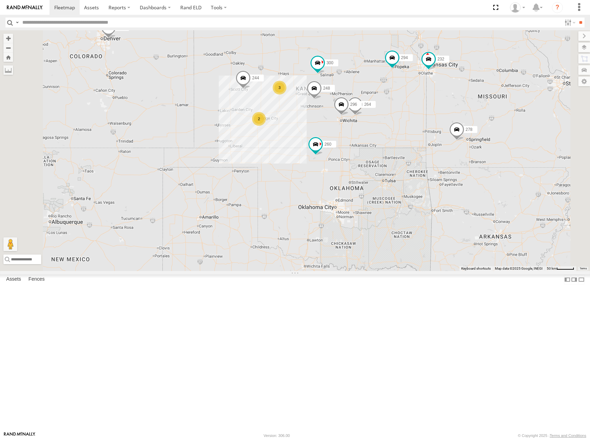
drag, startPoint x: 437, startPoint y: 123, endPoint x: 421, endPoint y: 113, distance: 18.8
click at [421, 113] on div "300 244 246 298 270 232 296 264 302 248 278 294 260 3 2" at bounding box center [295, 150] width 590 height 241
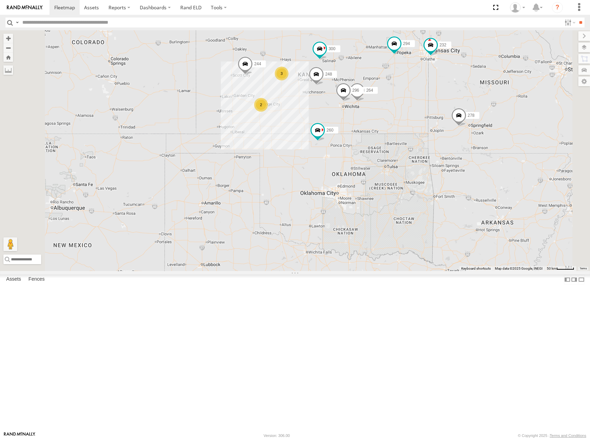
drag, startPoint x: 461, startPoint y: 159, endPoint x: 464, endPoint y: 142, distance: 17.2
click at [464, 142] on div "300 244 246 298 270 232 296 264 302 248 278 294 260 3 2" at bounding box center [295, 150] width 590 height 241
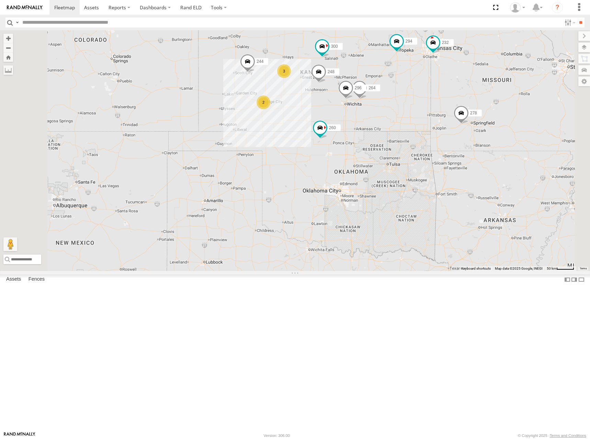
drag, startPoint x: 485, startPoint y: 159, endPoint x: 489, endPoint y: 156, distance: 4.8
click at [489, 156] on div "300 244 246 298 270 232 296 264 302 248 278 294 260 3 2" at bounding box center [295, 150] width 590 height 241
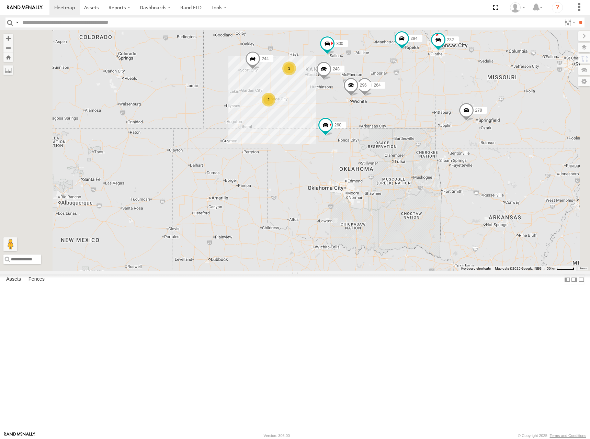
drag, startPoint x: 451, startPoint y: 118, endPoint x: 467, endPoint y: 124, distance: 17.5
click at [467, 124] on div "300 244 246 298 270 232 296 264 302 248 278 294 260 3 2" at bounding box center [295, 150] width 590 height 241
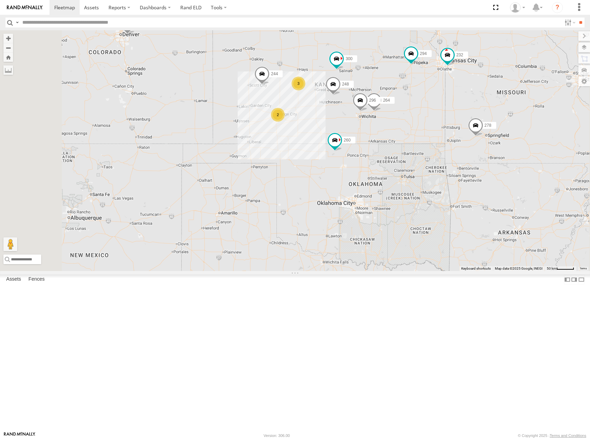
click at [470, 121] on div "300 244 246 298 270 232 296 264 302 248 278 294 260 3 2" at bounding box center [295, 150] width 590 height 241
click at [461, 127] on div "300 244 246 298 270 232 296 264 302 248 278 294 260 3 2" at bounding box center [295, 150] width 590 height 241
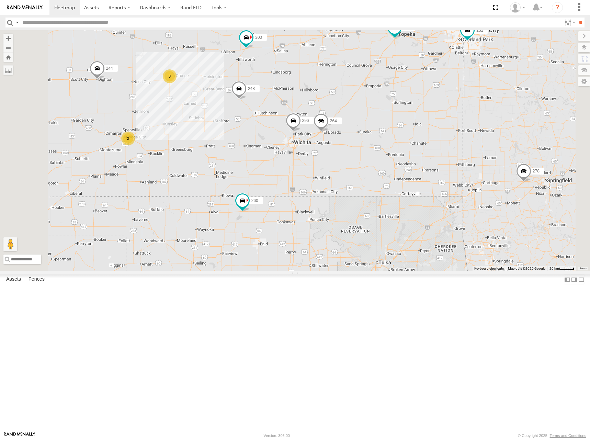
drag, startPoint x: 345, startPoint y: 105, endPoint x: 409, endPoint y: 119, distance: 65.5
click at [409, 119] on div "300 244 246 298 270 232 296 264 302 248 278 294 260 3 2" at bounding box center [295, 150] width 590 height 241
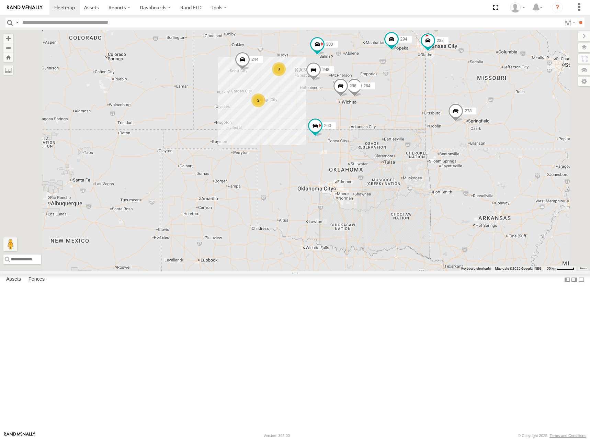
drag, startPoint x: 368, startPoint y: 97, endPoint x: 395, endPoint y: 107, distance: 29.3
click at [395, 106] on div "300 244 246 298 270 232 296 264 302 248 278 294 260 3 2" at bounding box center [295, 150] width 590 height 241
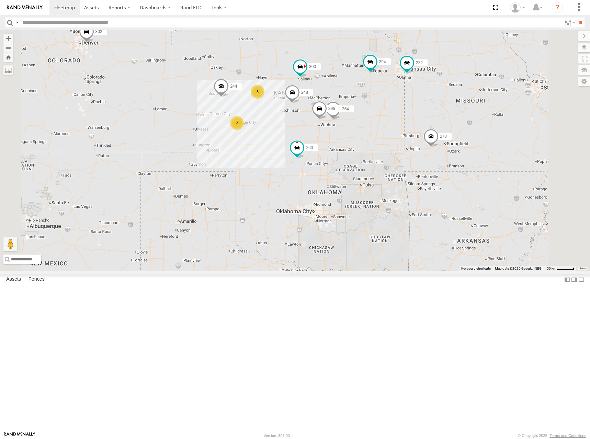
drag, startPoint x: 371, startPoint y: 97, endPoint x: 348, endPoint y: 119, distance: 32.3
click at [348, 119] on div "300 244 246 298 270 232 296 264 302 248 278 294 260 3 2" at bounding box center [295, 150] width 590 height 241
drag, startPoint x: 407, startPoint y: 123, endPoint x: 428, endPoint y: 96, distance: 34.0
click at [428, 96] on div "300 244 246 298 270 232 296 264 302 248 278 294 260 3 2" at bounding box center [295, 150] width 590 height 241
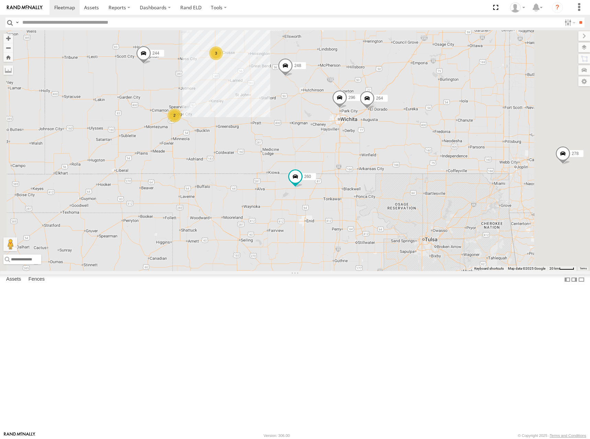
drag, startPoint x: 430, startPoint y: 104, endPoint x: 430, endPoint y: 130, distance: 25.7
click at [430, 130] on div "300 244 246 298 270 232 296 264 302 248 278 294 260 3 2" at bounding box center [295, 150] width 590 height 241
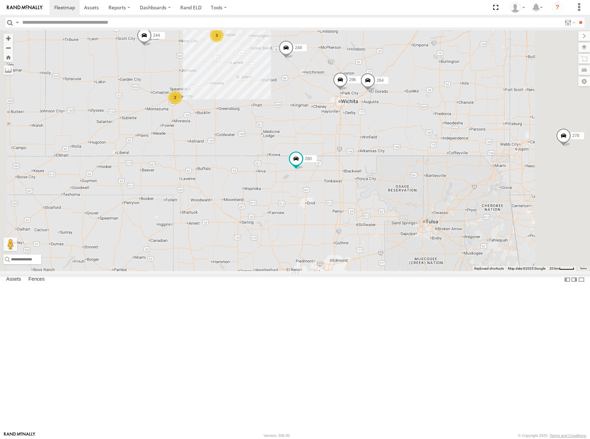
drag, startPoint x: 437, startPoint y: 153, endPoint x: 438, endPoint y: 137, distance: 16.8
click at [438, 137] on div "300 244 246 298 270 232 296 264 302 248 278 294 260 3 2" at bounding box center [295, 150] width 590 height 241
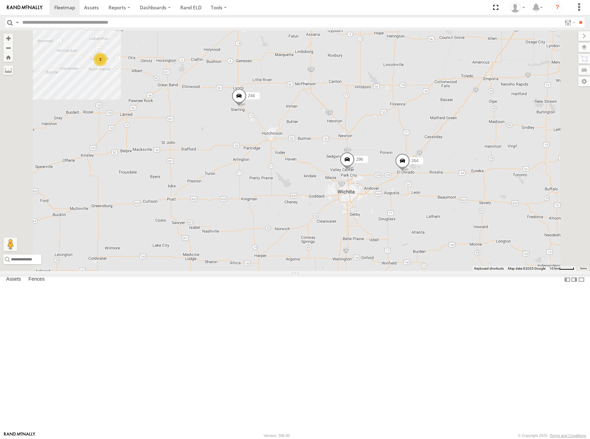
drag, startPoint x: 433, startPoint y: 103, endPoint x: 448, endPoint y: 206, distance: 104.3
click at [448, 206] on div "300 244 246 298 270 232 296 264 302 248 278 294 260 3" at bounding box center [295, 150] width 590 height 241
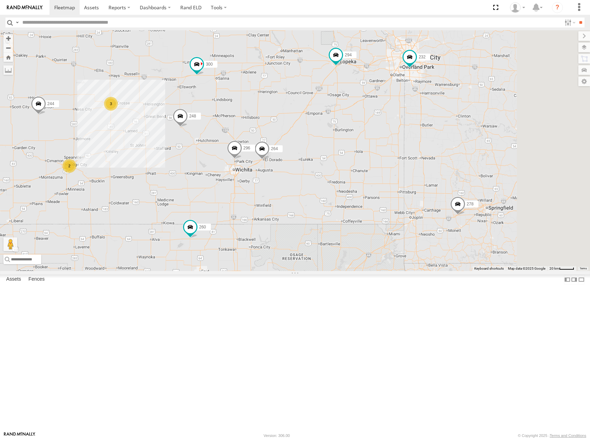
drag, startPoint x: 477, startPoint y: 155, endPoint x: 350, endPoint y: 167, distance: 127.9
click at [350, 167] on div "300 244 246 298 270 232 296 264 302 248 278 294 260 3 2" at bounding box center [295, 150] width 590 height 241
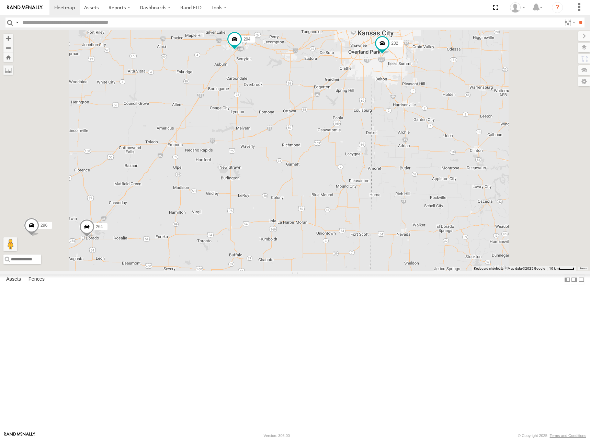
drag, startPoint x: 344, startPoint y: 164, endPoint x: 420, endPoint y: 159, distance: 76.7
click at [417, 160] on div "300 244 246 298 270 232 296 264 302 248 278 294 260" at bounding box center [295, 150] width 590 height 241
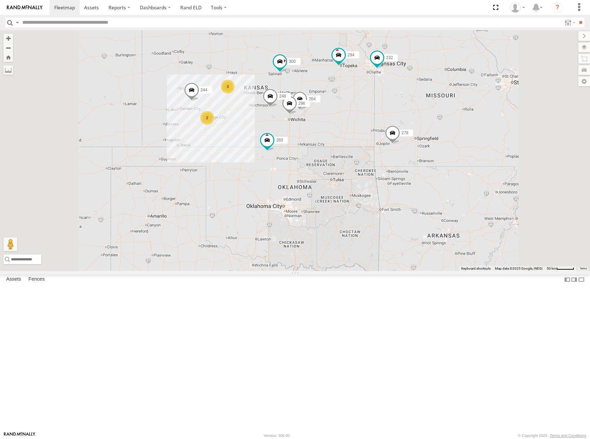
drag, startPoint x: 413, startPoint y: 161, endPoint x: 423, endPoint y: 157, distance: 11.2
click at [423, 157] on div "300 244 246 298 270 232 296 264 248 278 294 260 3 2" at bounding box center [295, 150] width 590 height 241
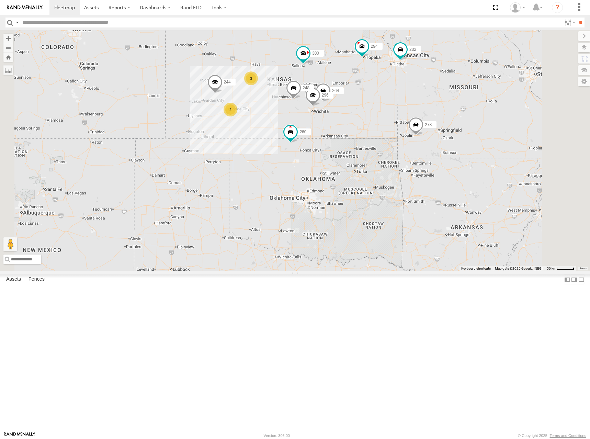
click at [417, 116] on div "300 244 246 298 270 232 296 264 248 278 294 260 3 2" at bounding box center [295, 150] width 590 height 241
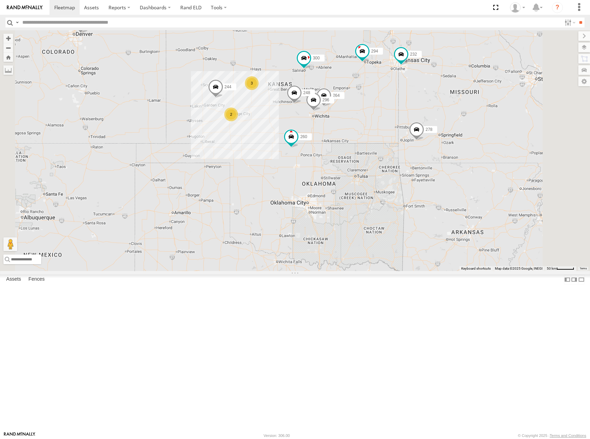
drag, startPoint x: 416, startPoint y: 111, endPoint x: 413, endPoint y: 120, distance: 9.0
click at [413, 120] on div "300 244 246 298 270 232 296 264 248 278 294 260 3 2" at bounding box center [295, 150] width 590 height 241
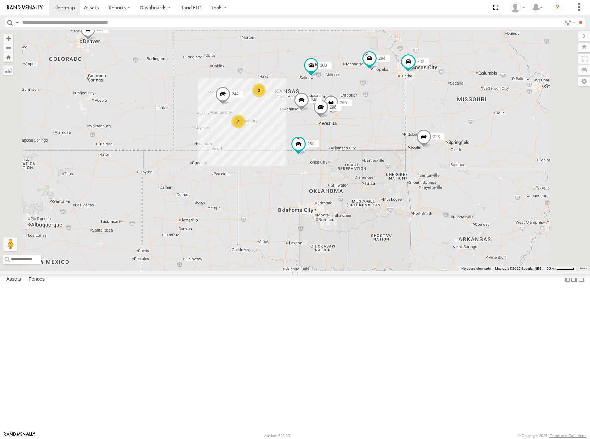
drag, startPoint x: 426, startPoint y: 116, endPoint x: 437, endPoint y: 120, distance: 11.3
click at [437, 120] on div "300 244 246 298 270 232 296 264 248 278 294 260 302 3 2" at bounding box center [295, 150] width 590 height 241
drag, startPoint x: 402, startPoint y: 132, endPoint x: 403, endPoint y: 126, distance: 6.6
click at [403, 126] on div "300 244 246 298 270 232 296 264 248 278 294 260 302 3 2" at bounding box center [295, 150] width 590 height 241
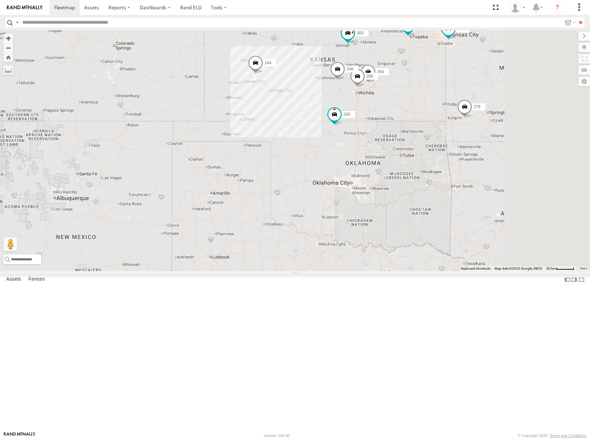
drag, startPoint x: 428, startPoint y: 131, endPoint x: 385, endPoint y: 139, distance: 43.3
click at [385, 139] on div "300 244 246 298 270 232 296 264 248 278 294 260 302" at bounding box center [295, 150] width 590 height 241
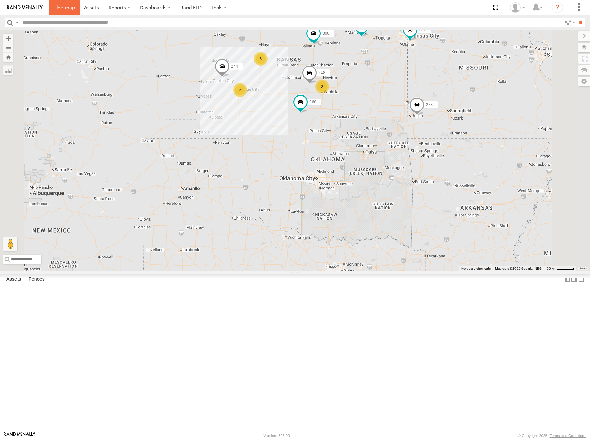
click at [66, 5] on span at bounding box center [64, 7] width 21 height 7
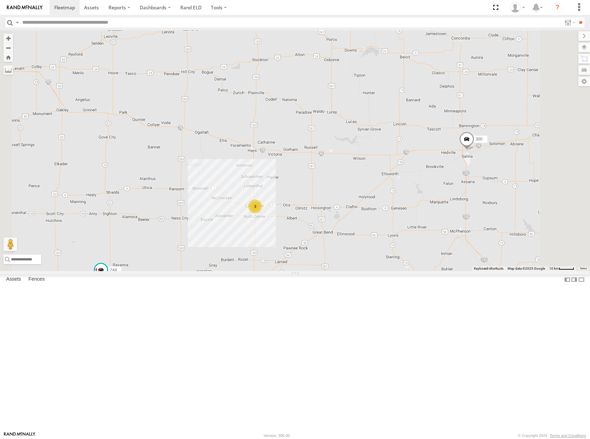
drag, startPoint x: 392, startPoint y: 191, endPoint x: 451, endPoint y: 116, distance: 95.1
click at [451, 116] on div "302 300 244 246 298 270 232 248 278 294 260 3 264" at bounding box center [295, 150] width 590 height 241
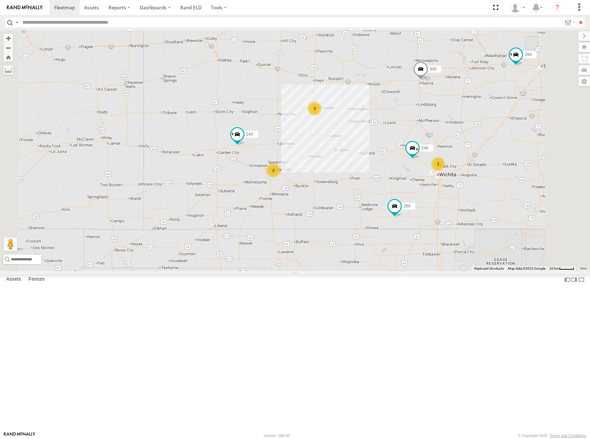
drag, startPoint x: 452, startPoint y: 136, endPoint x: 433, endPoint y: 139, distance: 19.2
click at [433, 139] on div "302 300 244 246 298 270 232 248 278 294 260 3 2 2" at bounding box center [295, 150] width 590 height 241
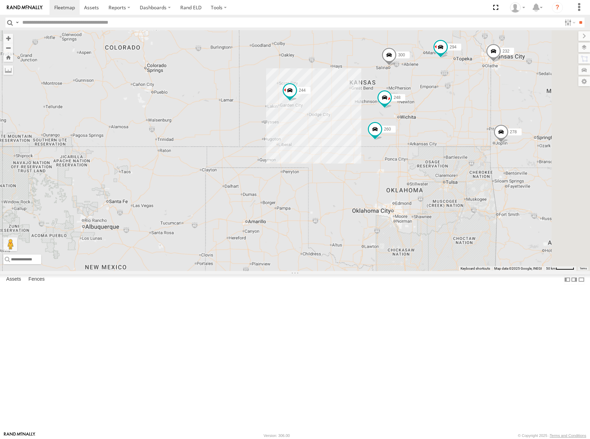
drag, startPoint x: 459, startPoint y: 113, endPoint x: 454, endPoint y: 115, distance: 5.0
click at [454, 115] on div "302 300 244 246 298 270 232 248 278 294 260" at bounding box center [295, 150] width 590 height 241
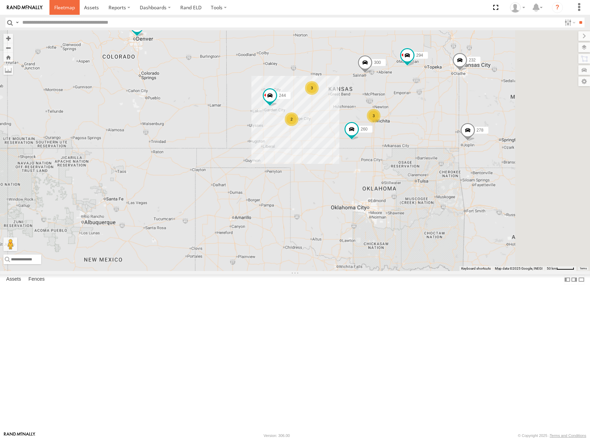
click at [61, 9] on span at bounding box center [64, 7] width 21 height 7
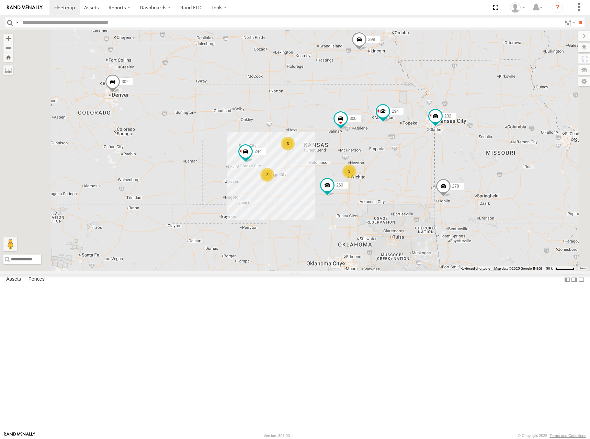
drag, startPoint x: 386, startPoint y: 232, endPoint x: 379, endPoint y: 179, distance: 53.2
click at [379, 179] on div "302 300 244 246 298 270 3 2 232 3 278 294 260" at bounding box center [295, 150] width 590 height 241
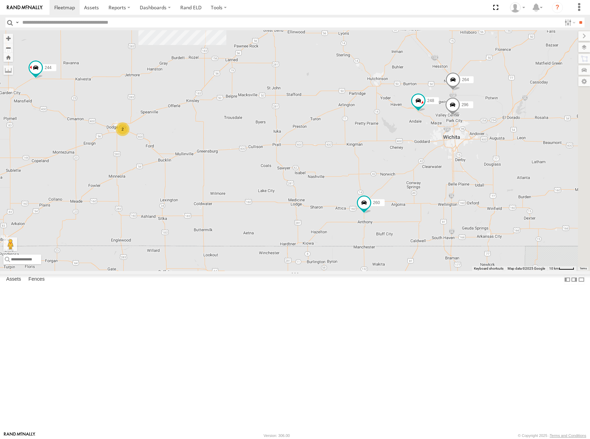
drag, startPoint x: 433, startPoint y: 202, endPoint x: 334, endPoint y: 212, distance: 100.0
click at [334, 212] on div "302 300 244 246 298 270 232 278 294 260 296 264 248 3 2" at bounding box center [295, 150] width 590 height 241
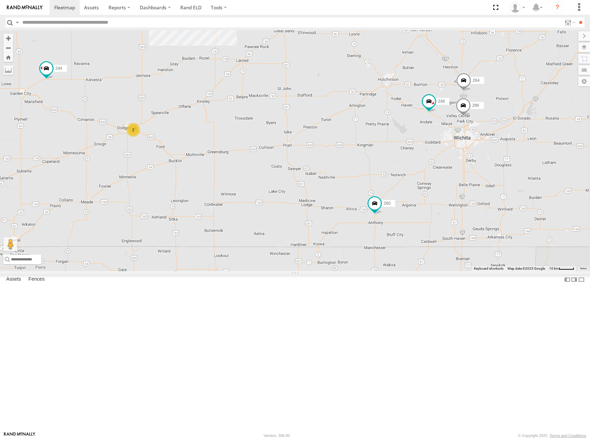
drag, startPoint x: 290, startPoint y: 219, endPoint x: 393, endPoint y: 219, distance: 102.6
click at [393, 219] on div "302 300 244 246 298 270 232 278 294 260 296 264 248 3 2" at bounding box center [295, 150] width 590 height 241
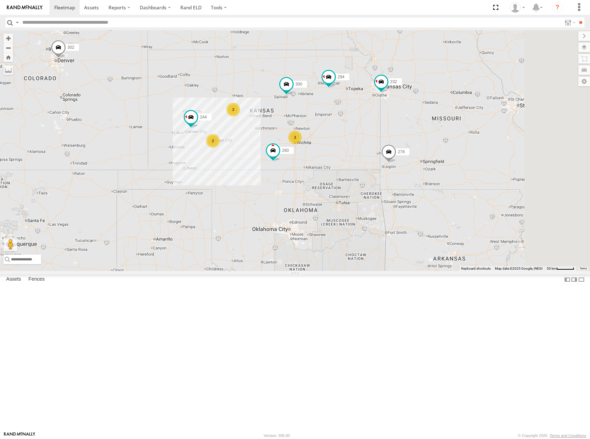
drag, startPoint x: 433, startPoint y: 177, endPoint x: 343, endPoint y: 188, distance: 91.2
click at [343, 188] on div "302 300 244 246 298 270 232 278 294 260 3 2 3" at bounding box center [295, 150] width 590 height 241
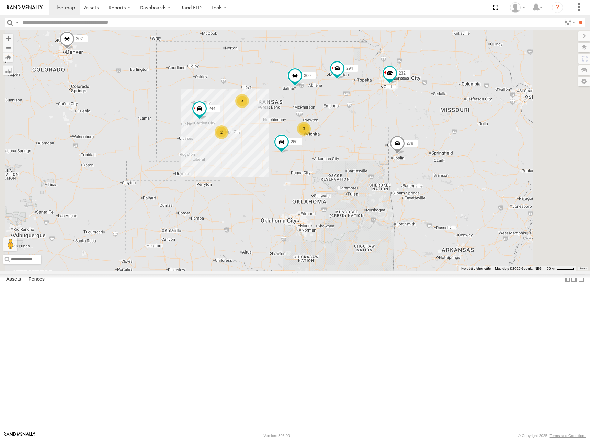
drag, startPoint x: 432, startPoint y: 197, endPoint x: 470, endPoint y: 181, distance: 41.4
click at [470, 181] on div "302 300 244 246 298 270 232 278 294 260 3 2 3" at bounding box center [295, 150] width 590 height 241
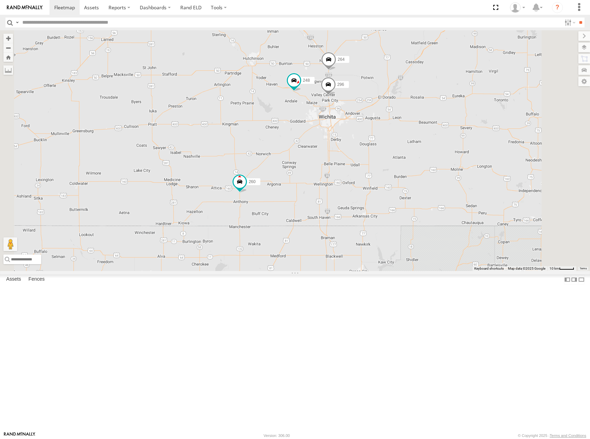
drag, startPoint x: 451, startPoint y: 176, endPoint x: 444, endPoint y: 187, distance: 12.5
click at [444, 187] on div "302 300 244 246 298 270 232 278 294 260 296 264 248 3" at bounding box center [295, 150] width 590 height 241
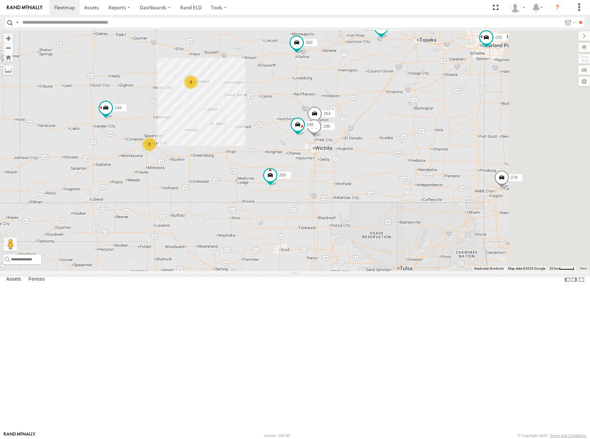
drag, startPoint x: 448, startPoint y: 116, endPoint x: 419, endPoint y: 163, distance: 55.0
click at [419, 163] on div "302 300 244 246 298 270 232 278 294 260 296 264 248 3 2" at bounding box center [295, 150] width 590 height 241
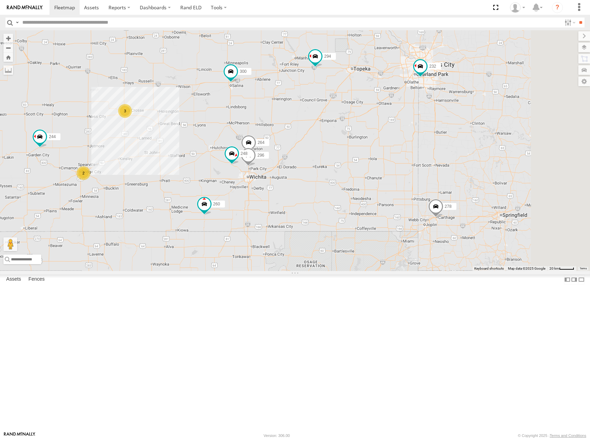
drag, startPoint x: 450, startPoint y: 154, endPoint x: 381, endPoint y: 180, distance: 73.1
click at [381, 180] on div "302 300 244 246 298 270 232 278 294 260 296 264 248 3 2" at bounding box center [295, 150] width 590 height 241
drag, startPoint x: 462, startPoint y: 184, endPoint x: 443, endPoint y: 157, distance: 32.8
click at [443, 157] on div "302 300 244 246 298 270 232 278 294 260 296 264 248 3 2" at bounding box center [295, 150] width 590 height 241
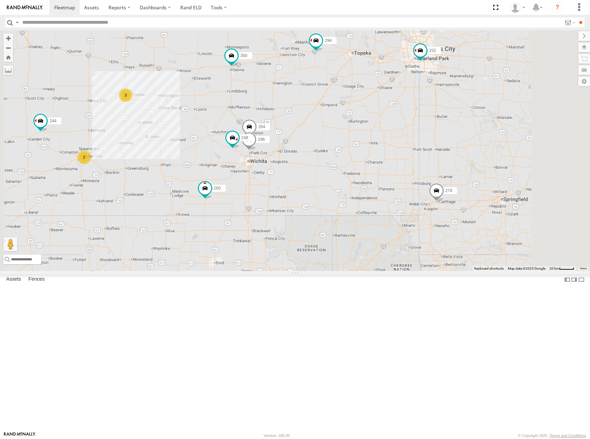
drag, startPoint x: 409, startPoint y: 163, endPoint x: 427, endPoint y: 174, distance: 20.0
click at [427, 174] on div "302 300 244 246 298 270 232 278 294 260 296 264 248 3 2" at bounding box center [295, 150] width 590 height 241
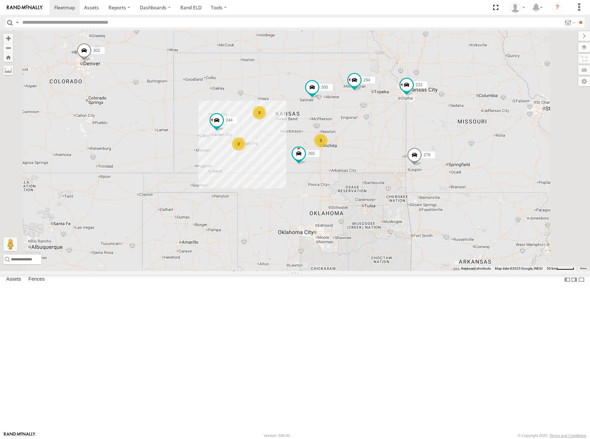
drag, startPoint x: 368, startPoint y: 129, endPoint x: 375, endPoint y: 136, distance: 10.5
click at [375, 136] on div "302 300 244 246 298 270 232 278 294 260 3 2 3" at bounding box center [295, 150] width 590 height 241
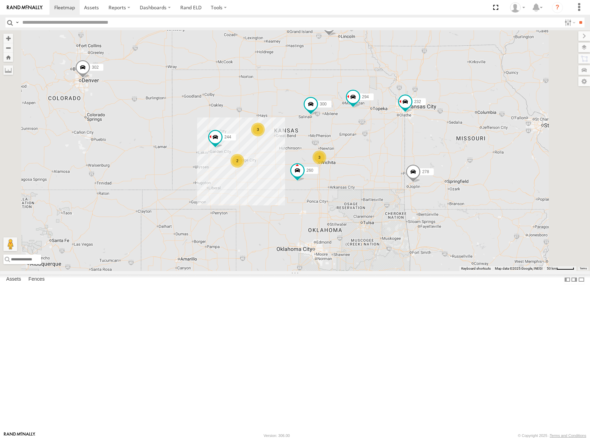
drag, startPoint x: 490, startPoint y: 119, endPoint x: 488, endPoint y: 140, distance: 21.0
click at [488, 140] on div "302 300 244 246 298 270 232 278 294 260 3 2 3" at bounding box center [295, 150] width 590 height 241
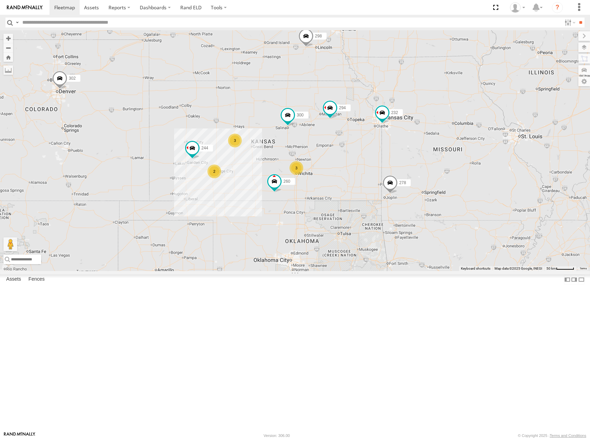
drag, startPoint x: 504, startPoint y: 121, endPoint x: 481, endPoint y: 129, distance: 24.2
click at [481, 129] on div "302 300 244 246 298 270 232 278 294 260 3 2 3" at bounding box center [295, 150] width 590 height 241
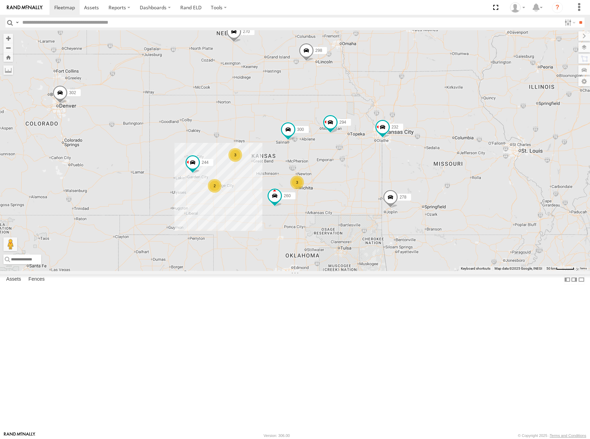
drag, startPoint x: 406, startPoint y: 133, endPoint x: 406, endPoint y: 147, distance: 13.7
click at [406, 147] on div "302 300 244 246 298 270 232 278 294 260 3 2 3" at bounding box center [295, 150] width 590 height 241
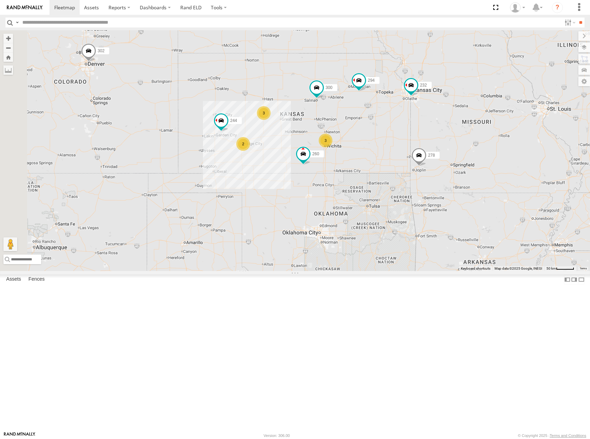
drag, startPoint x: 427, startPoint y: 165, endPoint x: 458, endPoint y: 119, distance: 55.1
click at [458, 119] on div "302 300 244 246 298 270 232 278 294 260 3 2 3" at bounding box center [295, 150] width 590 height 241
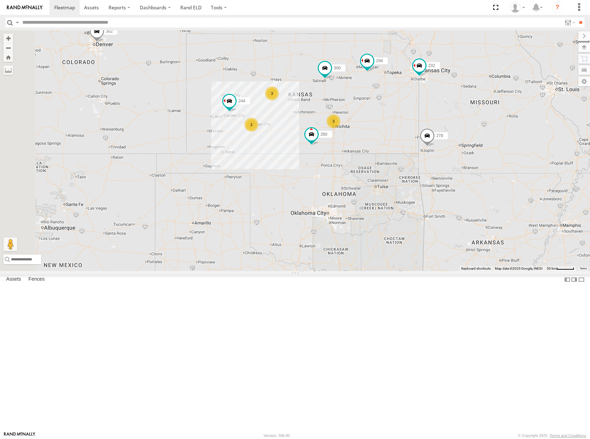
drag, startPoint x: 409, startPoint y: 148, endPoint x: 415, endPoint y: 128, distance: 20.4
click at [415, 128] on div "302 300 244 246 298 270 232 278 294 260 3 2 3" at bounding box center [295, 150] width 590 height 241
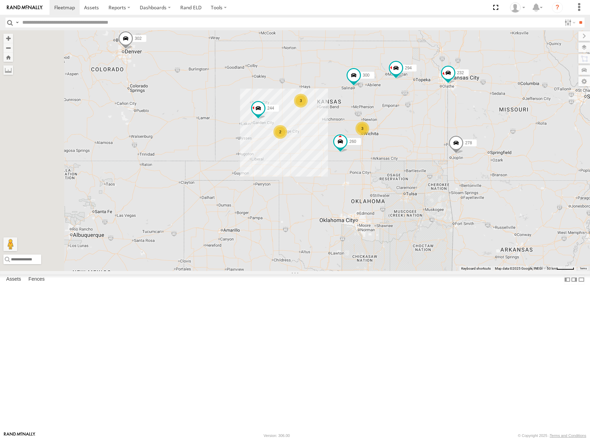
drag, startPoint x: 383, startPoint y: 137, endPoint x: 411, endPoint y: 147, distance: 29.7
click at [411, 147] on div "302 300 244 246 298 270 232 278 294 260 3 2 3" at bounding box center [295, 150] width 590 height 241
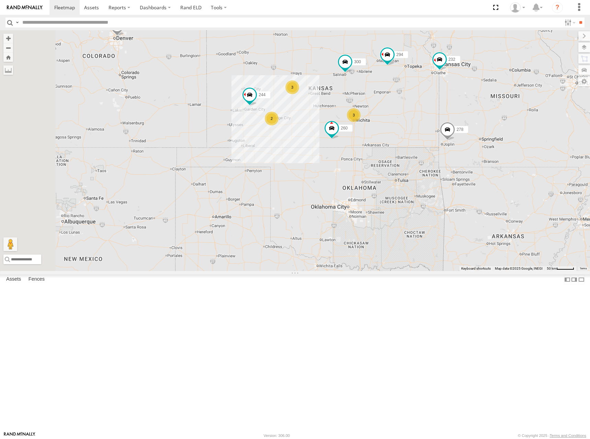
drag, startPoint x: 469, startPoint y: 127, endPoint x: 461, endPoint y: 112, distance: 17.4
click at [461, 112] on div "302 300 244 246 298 270 232 278 294 260 3 2 3" at bounding box center [295, 150] width 590 height 241
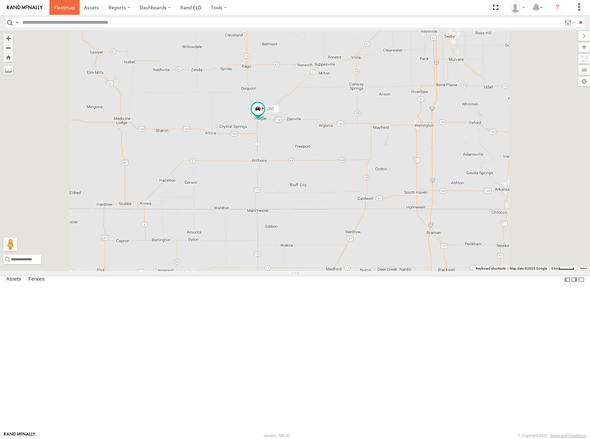
click at [58, 4] on span at bounding box center [64, 7] width 21 height 7
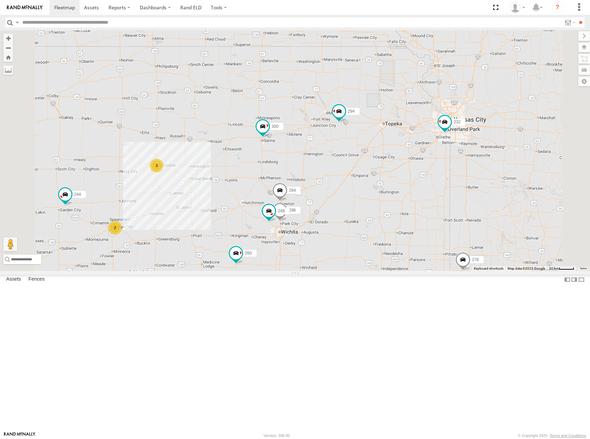
drag, startPoint x: 429, startPoint y: 254, endPoint x: 448, endPoint y: 238, distance: 24.6
click at [448, 238] on div "302 300 244 246 298 270 232 278 294 260 3 2 296 264 248" at bounding box center [295, 150] width 590 height 241
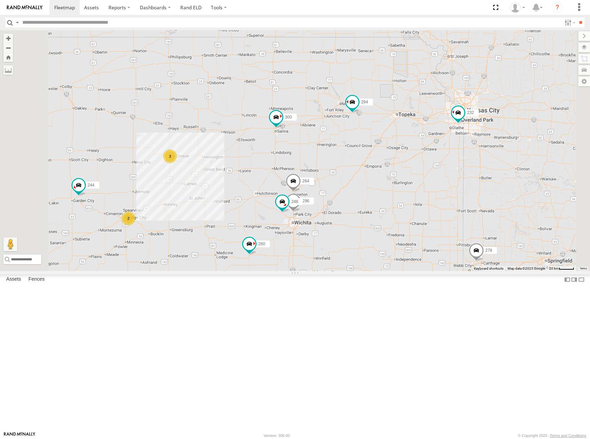
drag, startPoint x: 447, startPoint y: 257, endPoint x: 461, endPoint y: 246, distance: 17.9
click at [461, 246] on div "302 300 244 246 298 270 232 278 294 260 3 2 296 264 248" at bounding box center [295, 150] width 590 height 241
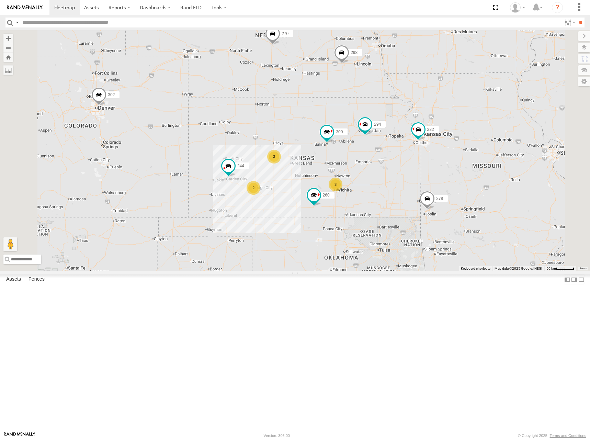
drag, startPoint x: 435, startPoint y: 198, endPoint x: 437, endPoint y: 188, distance: 10.0
click at [437, 188] on div "302 300 244 246 298 270 232 278 294 260 3 2 3" at bounding box center [295, 150] width 590 height 241
